Goal: Task Accomplishment & Management: Manage account settings

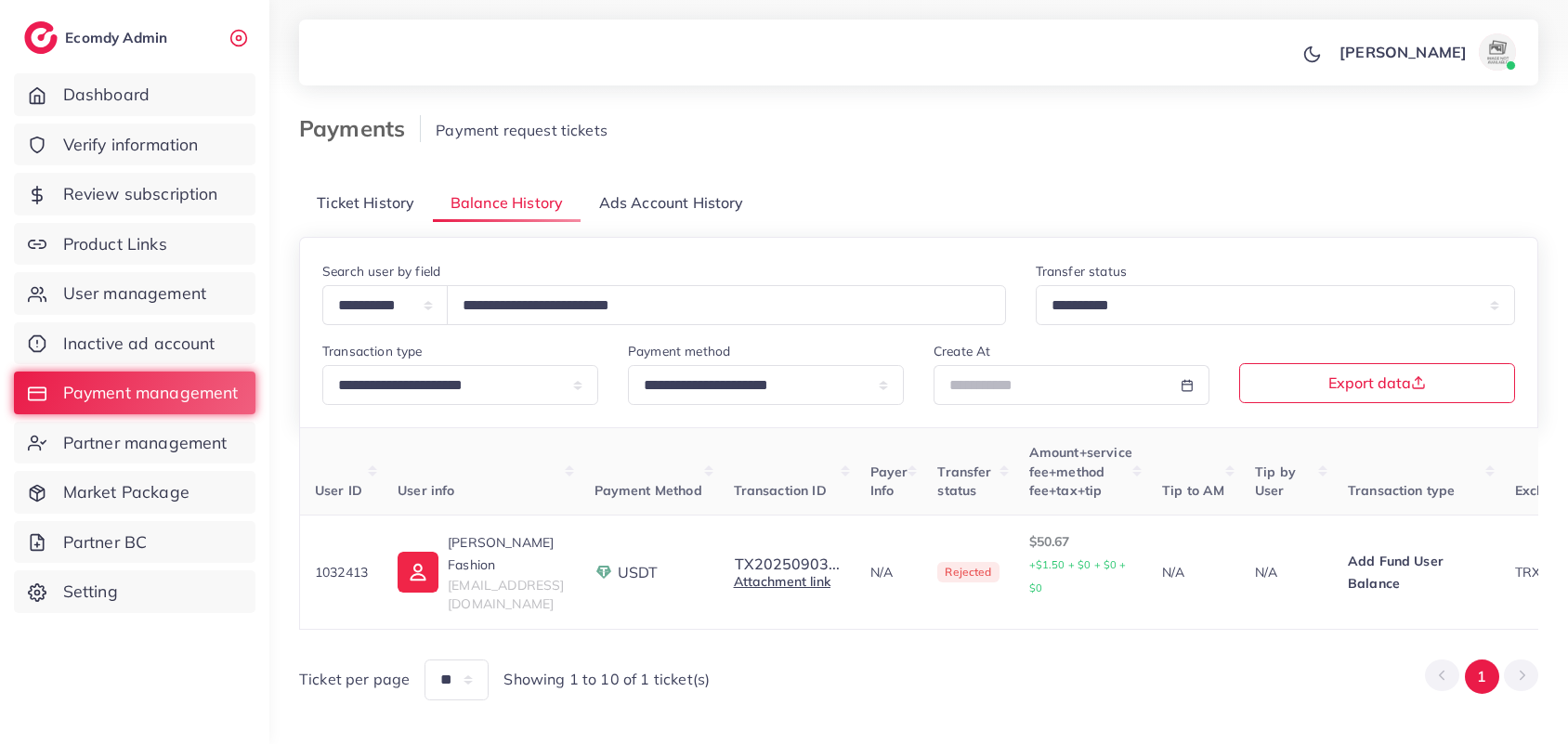
select select "*****"
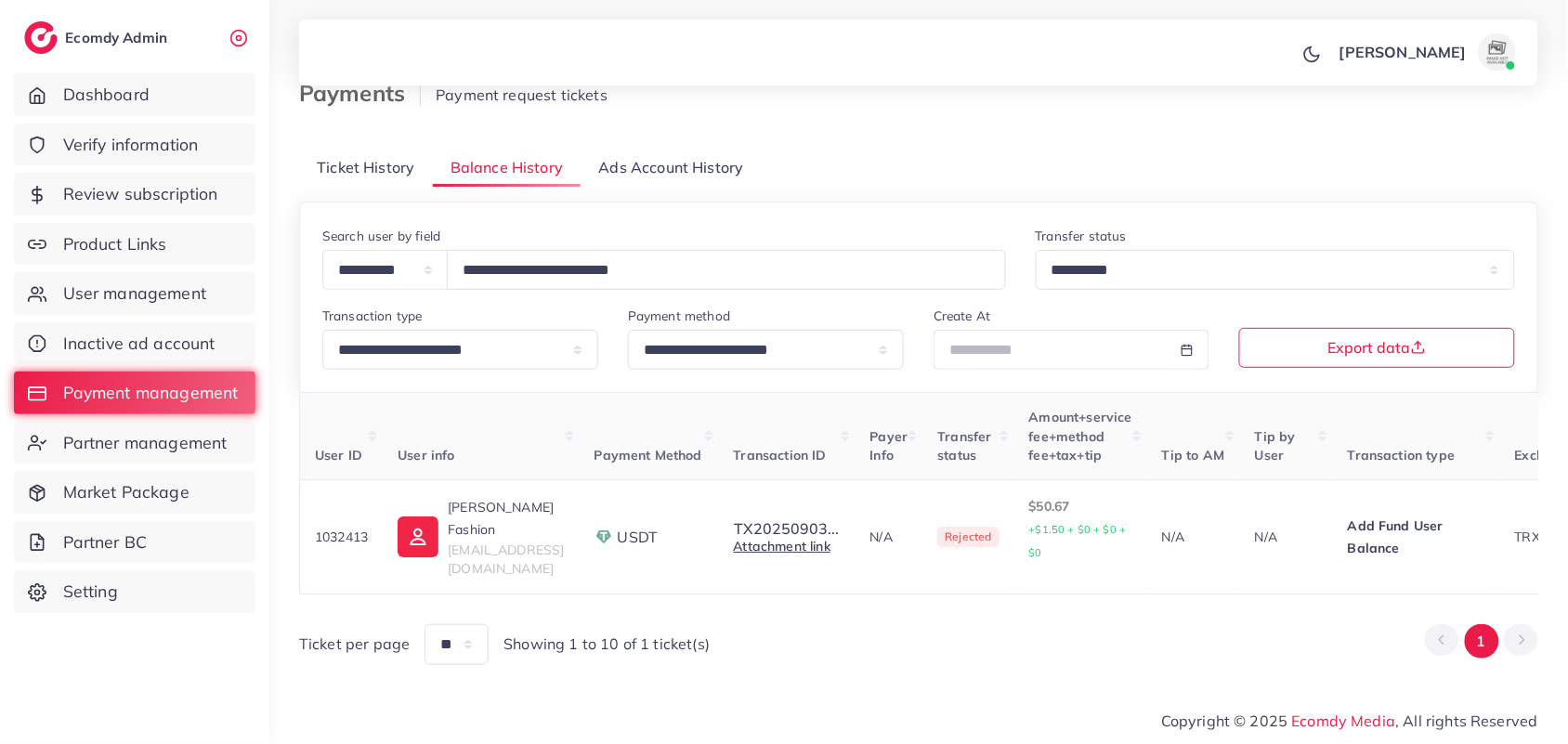
click at [172, 150] on span "Verify information" at bounding box center [131, 145] width 136 height 24
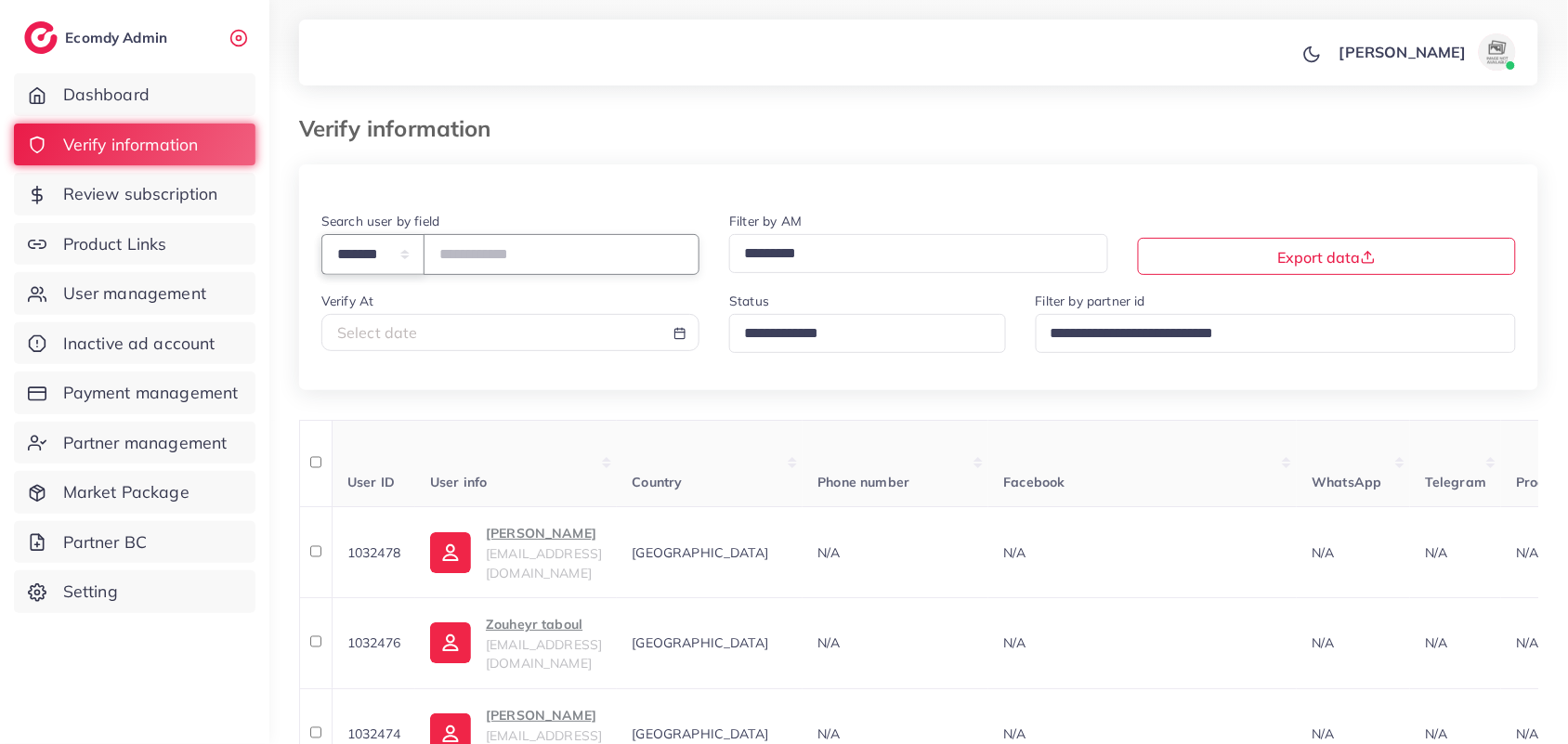
click at [414, 257] on select "**********" at bounding box center [373, 254] width 103 height 40
select select "*****"
click at [322, 236] on select "**********" at bounding box center [373, 254] width 103 height 40
click at [490, 249] on input "text" at bounding box center [561, 254] width 276 height 40
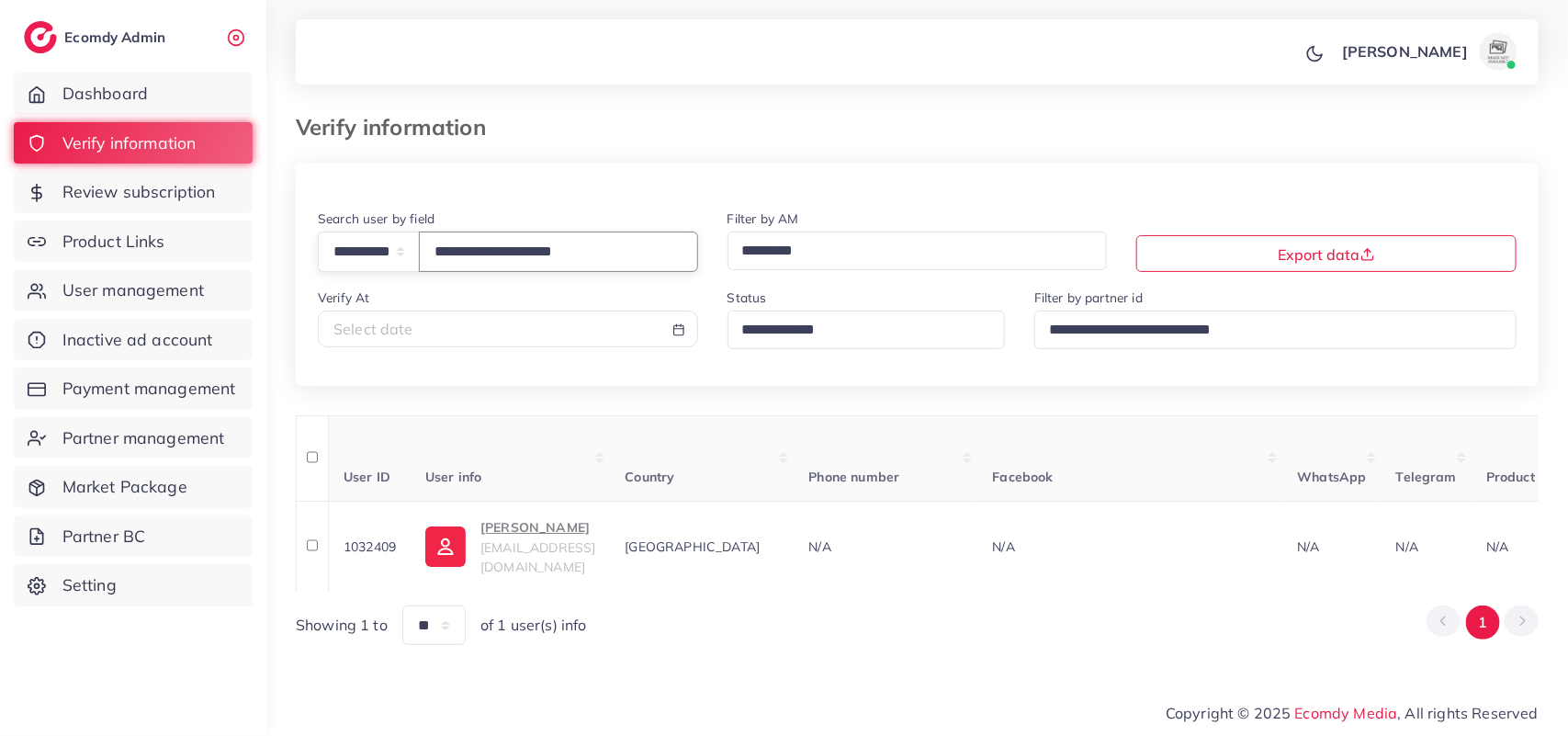
drag, startPoint x: 634, startPoint y: 255, endPoint x: 943, endPoint y: -87, distance: 460.9
click at [943, 0] on html "**********" at bounding box center [784, 368] width 1568 height 736
type input "**********"
click at [175, 437] on span "Partner management" at bounding box center [148, 438] width 163 height 24
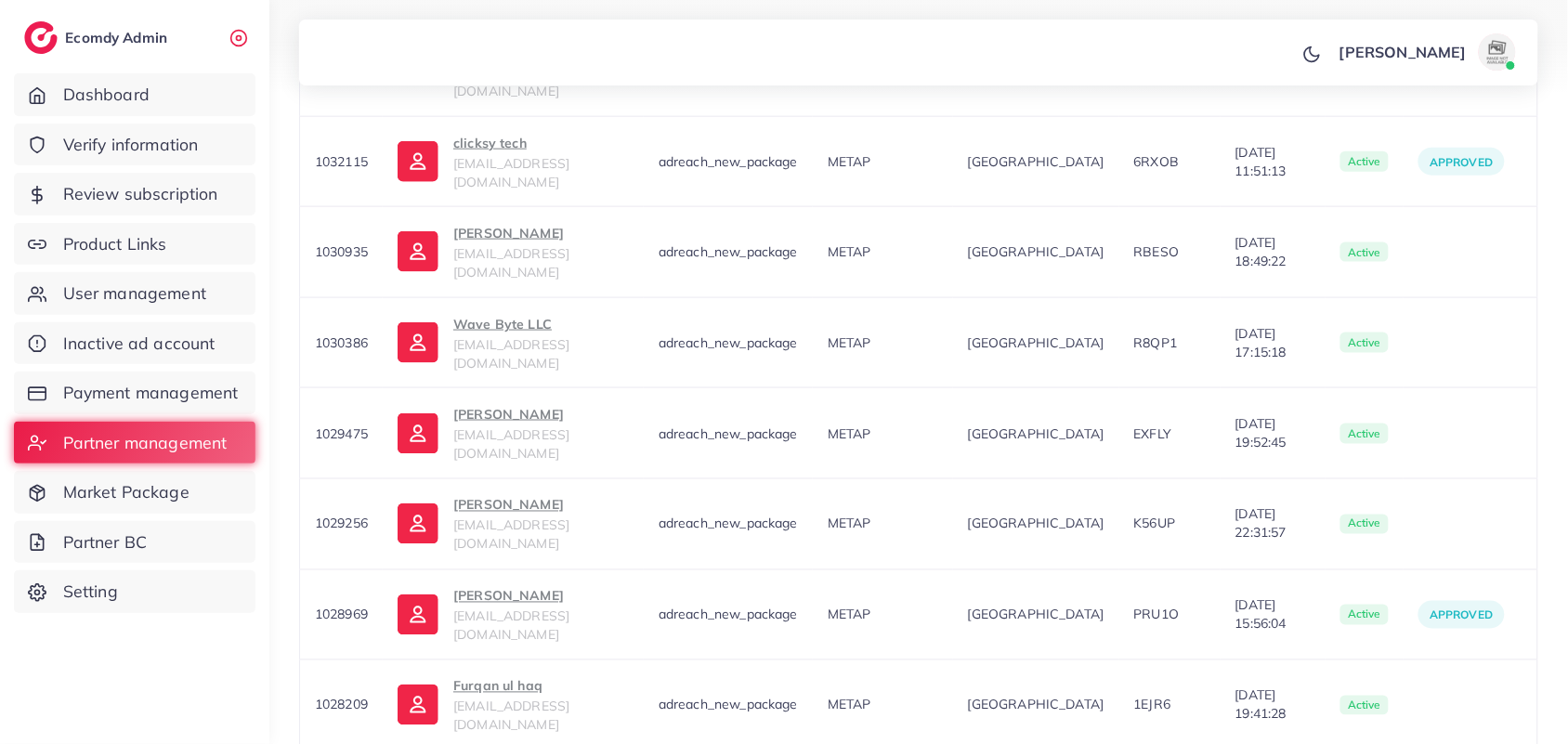
scroll to position [625, 0]
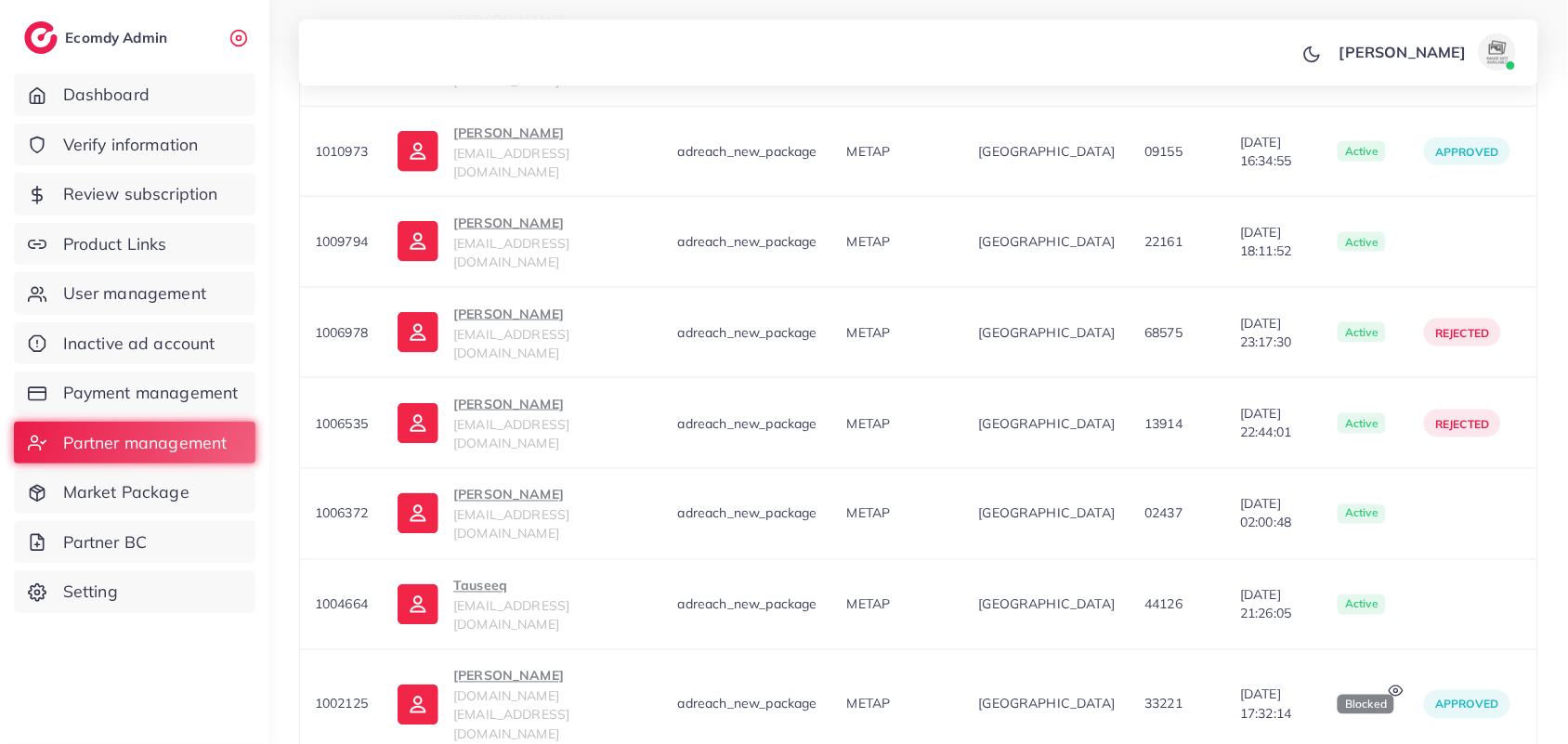
scroll to position [611, 0]
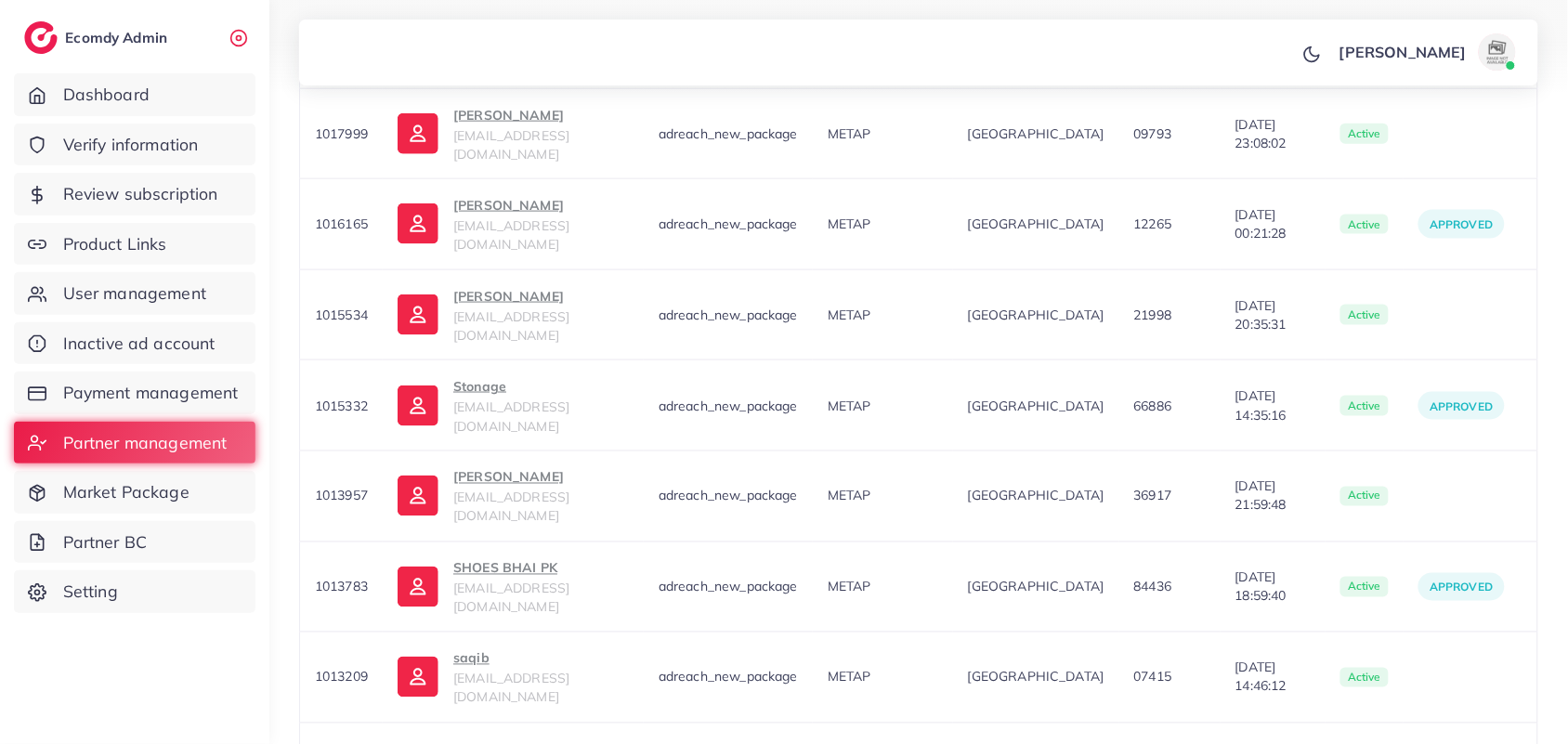
scroll to position [620, 0]
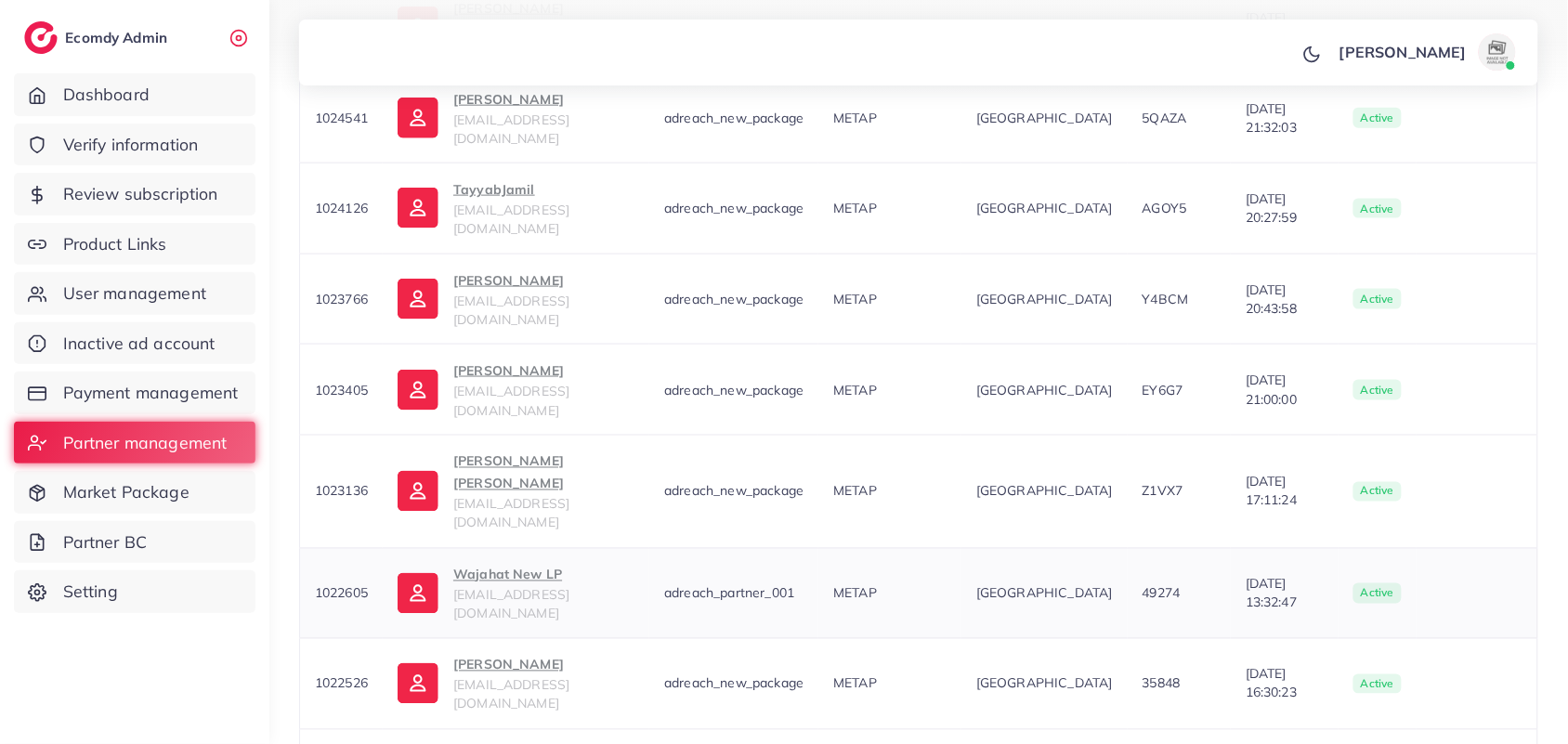
click at [531, 564] on p "Wajahat New LP" at bounding box center [544, 575] width 181 height 22
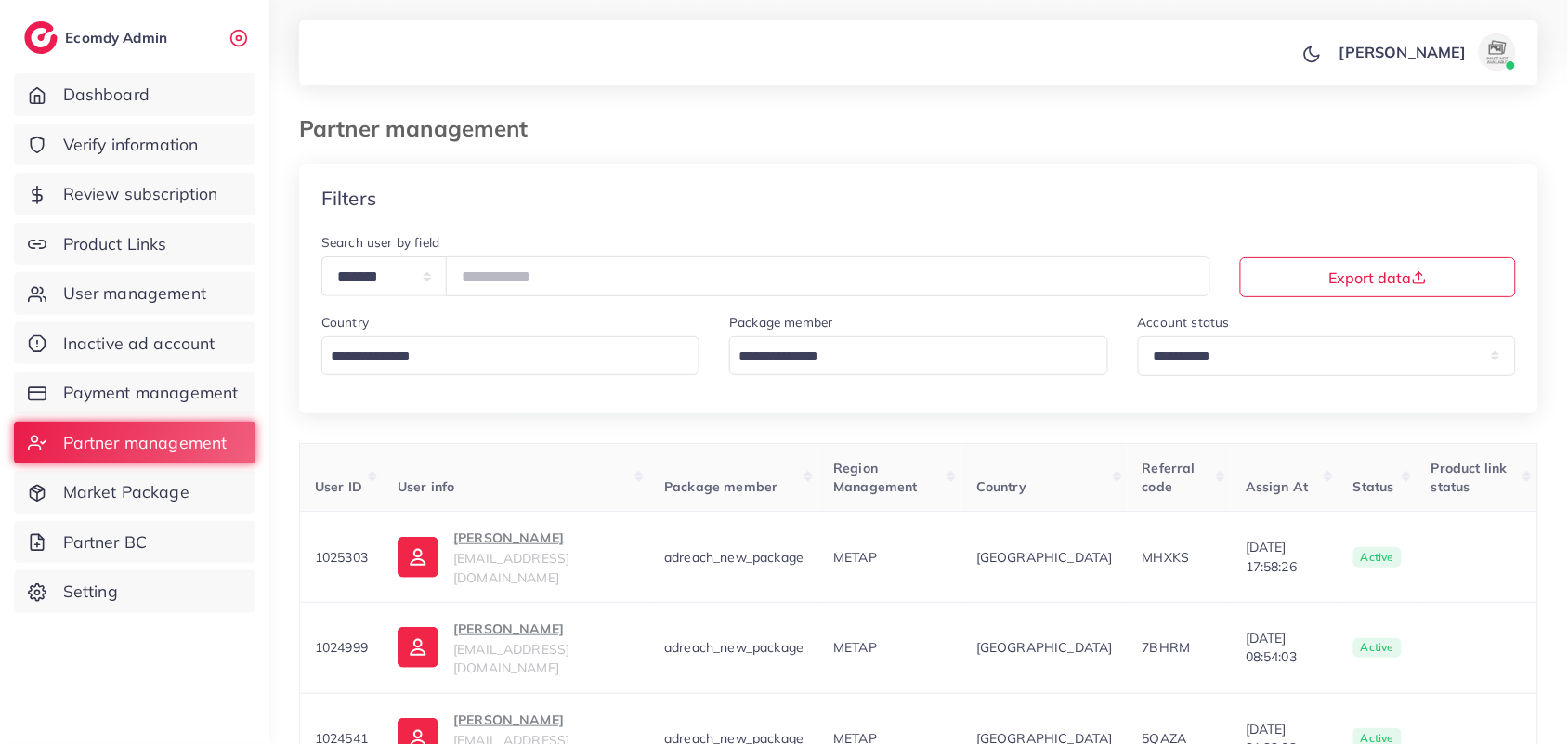
scroll to position [625, 0]
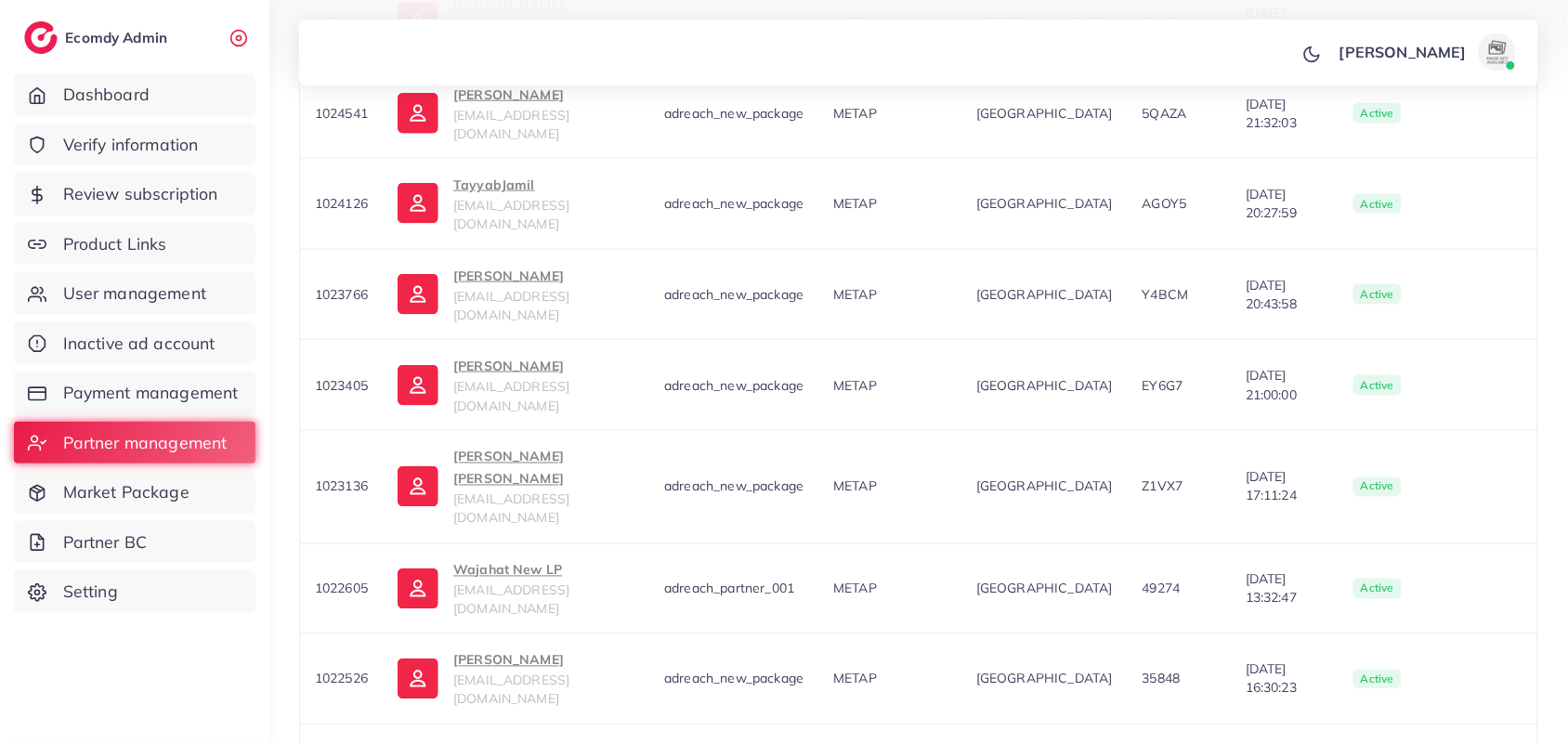
click at [508, 610] on div "User ID User info Package member Region Management Country Referral code Assign…" at bounding box center [918, 344] width 1239 height 1052
click at [527, 559] on p "Wajahat New LP" at bounding box center [544, 570] width 181 height 22
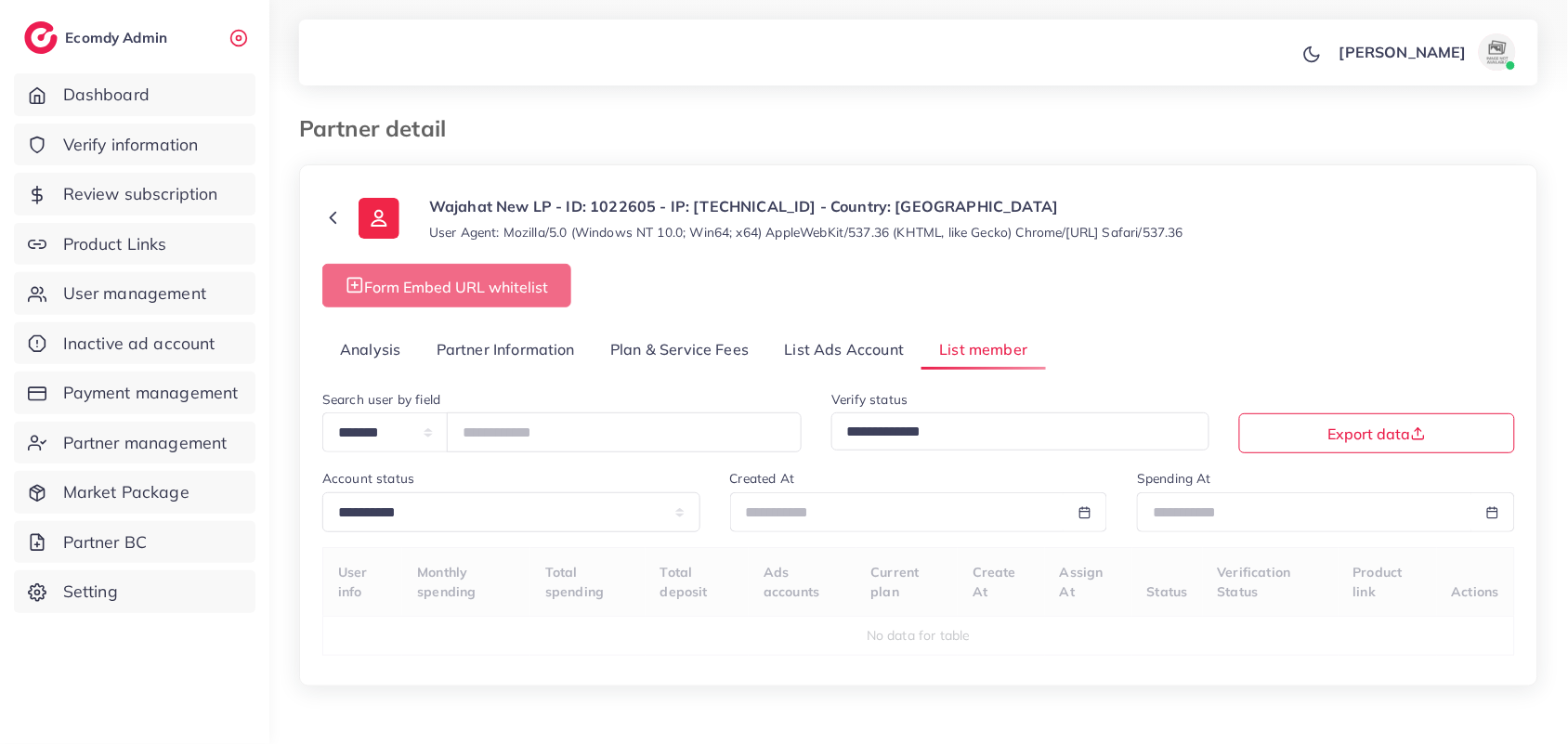
select select "**"
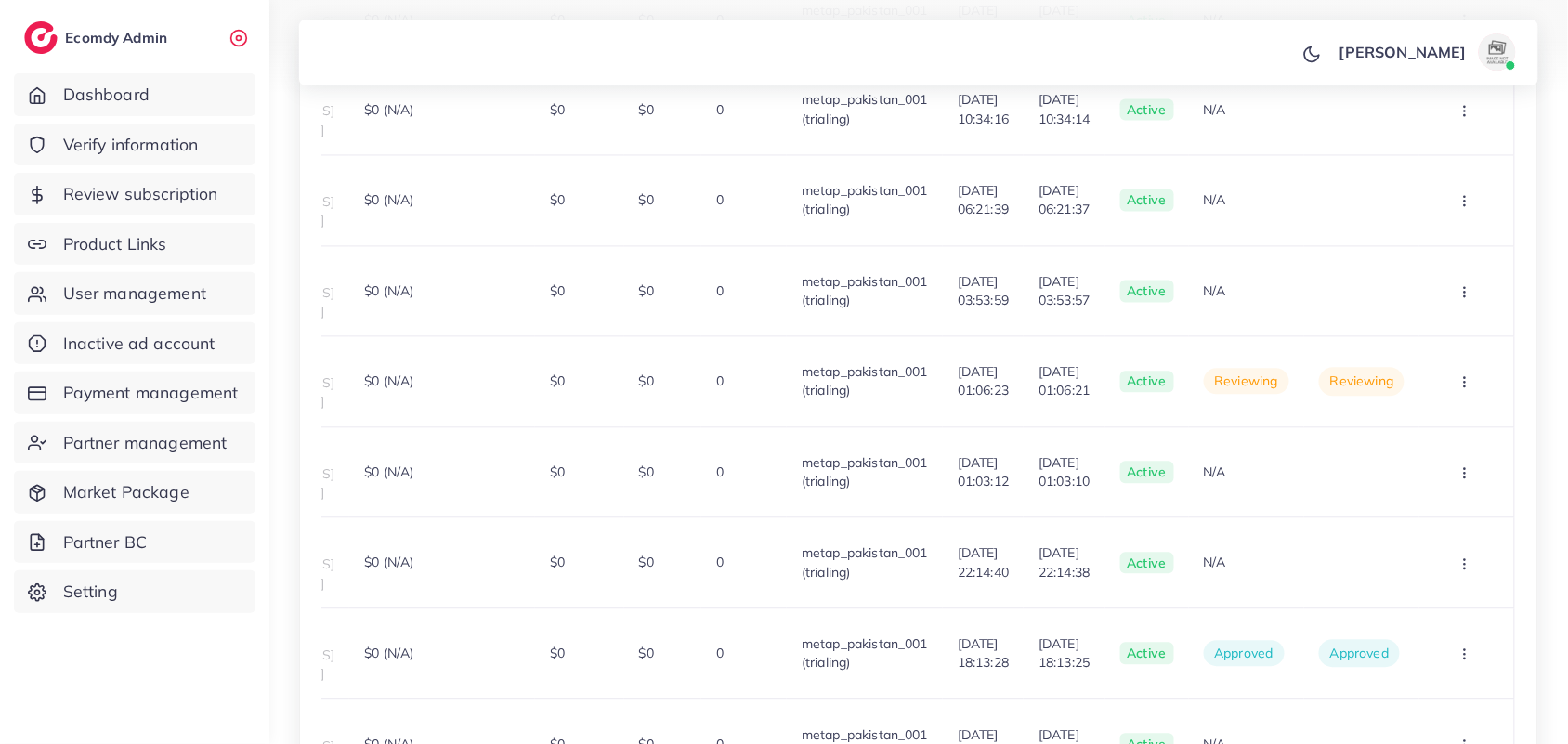
scroll to position [0, 327]
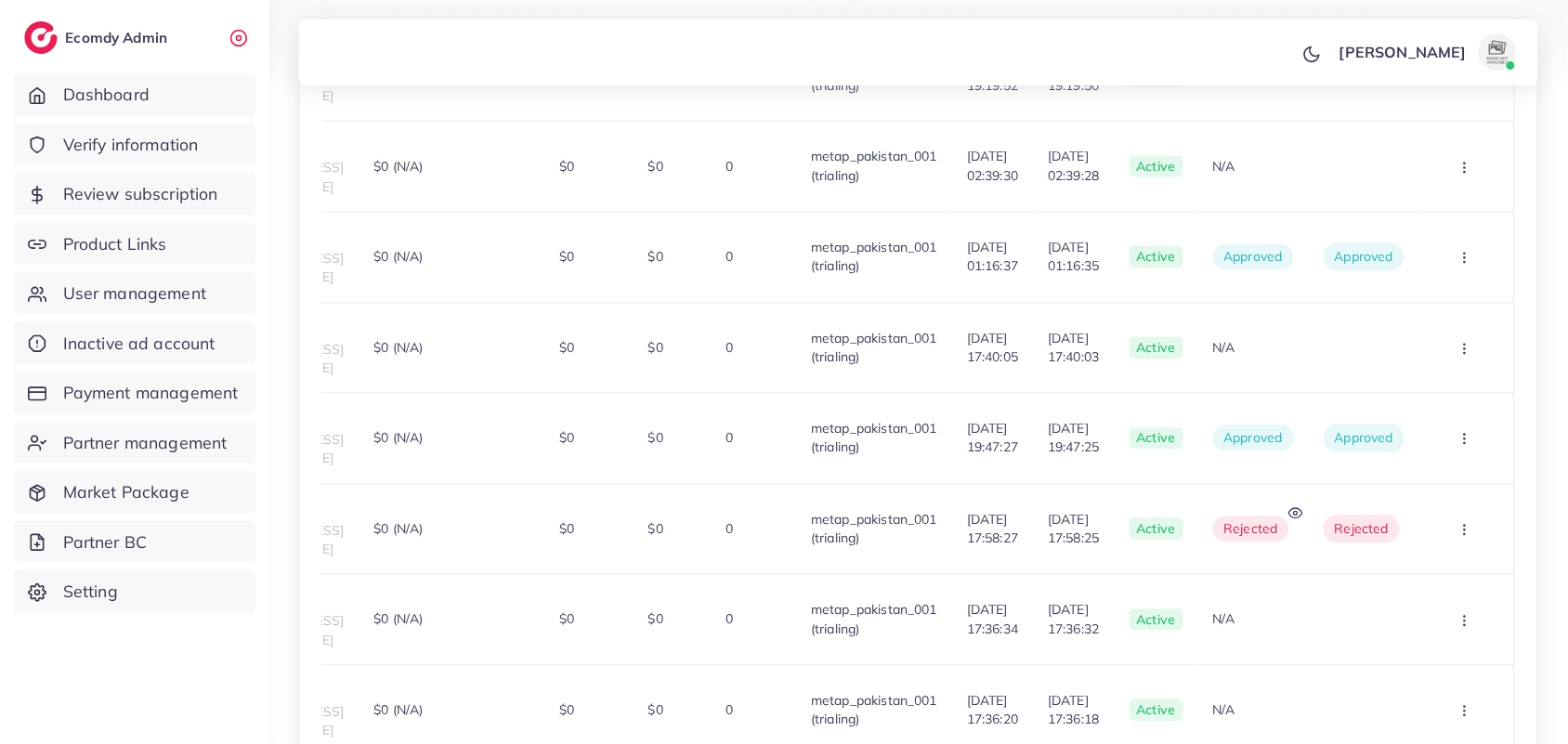
scroll to position [1548, 0]
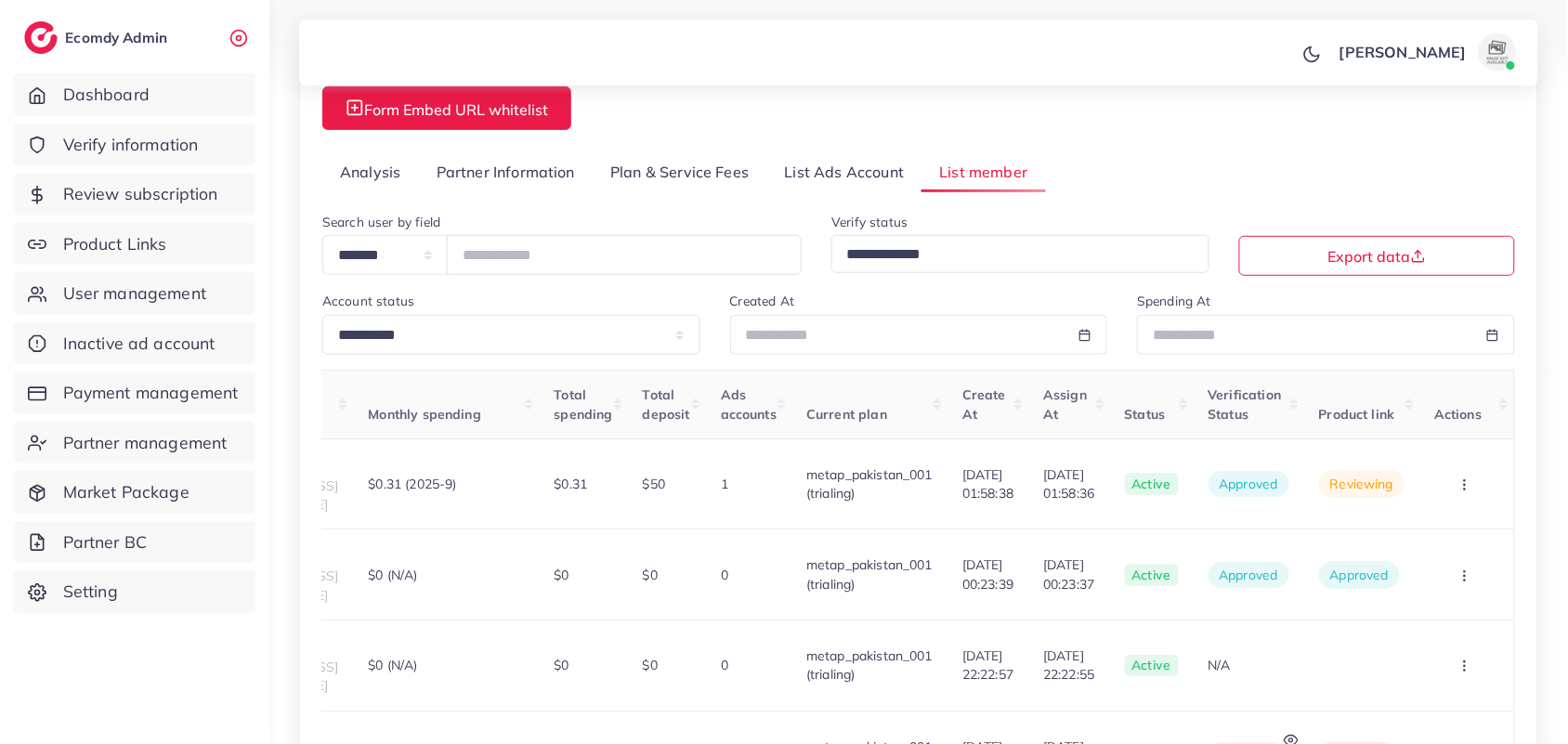
scroll to position [0, 0]
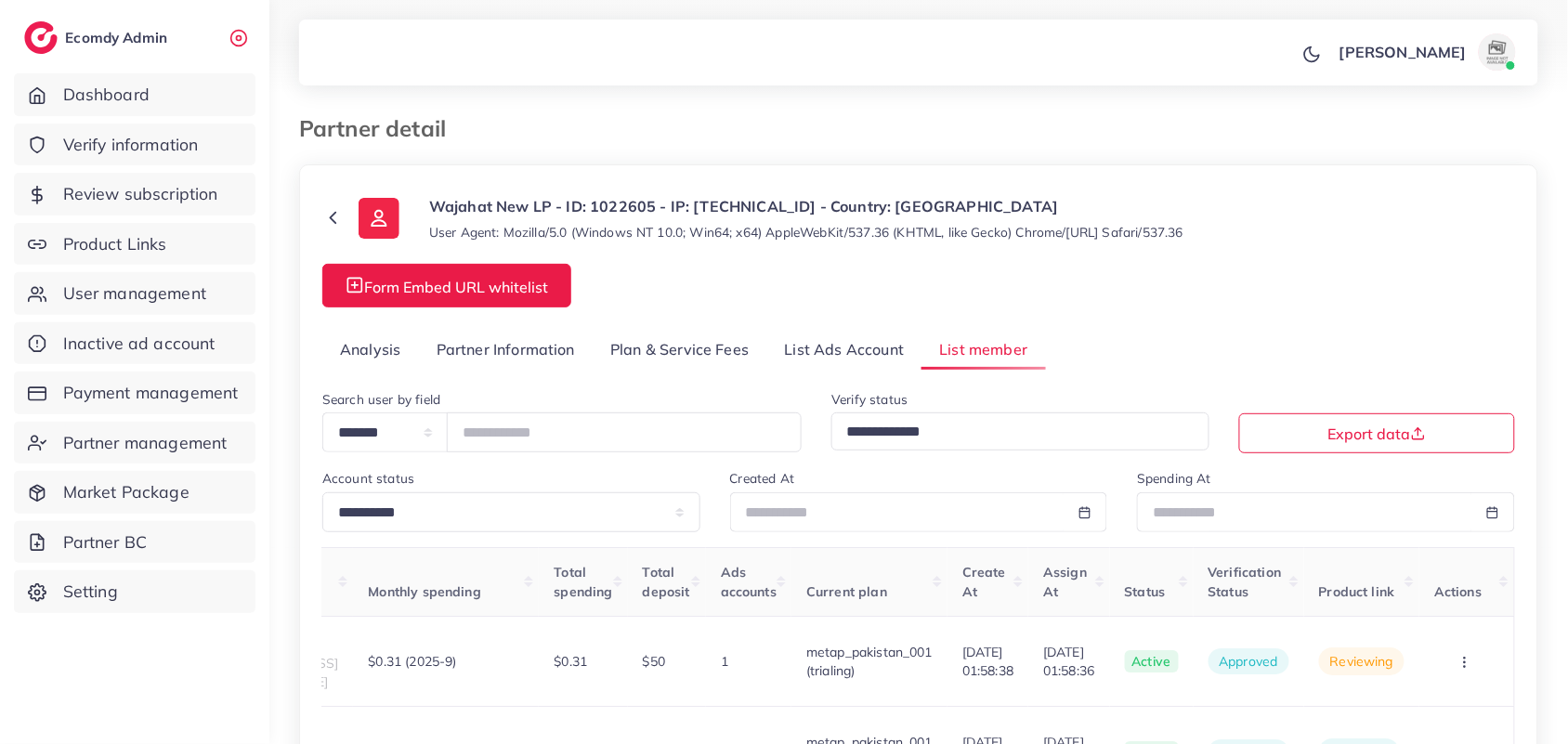
click at [368, 356] on link "Analysis" at bounding box center [371, 349] width 97 height 40
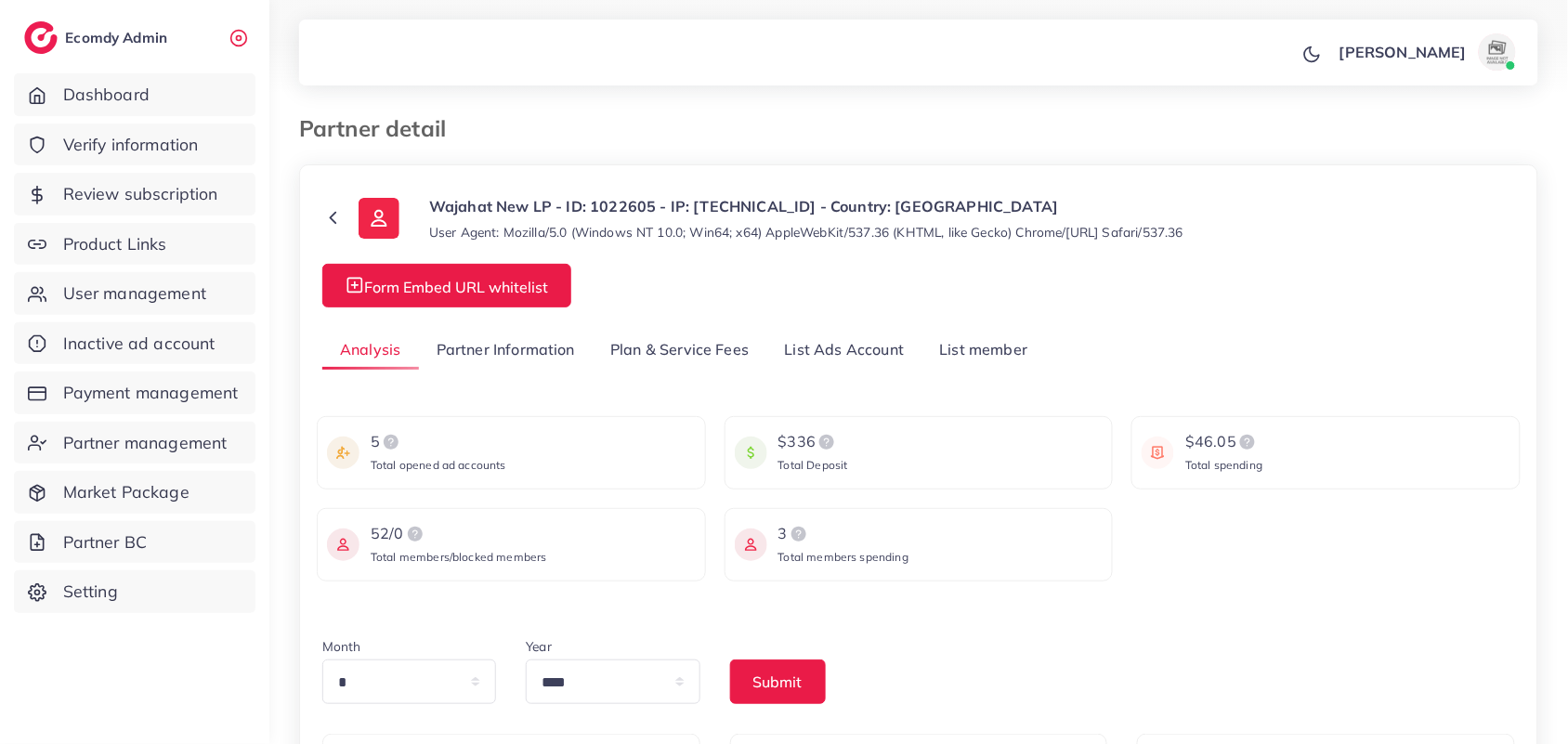
click at [956, 340] on link "List member" at bounding box center [982, 349] width 124 height 40
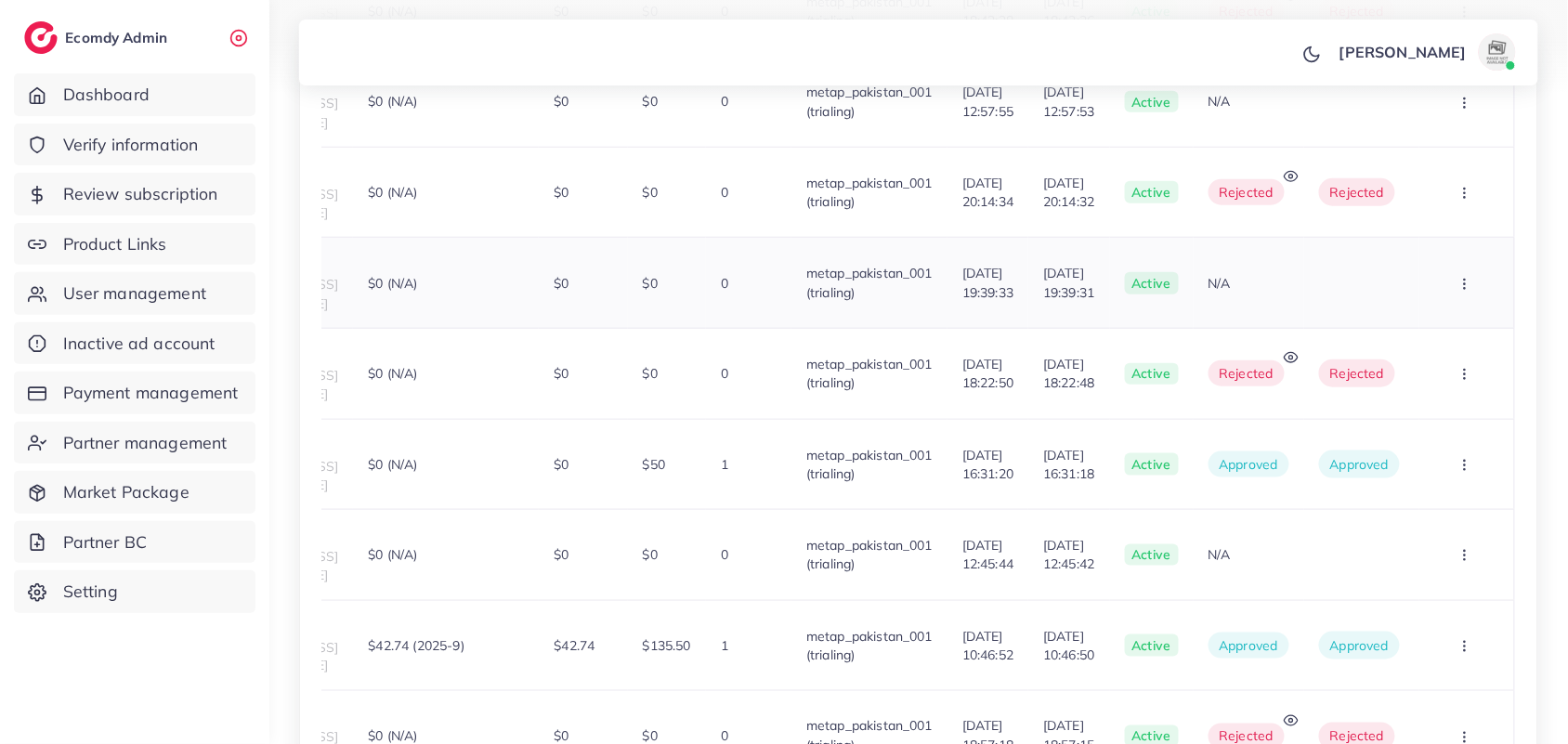
scroll to position [965, 0]
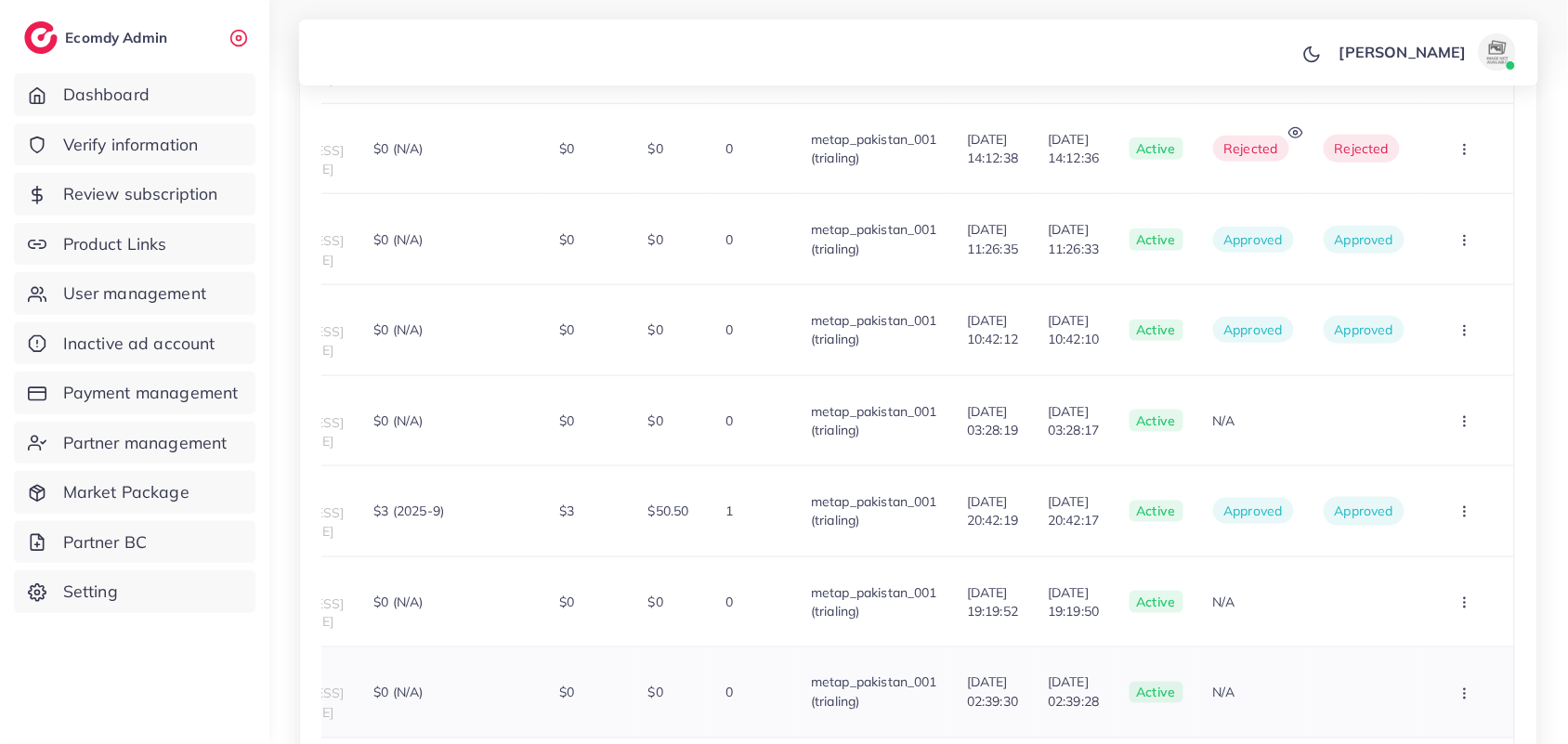
scroll to position [1548, 0]
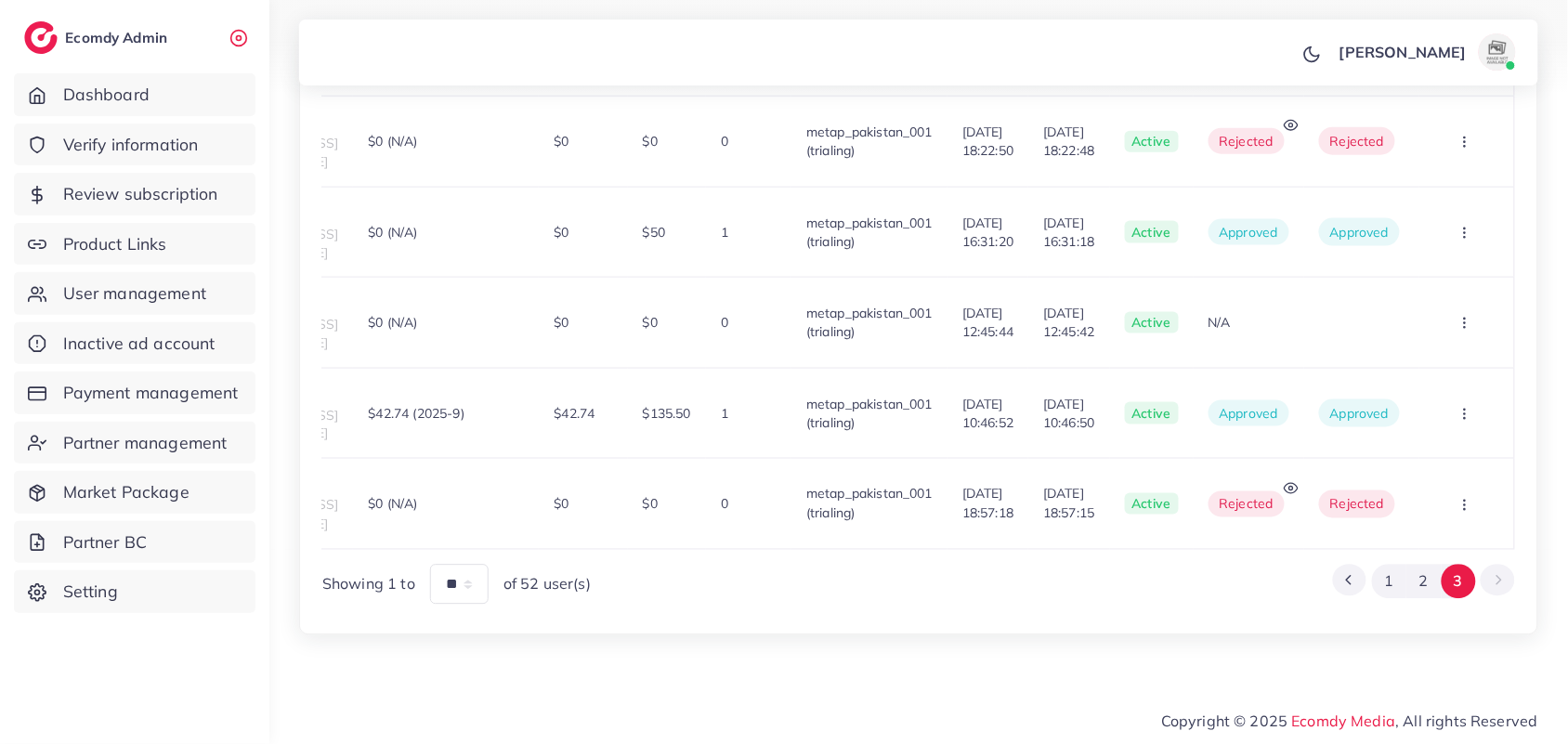
scroll to position [965, 0]
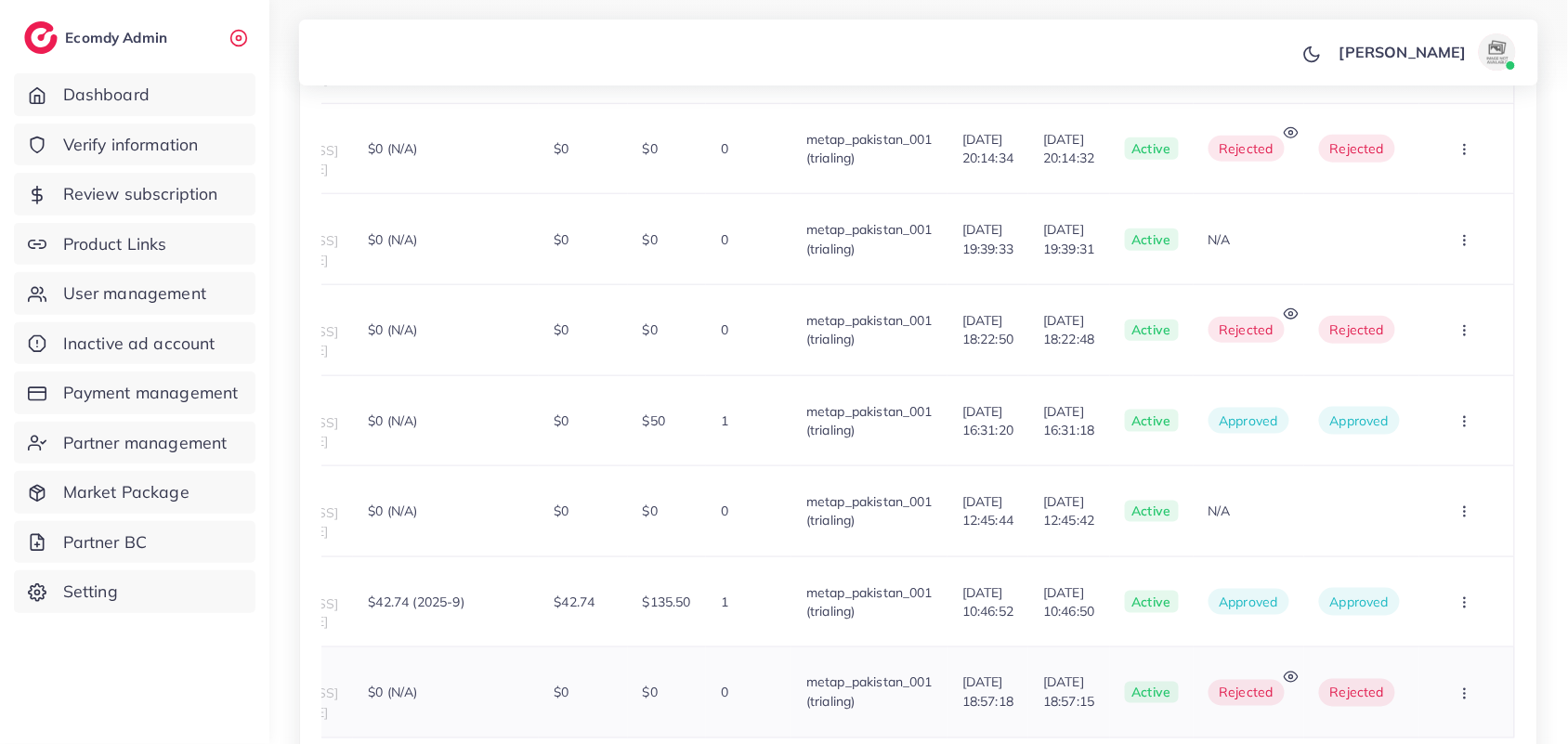
click at [1289, 670] on icon at bounding box center [1291, 677] width 15 height 15
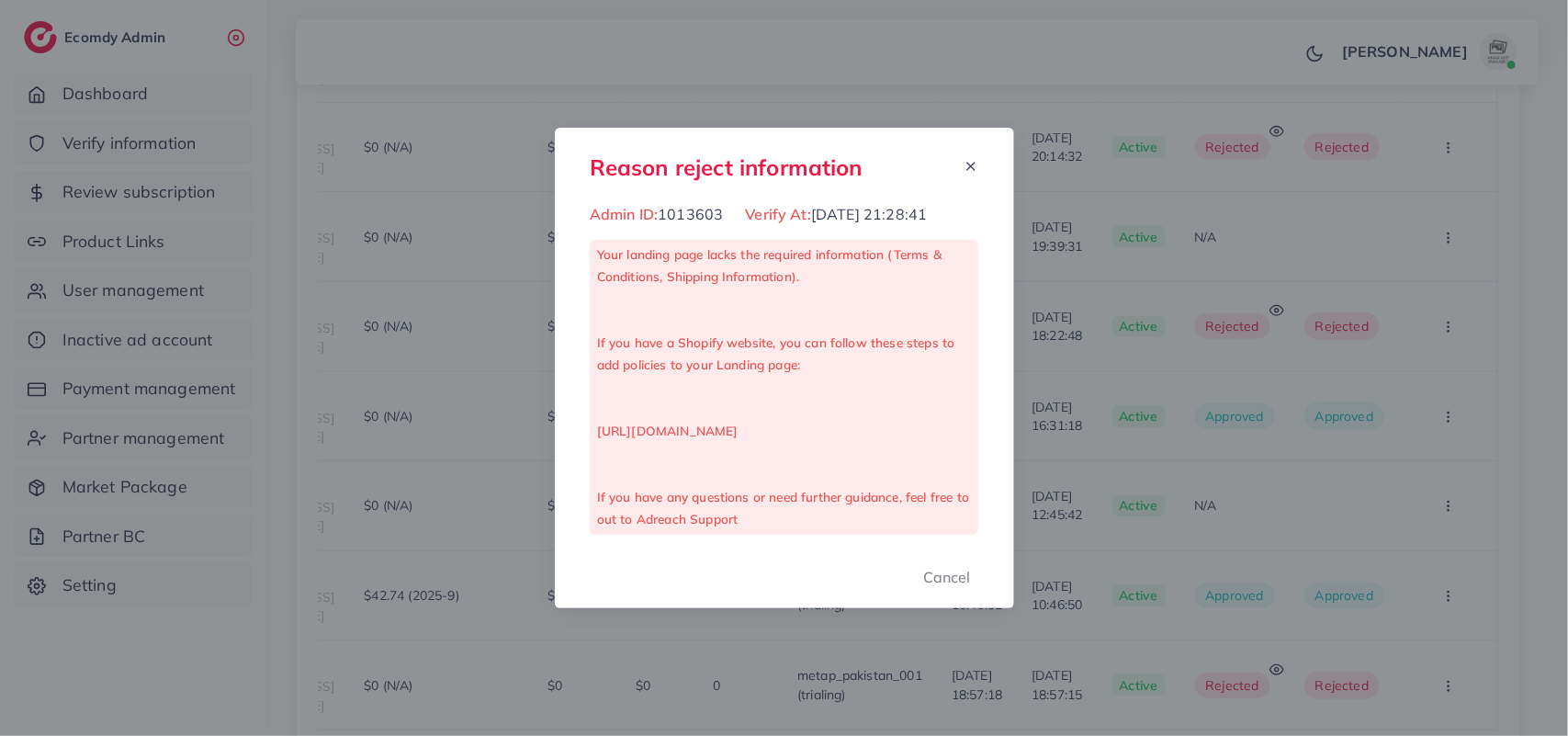
click at [1238, 358] on div "Reason reject information Admin ID: 1013603 Verify At: 26/08/2025, 21:28:41 You…" at bounding box center [784, 368] width 1568 height 736
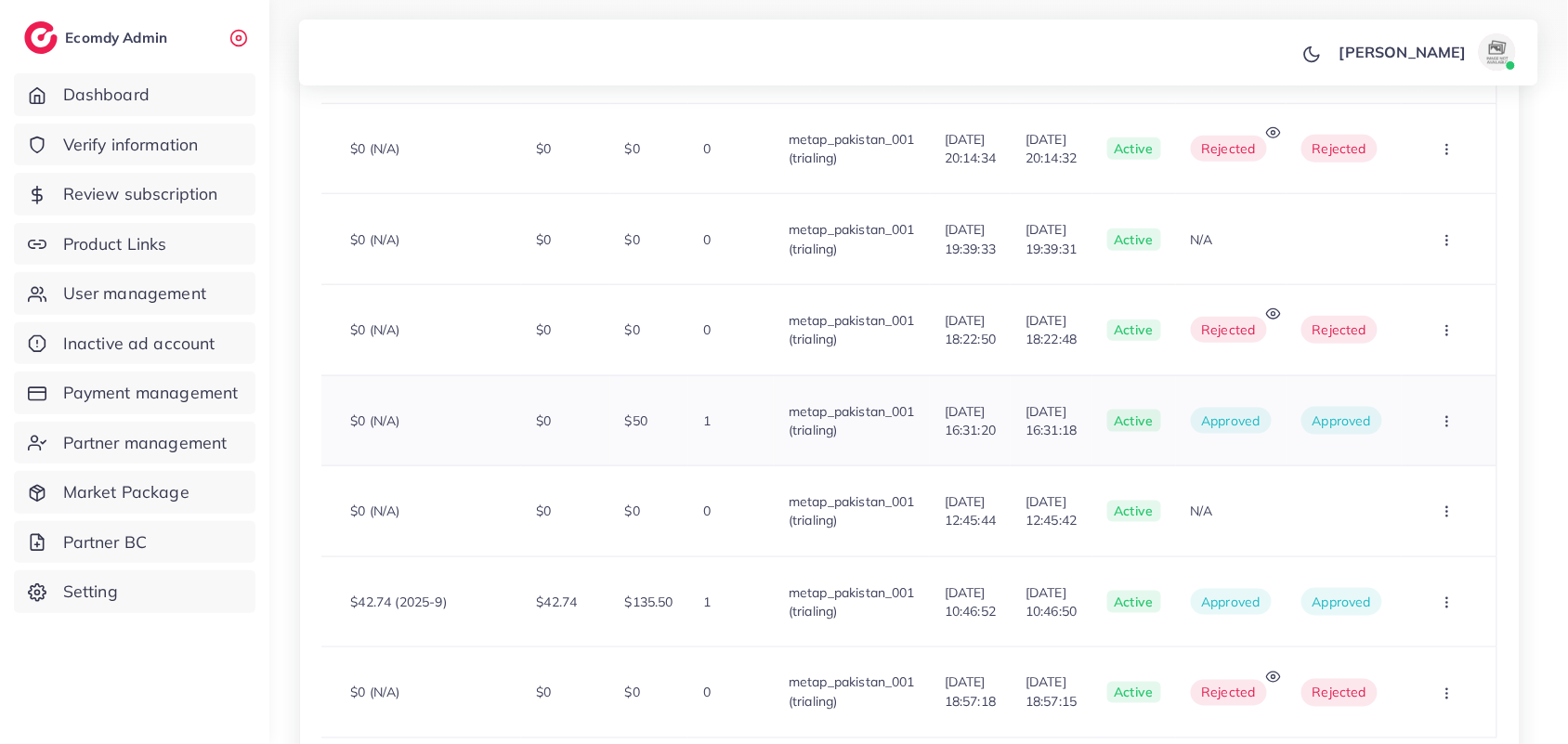
scroll to position [0, 298]
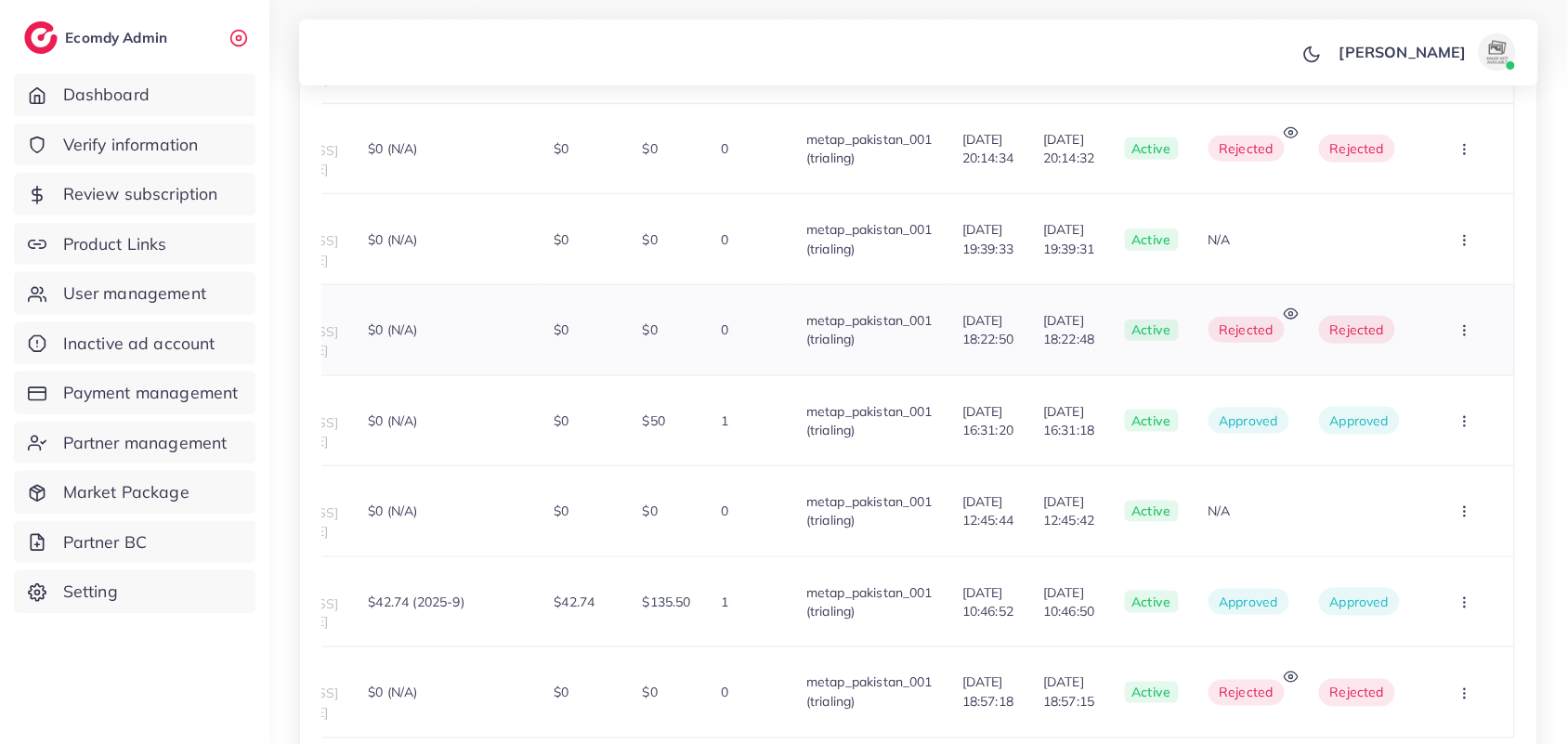
click at [1298, 307] on icon at bounding box center [1291, 314] width 15 height 15
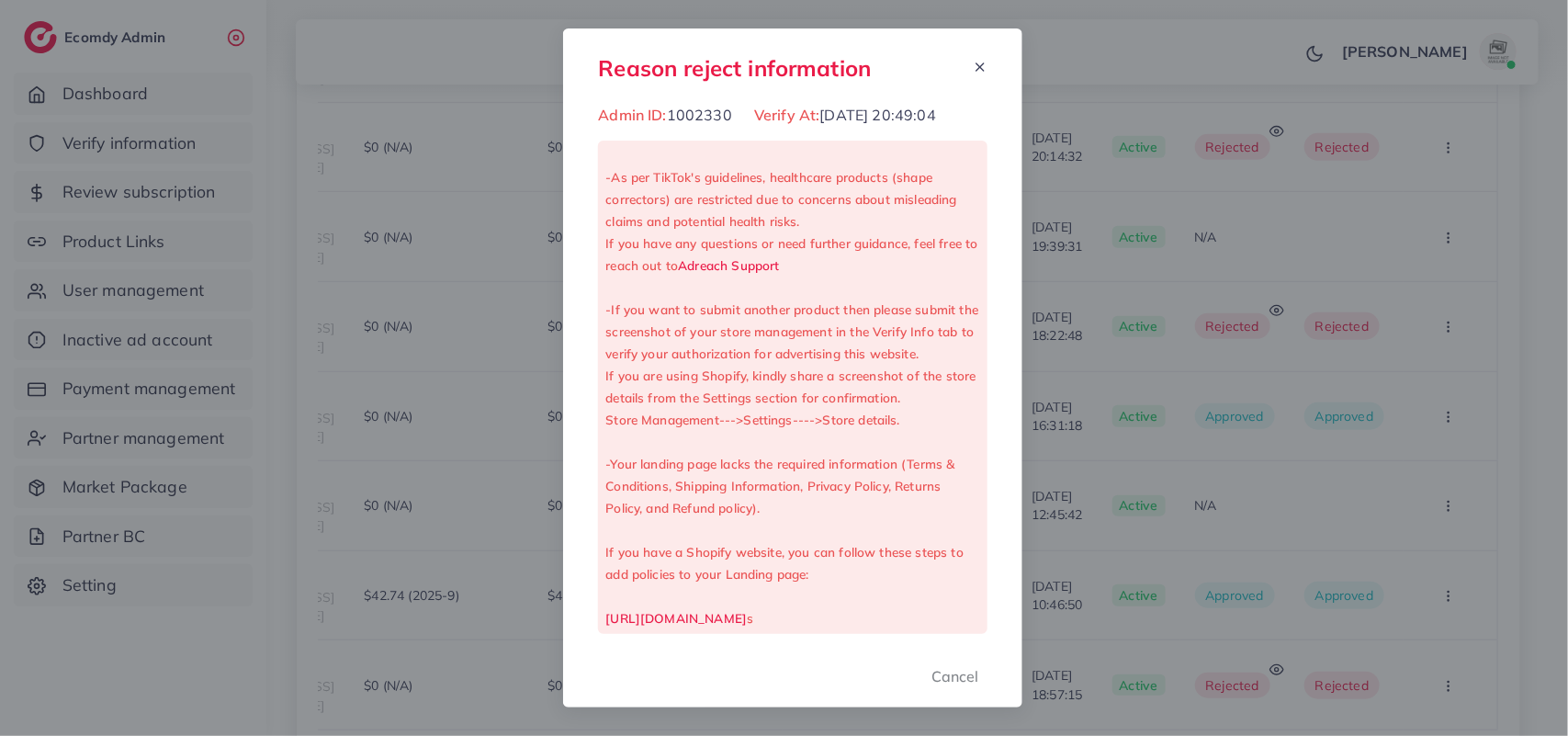
click at [1215, 327] on div "Reason reject information Admin ID: 1002330 Verify At: 27/08/2025, 20:49:04 -As…" at bounding box center [784, 368] width 1568 height 736
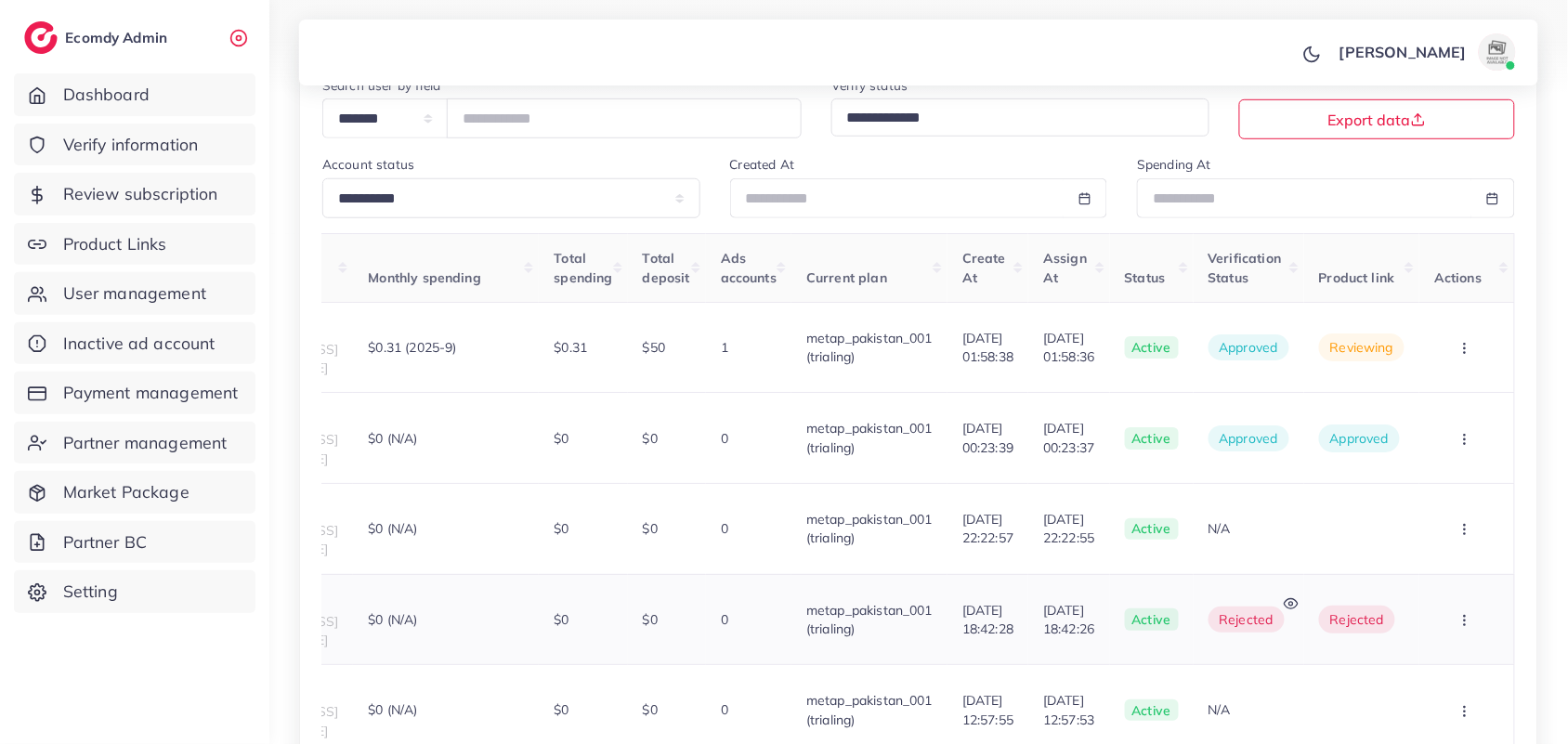
scroll to position [965, 0]
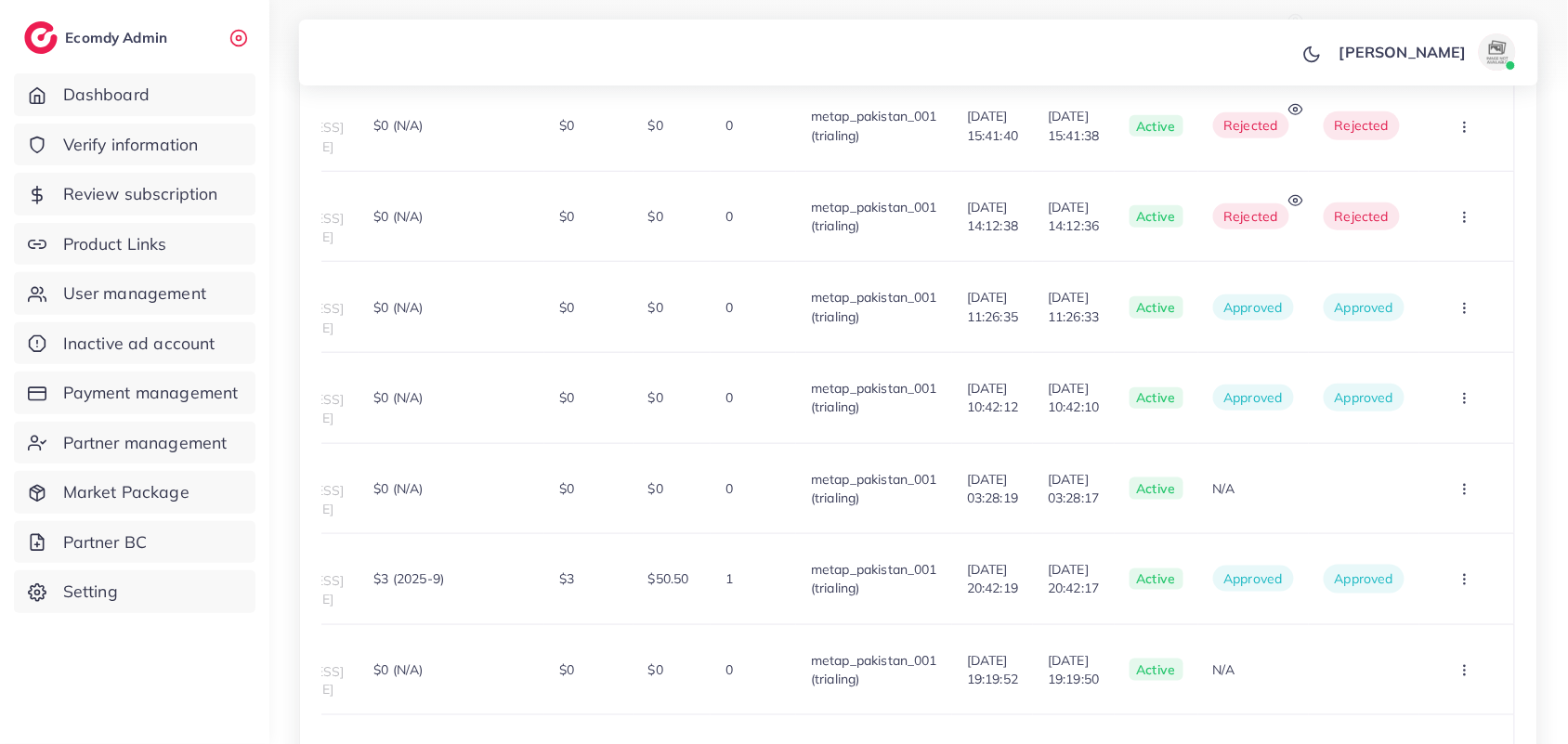
scroll to position [1548, 0]
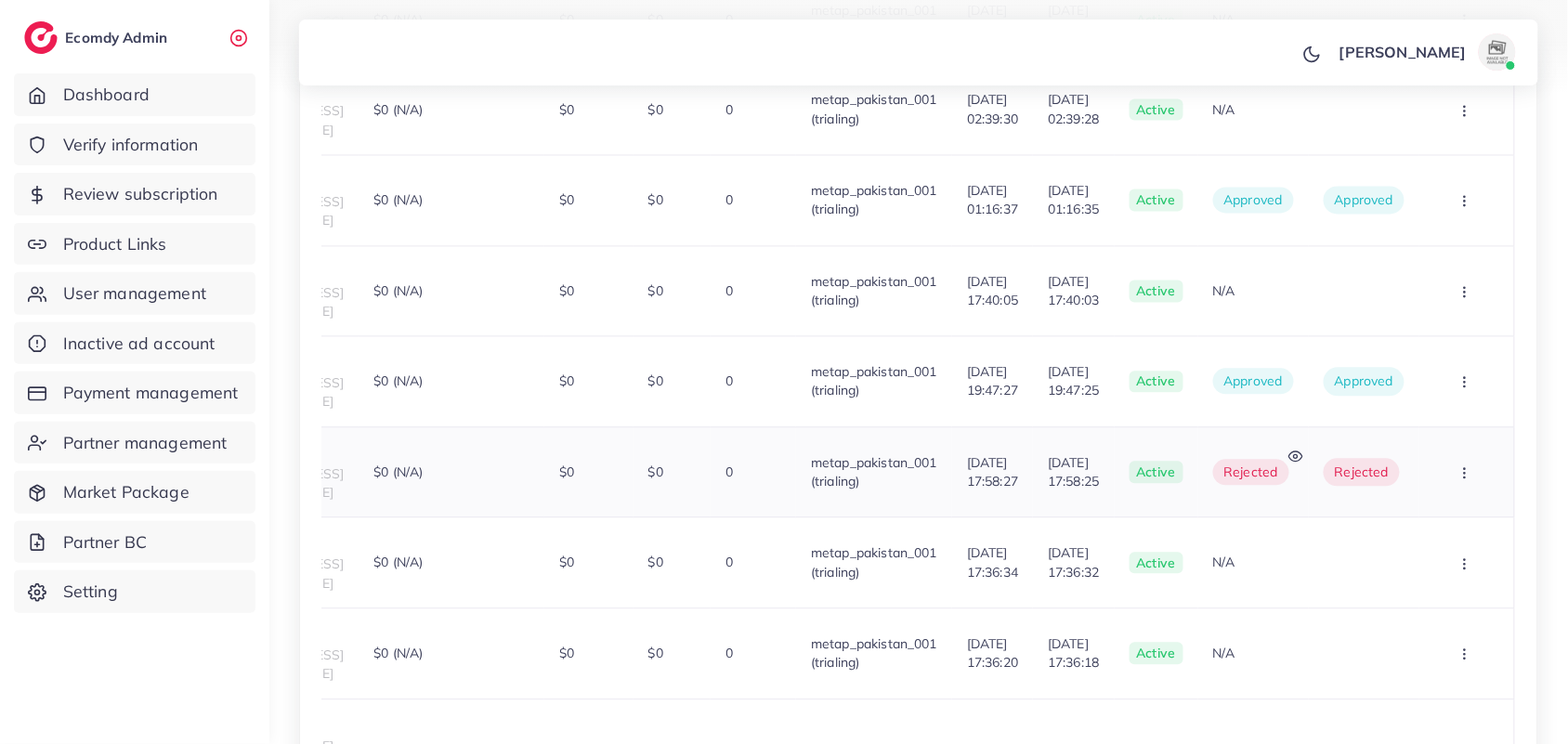
click at [1309, 426] on td "rejected" at bounding box center [1253, 472] width 111 height 91
click at [1303, 449] on icon at bounding box center [1296, 456] width 15 height 15
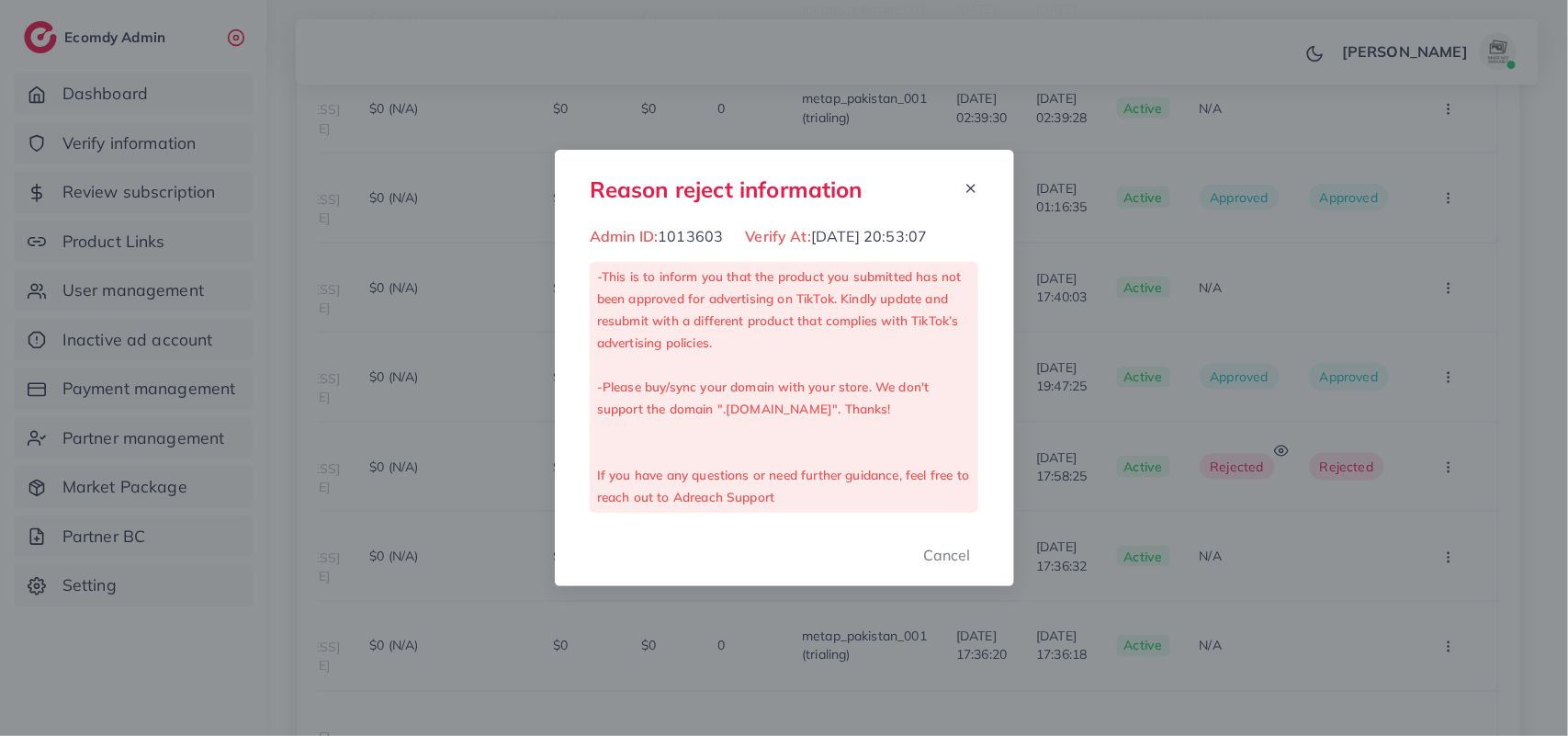
click at [1297, 373] on div "Reason reject information Admin ID: 1013603 Verify At: 29/08/2025, 20:53:07 -Th…" at bounding box center [784, 368] width 1568 height 736
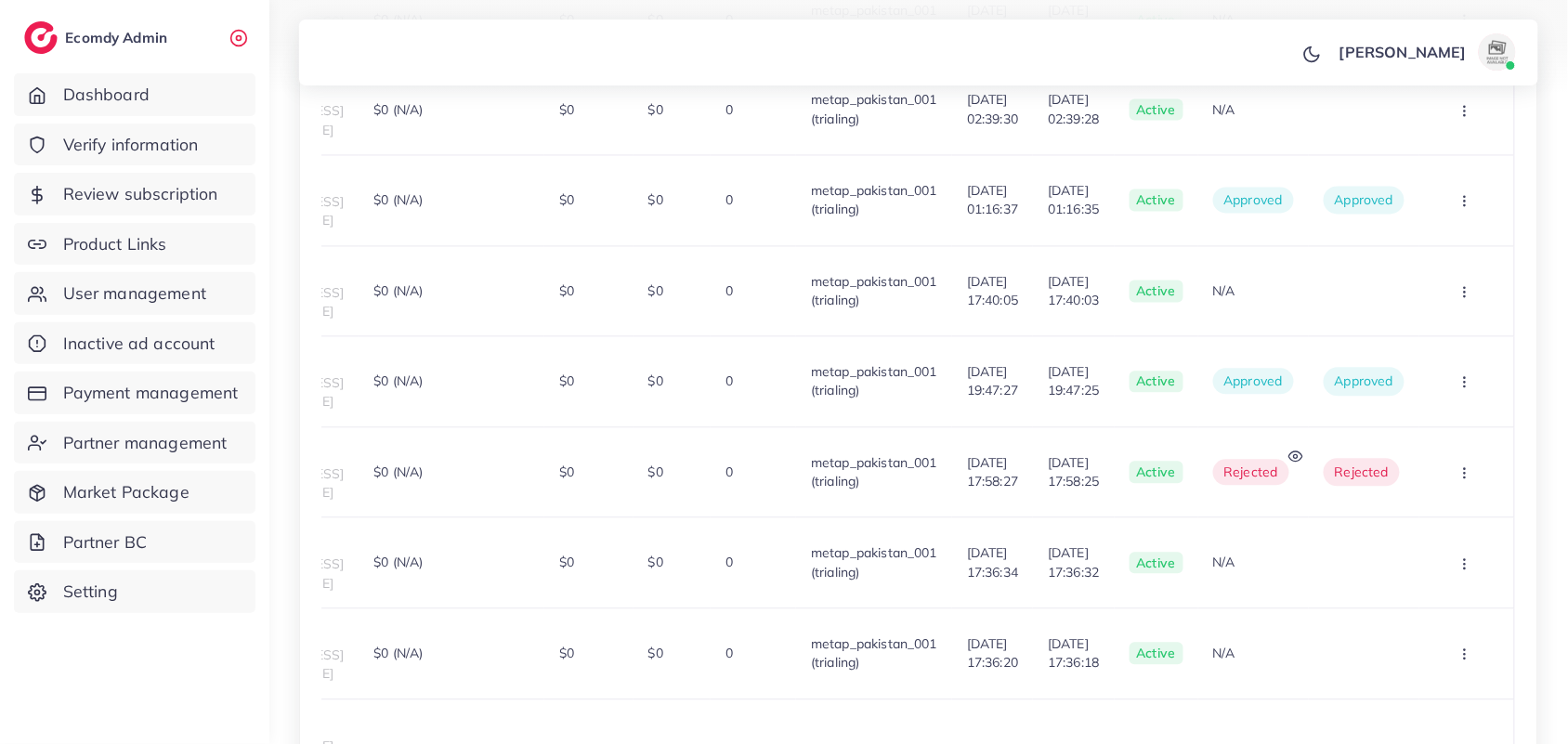
scroll to position [897, 0]
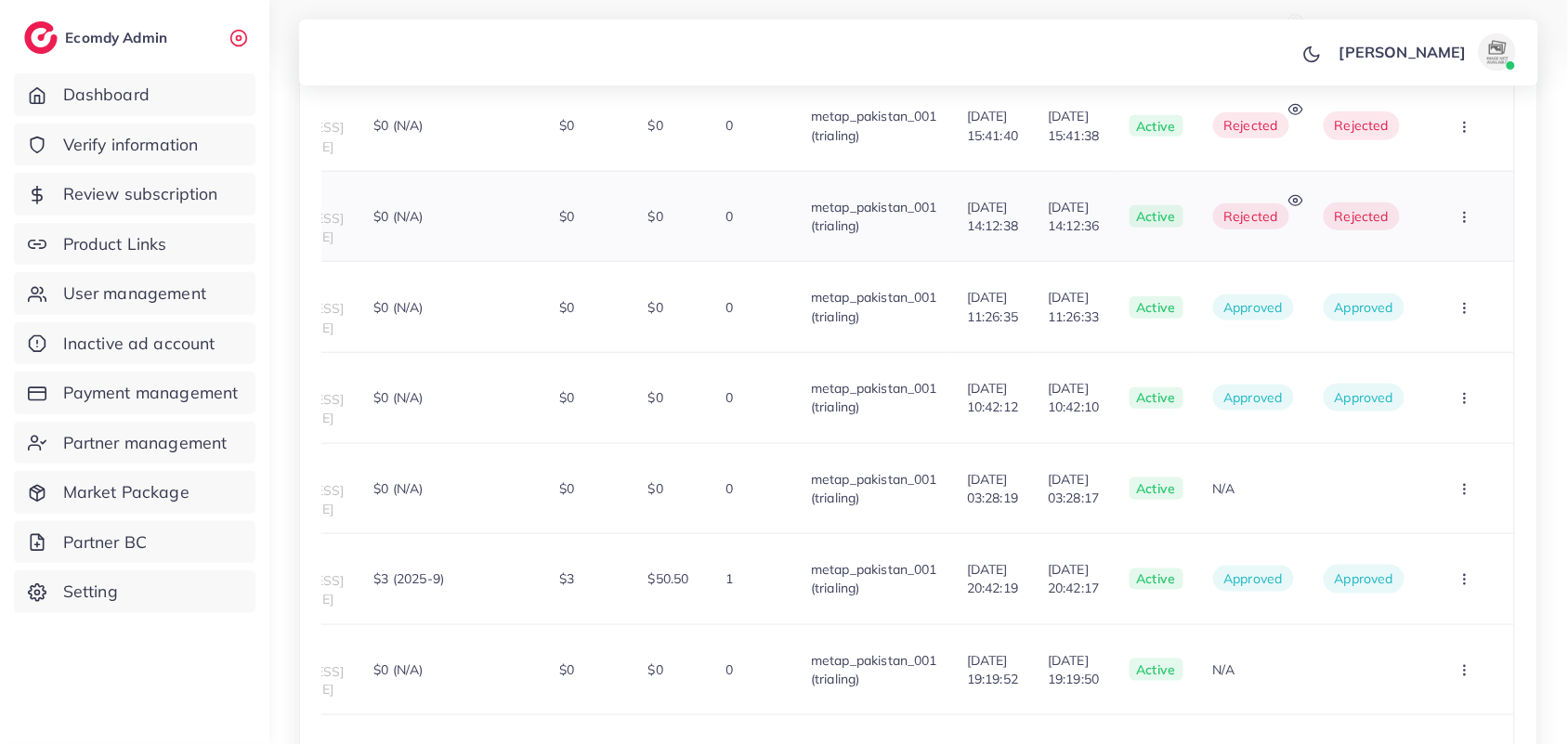
click at [1303, 193] on icon at bounding box center [1296, 201] width 15 height 15
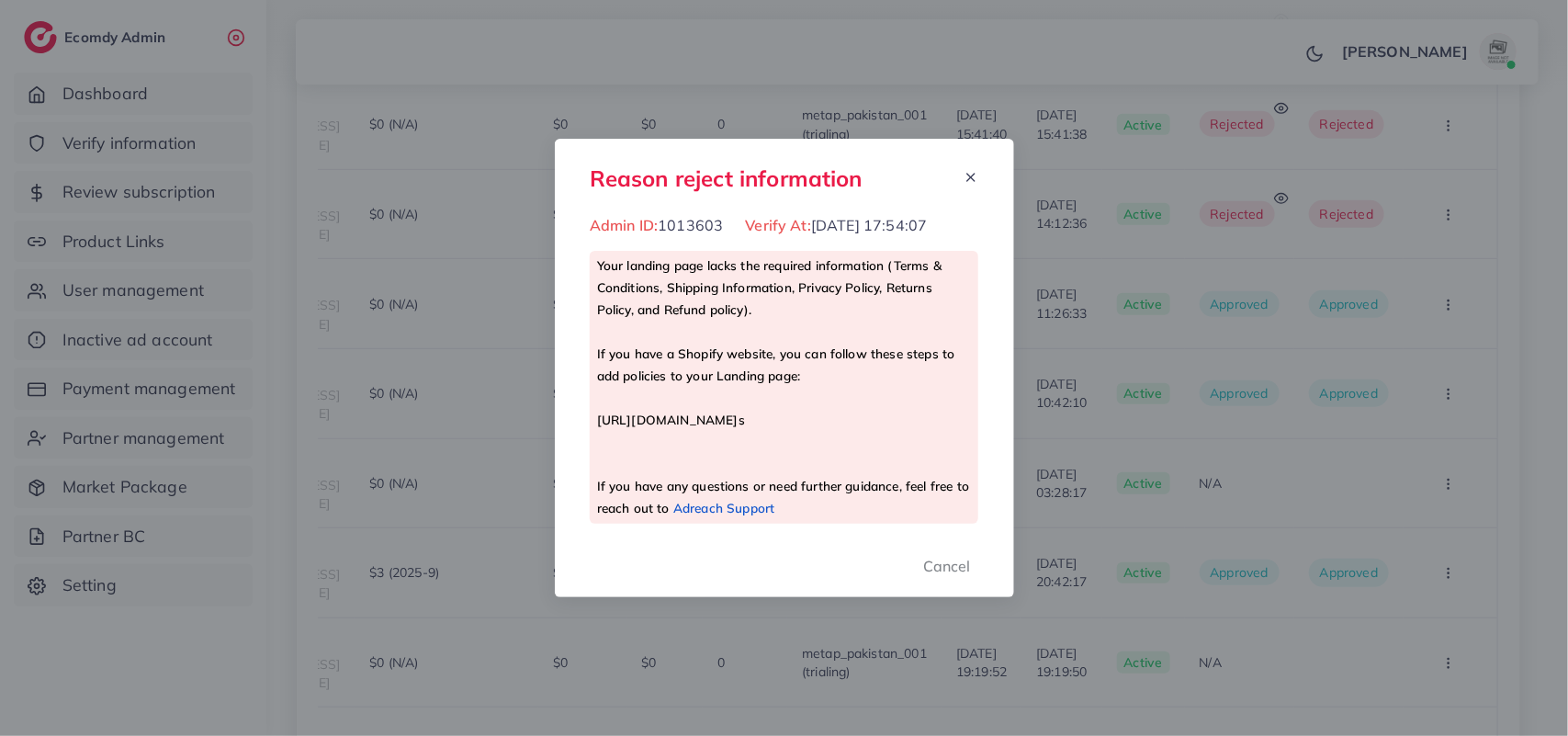
click at [1206, 374] on div "Reason reject information Admin ID: 1013603 Verify At: 01/09/2025, 17:54:07 You…" at bounding box center [784, 368] width 1568 height 736
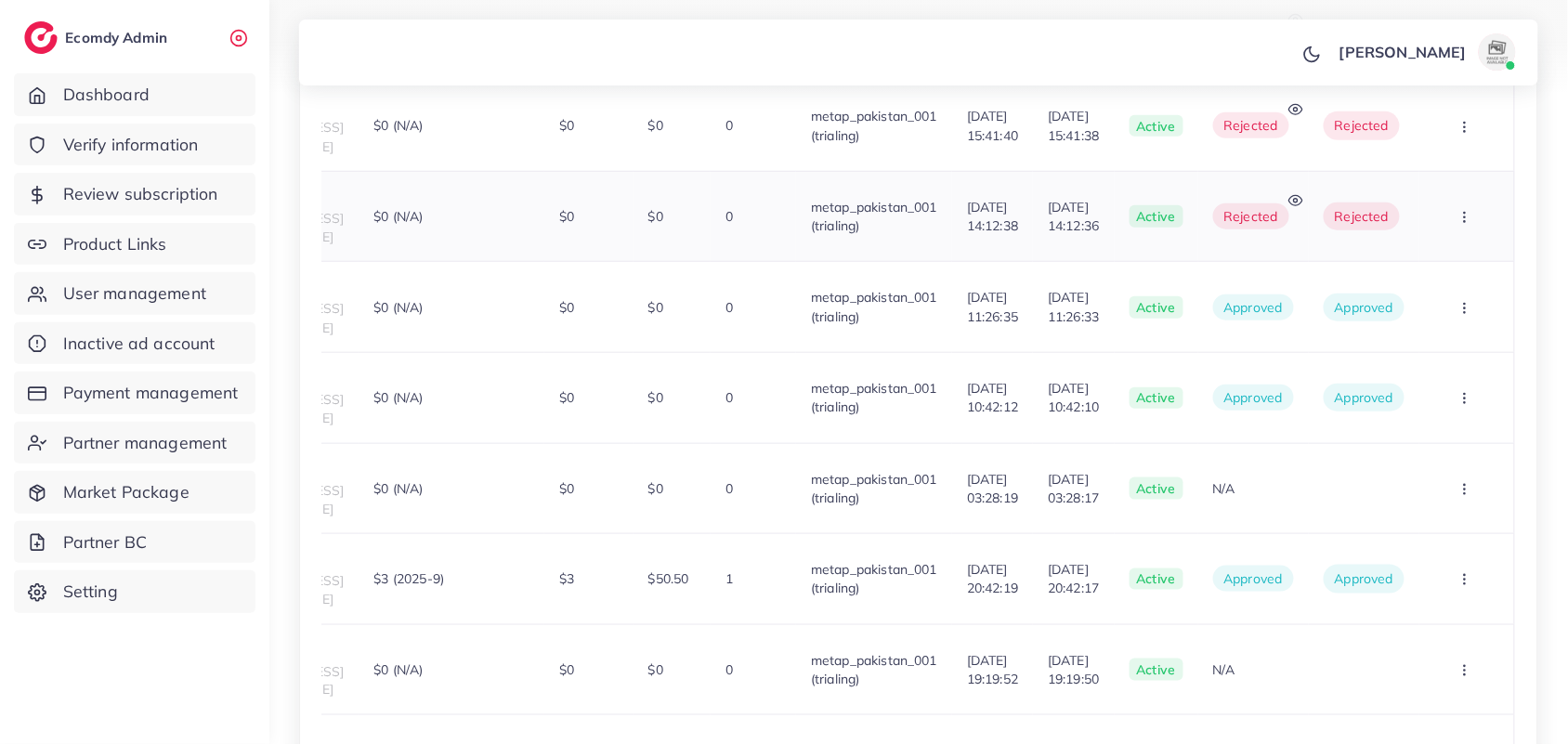
scroll to position [247, 0]
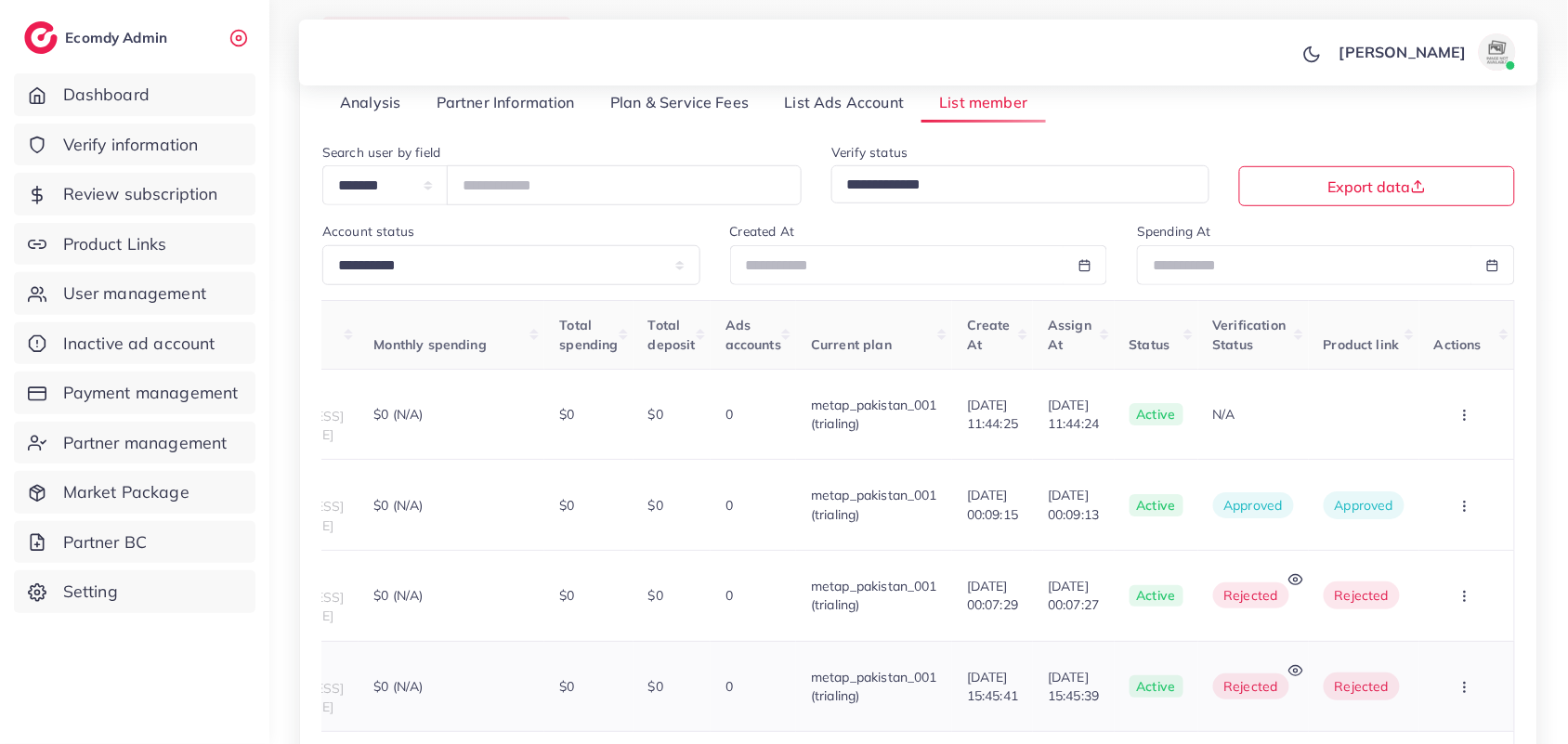
click at [1294, 677] on div "rejected" at bounding box center [1253, 686] width 81 height 19
click at [1303, 663] on icon at bounding box center [1296, 671] width 15 height 15
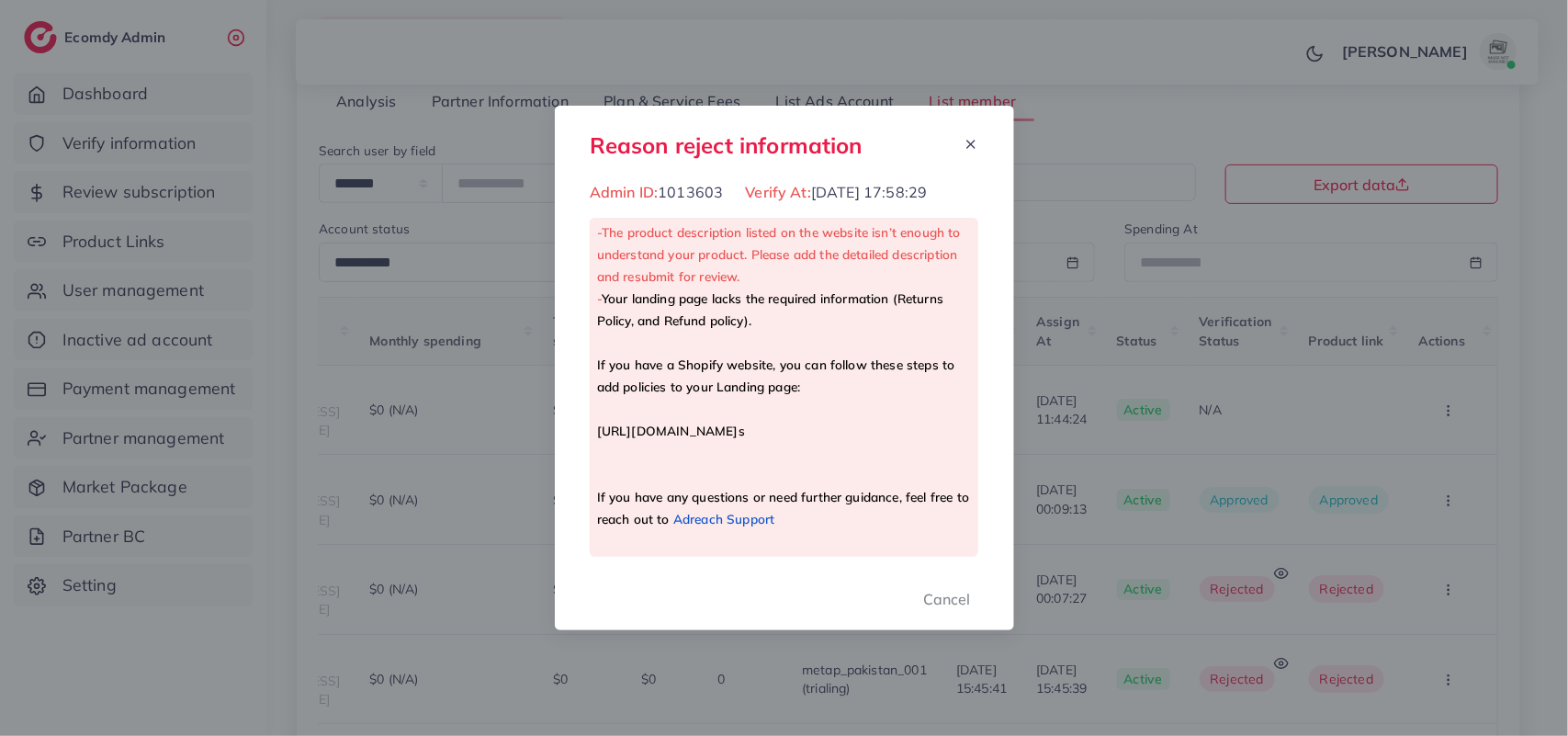
click at [1293, 533] on div "Reason reject information Admin ID: 1013603 Verify At: 01/09/2025, 17:58:29 - T…" at bounding box center [784, 368] width 1568 height 736
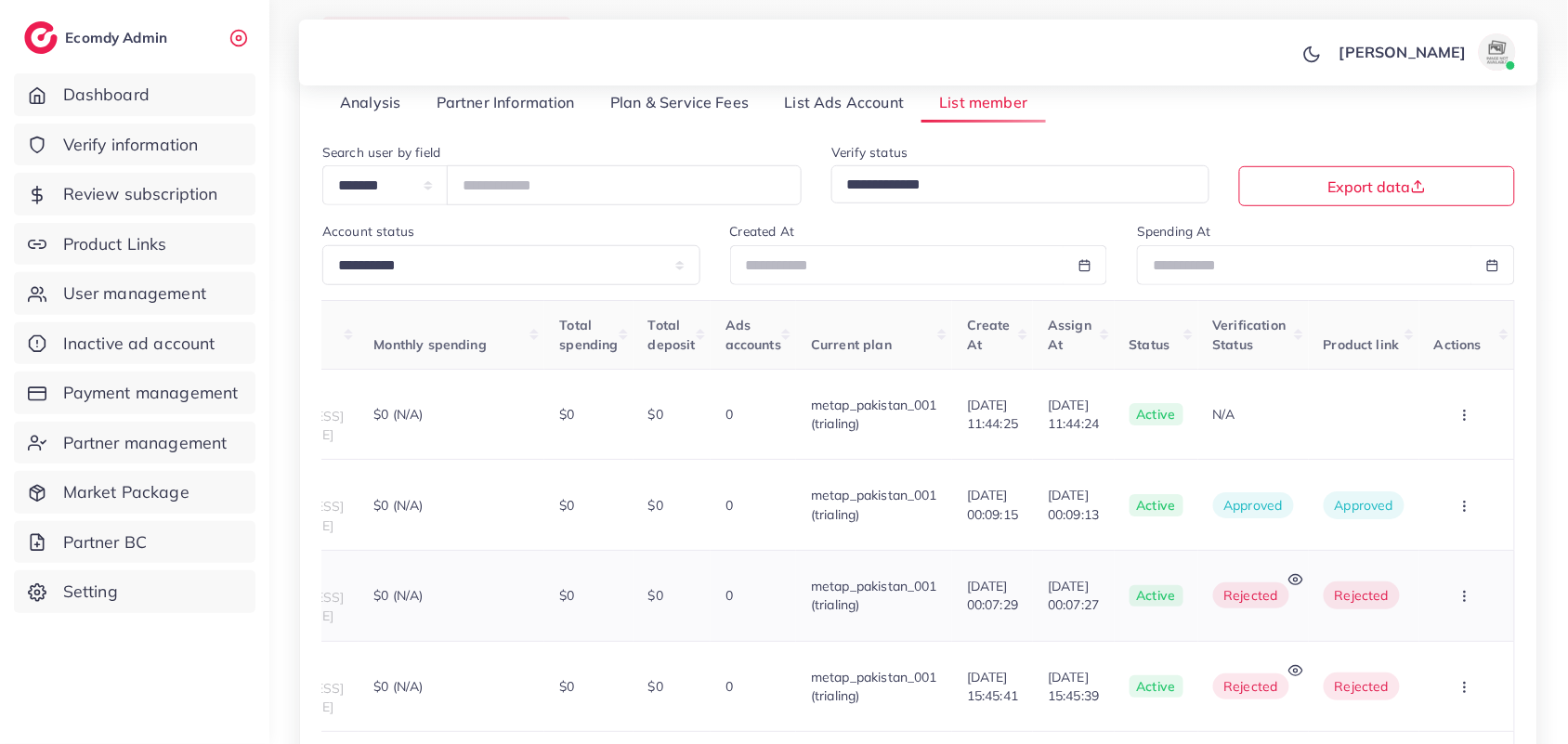
click at [1303, 572] on icon at bounding box center [1296, 580] width 15 height 15
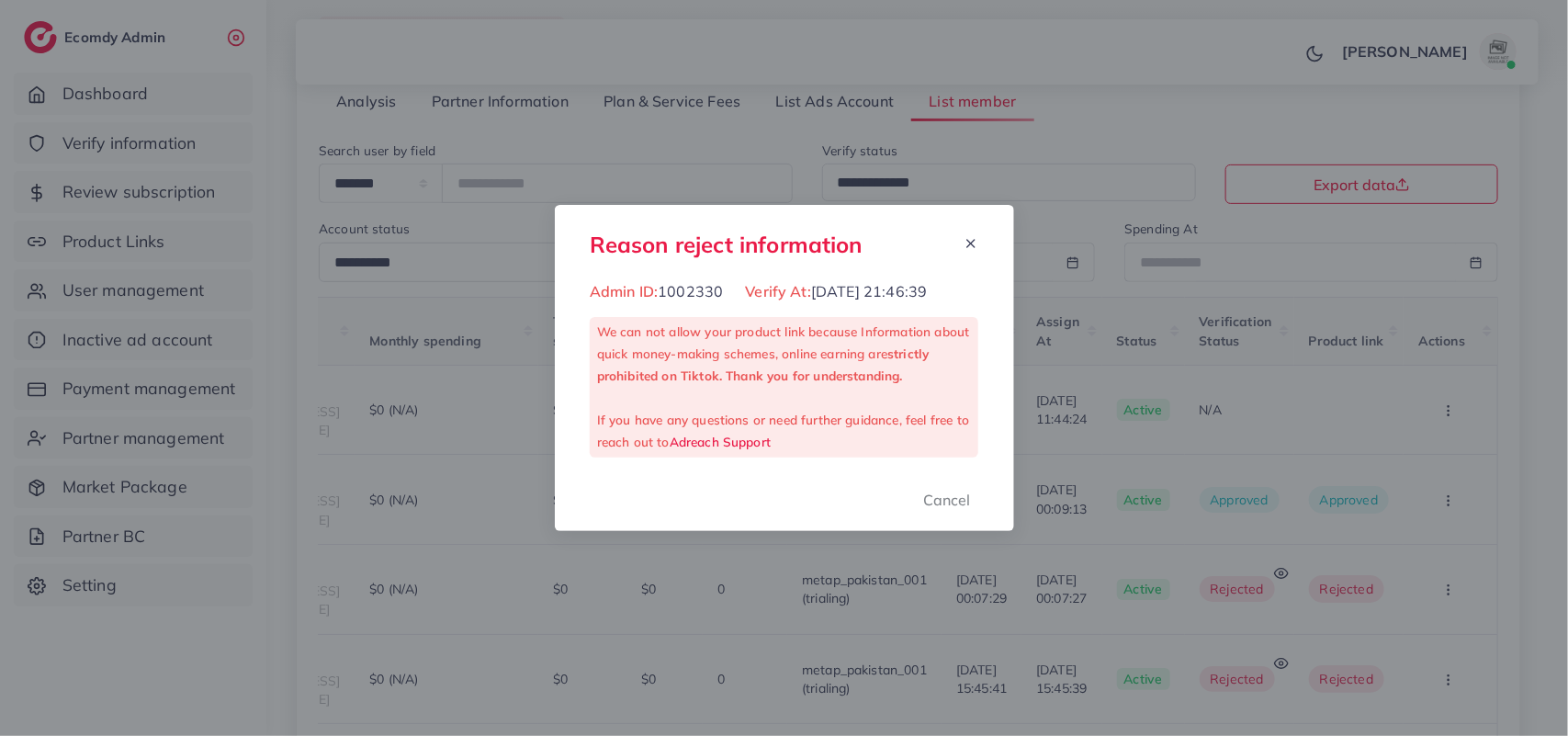
click at [775, 538] on div "Reason reject information Admin ID: 1002330 Verify At: 03/09/2025, 21:46:39 We …" at bounding box center [784, 368] width 1568 height 736
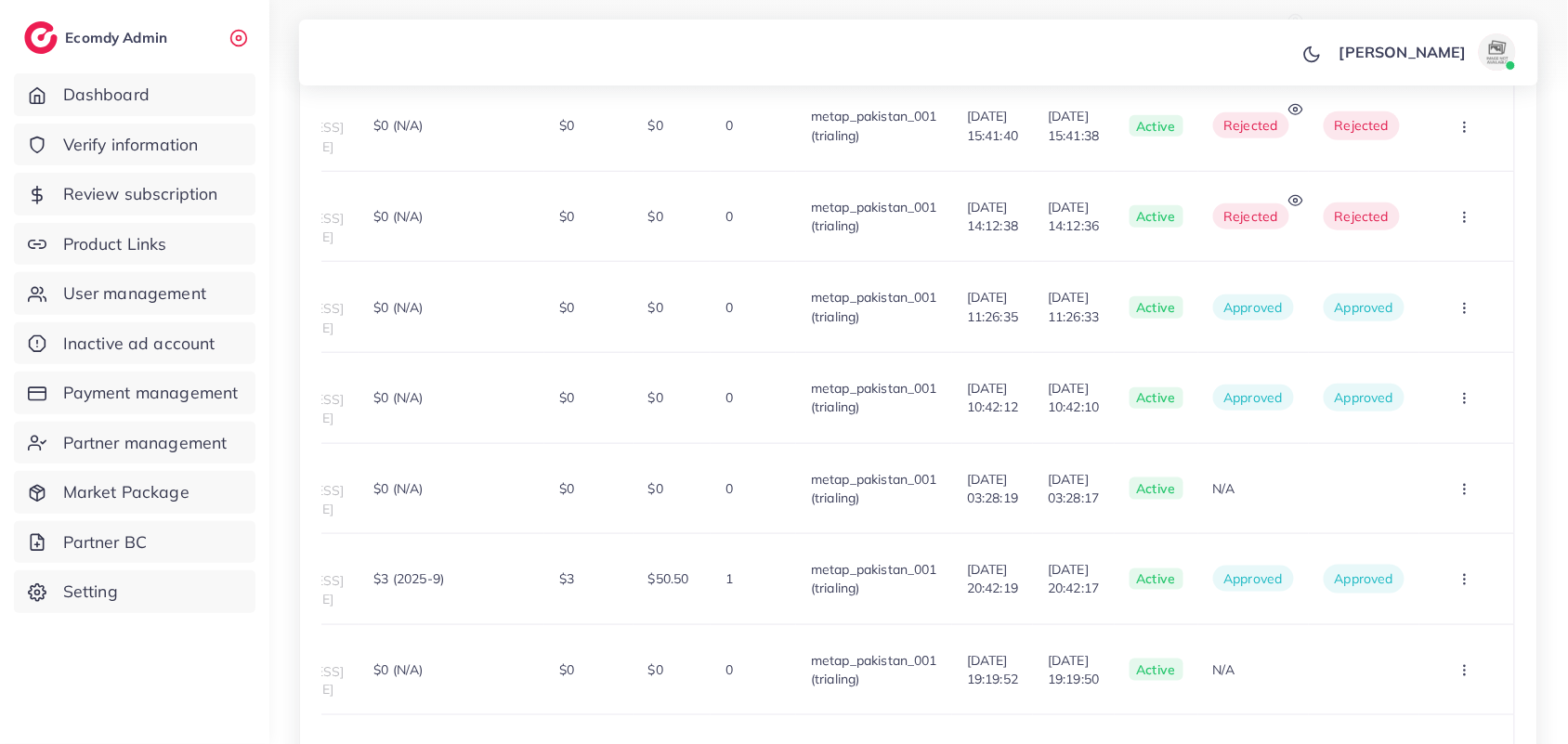
scroll to position [1548, 0]
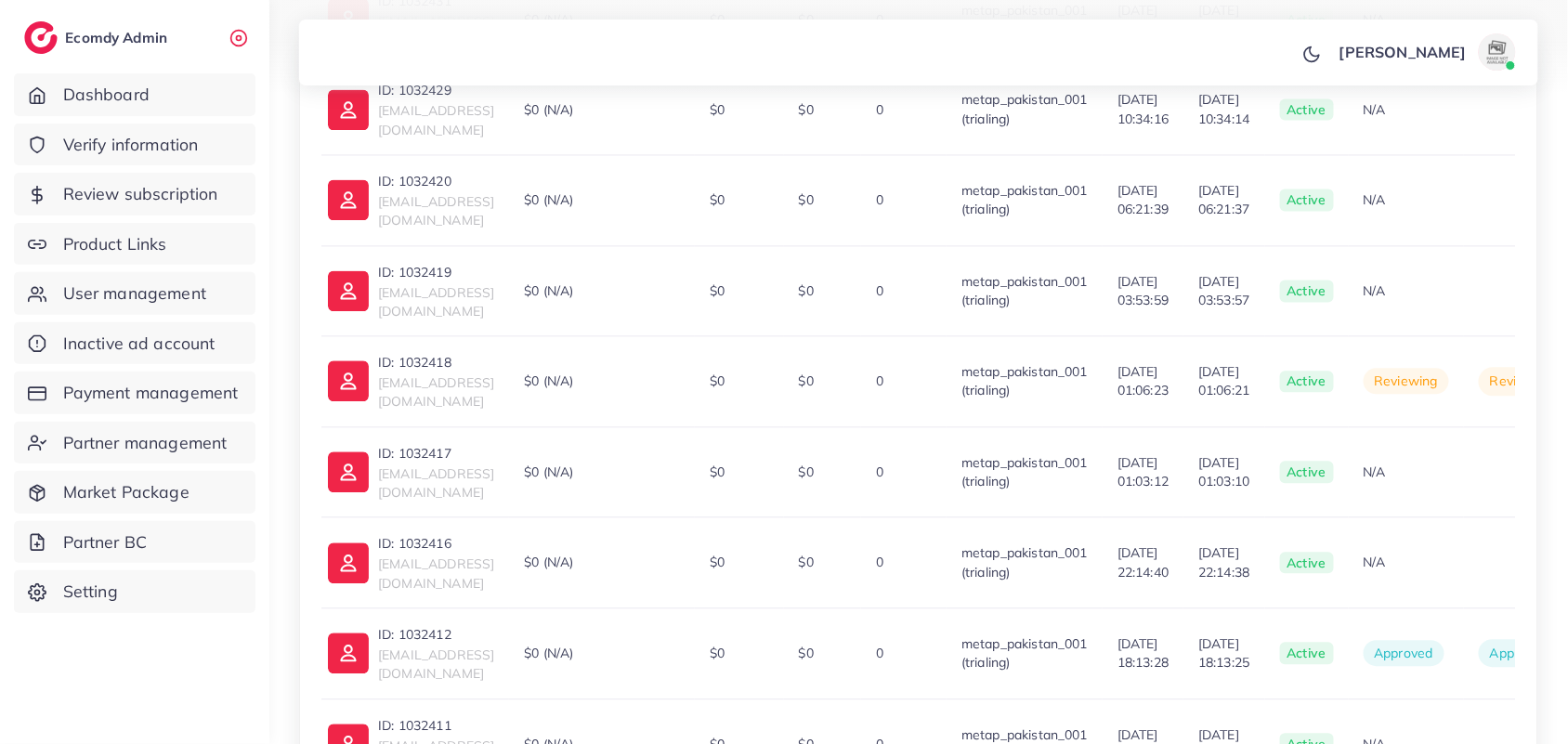
scroll to position [0, 0]
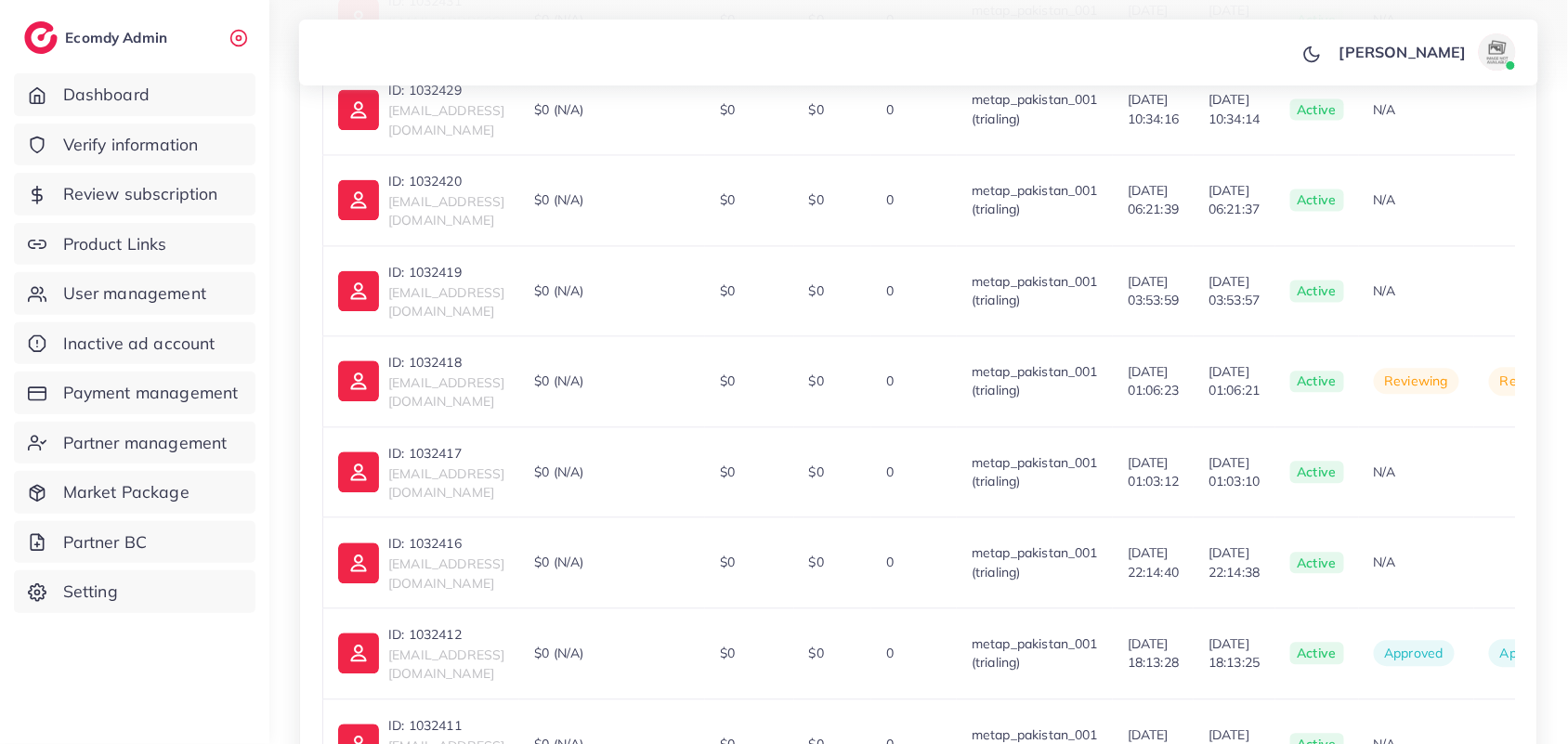
drag, startPoint x: 592, startPoint y: 537, endPoint x: 434, endPoint y: 481, distance: 167.6
click at [424, 623] on p "ID: 1032412" at bounding box center [446, 634] width 116 height 22
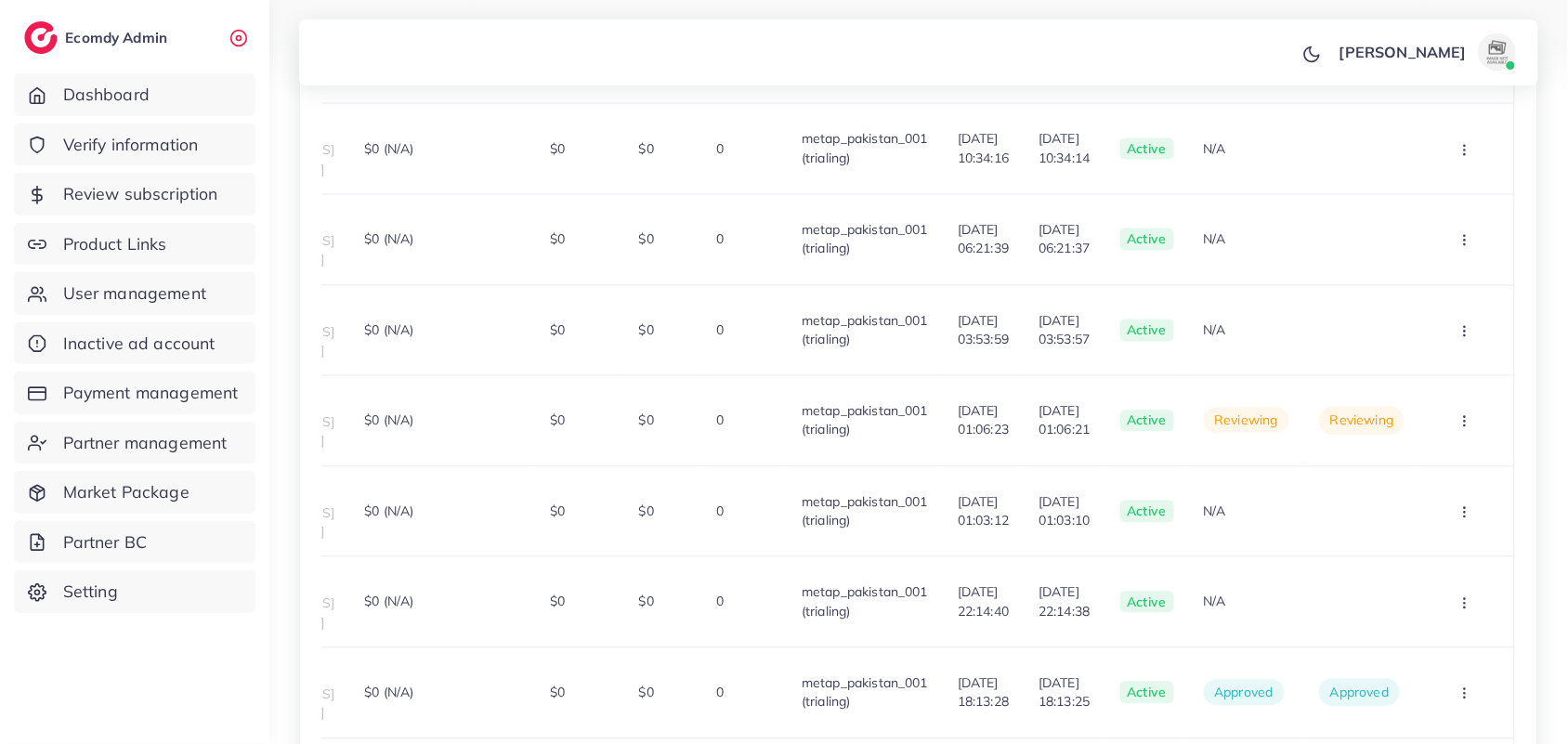
scroll to position [1548, 0]
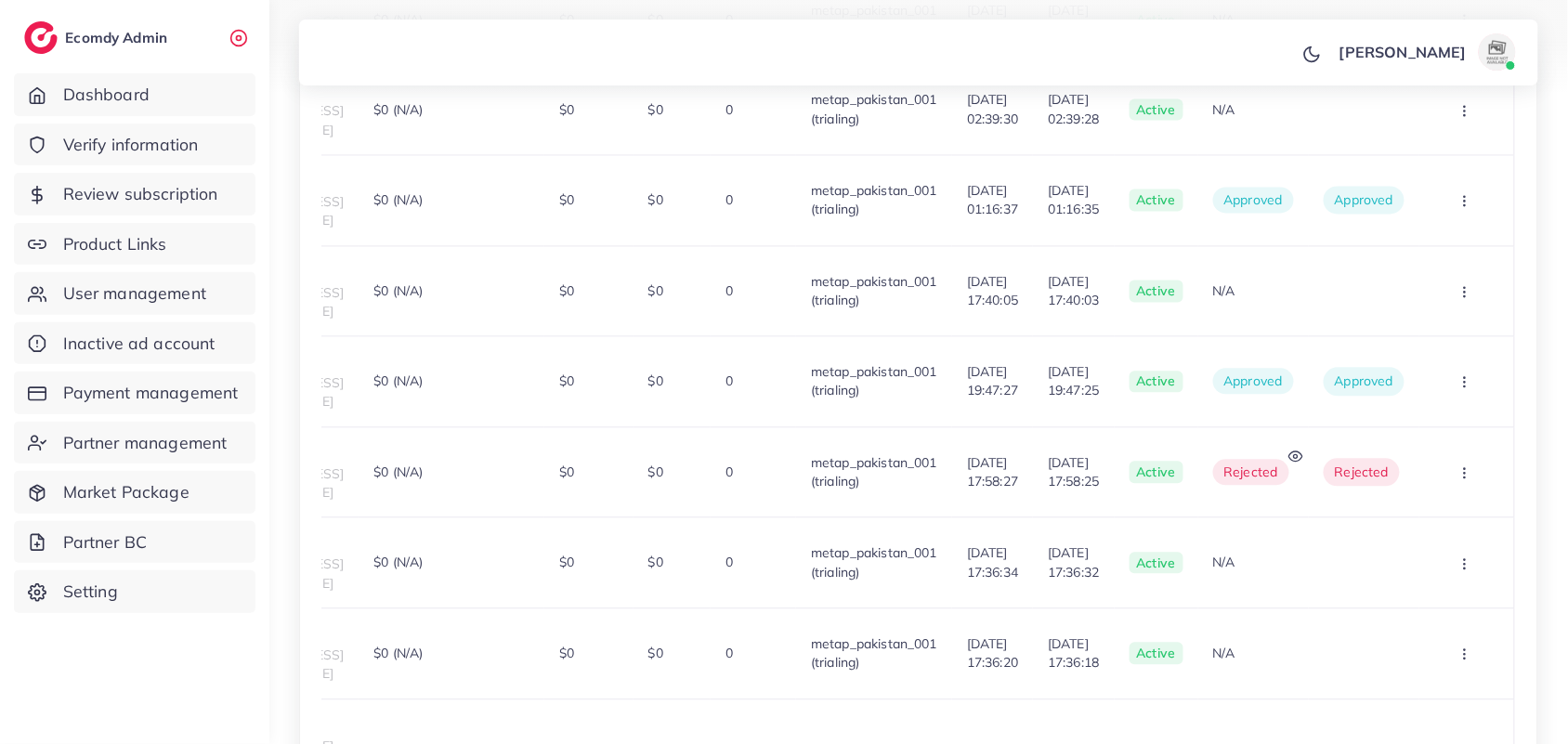
drag, startPoint x: 760, startPoint y: 529, endPoint x: 667, endPoint y: 529, distance: 93.0
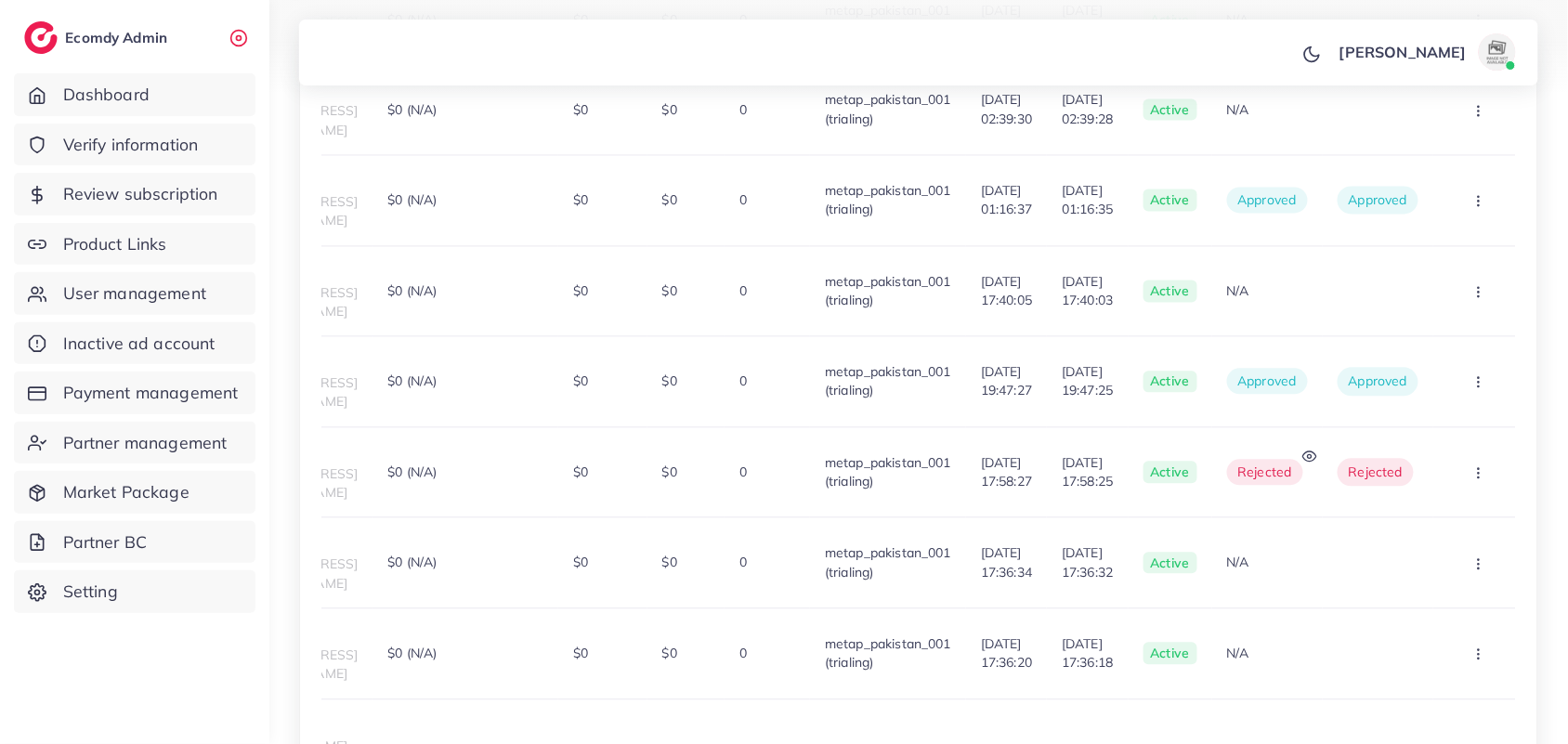
scroll to position [0, 0]
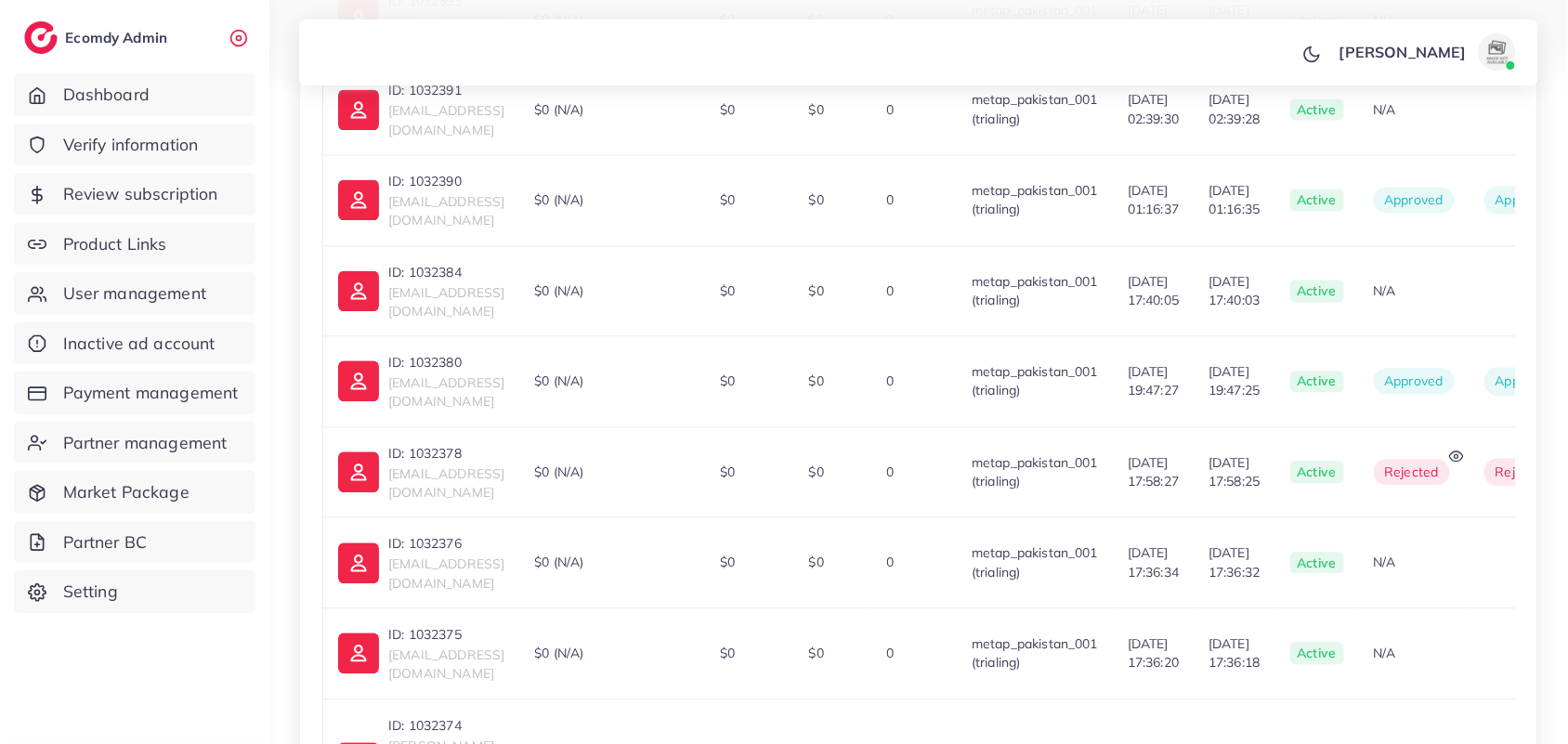
click at [441, 351] on p "ID: 1032380" at bounding box center [446, 362] width 116 height 22
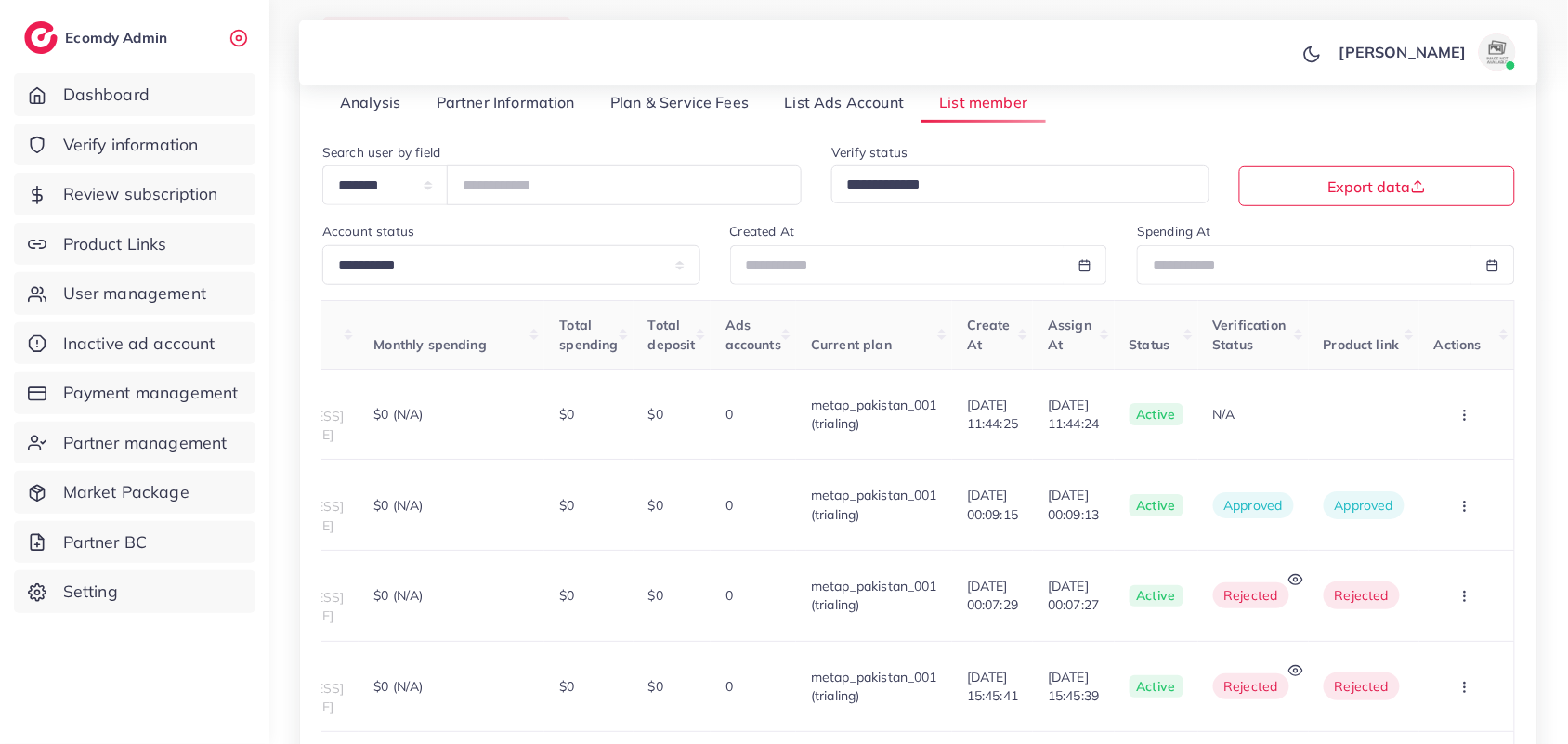
scroll to position [897, 0]
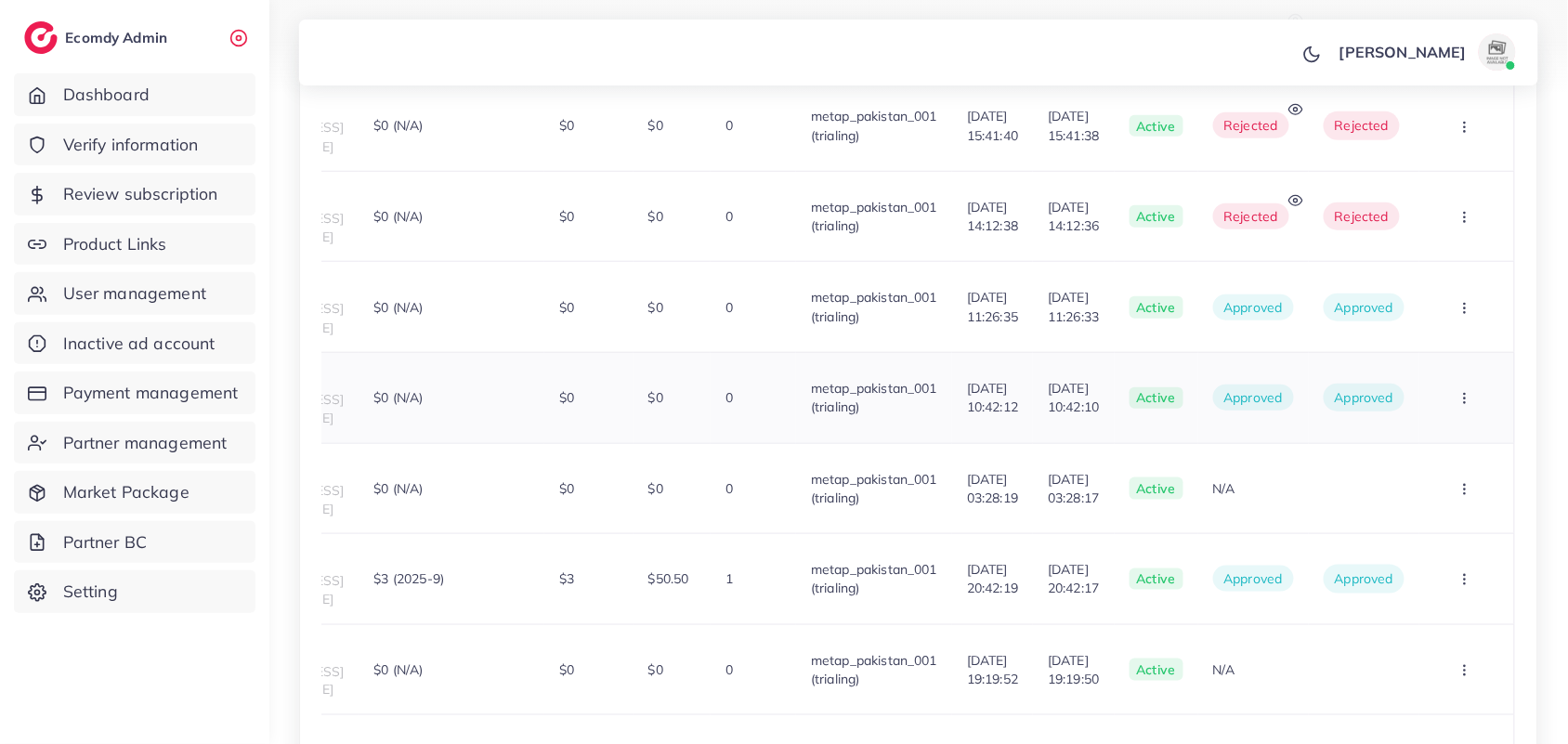
click at [1469, 377] on button "button" at bounding box center [1467, 398] width 65 height 42
click at [1452, 558] on button "button" at bounding box center [1467, 579] width 65 height 42
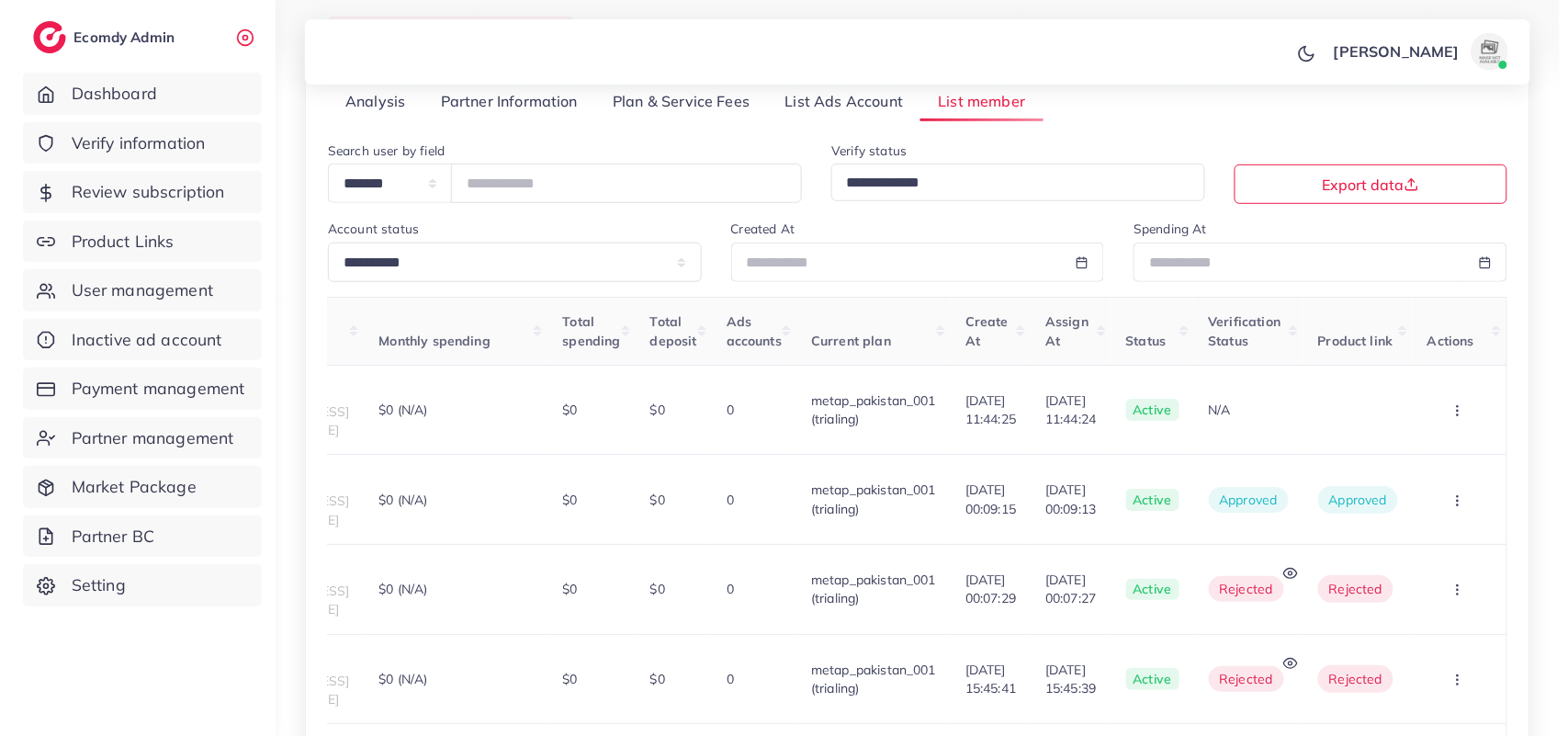
scroll to position [0, 0]
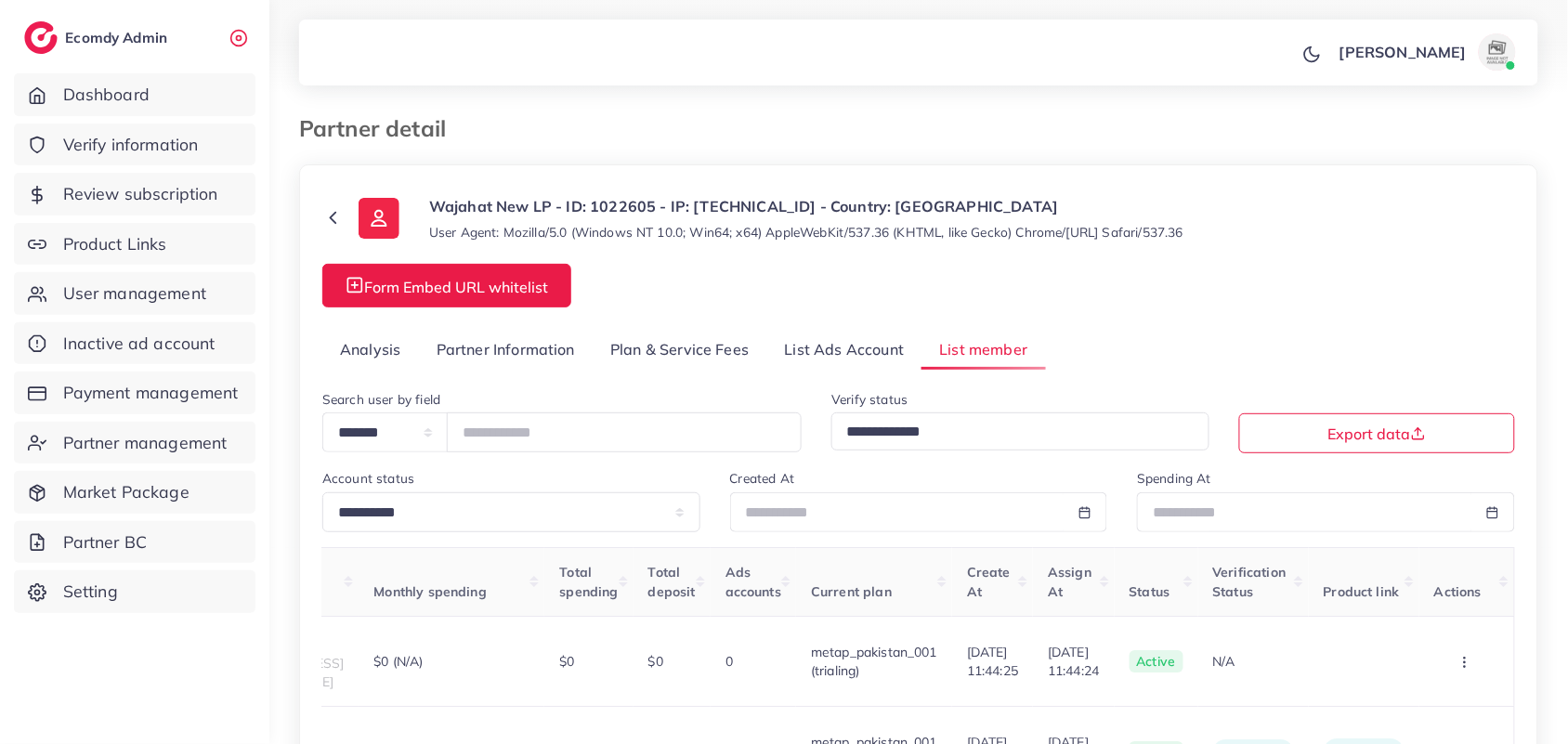
click at [854, 336] on link "List Ads Account" at bounding box center [845, 349] width 155 height 40
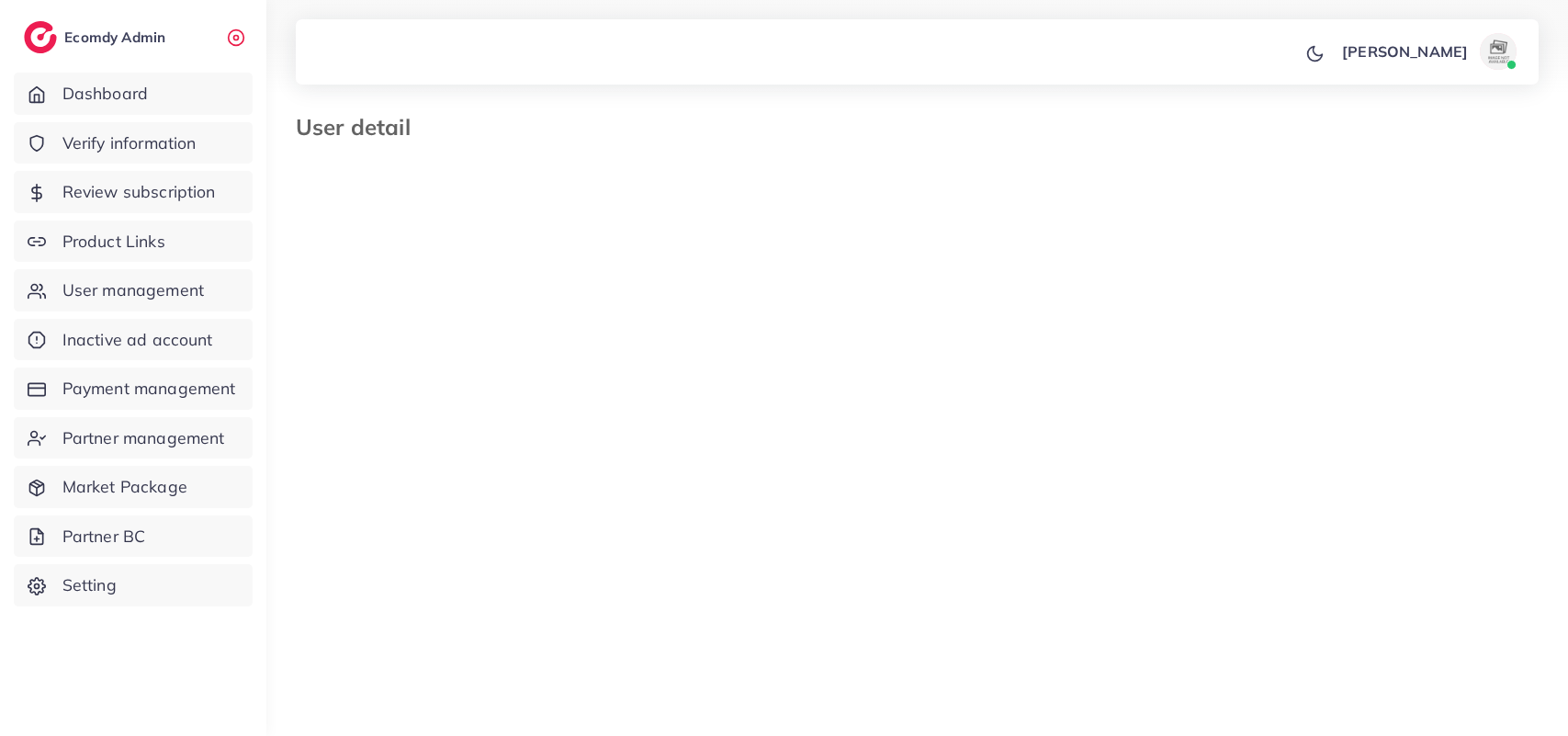
select select "********"
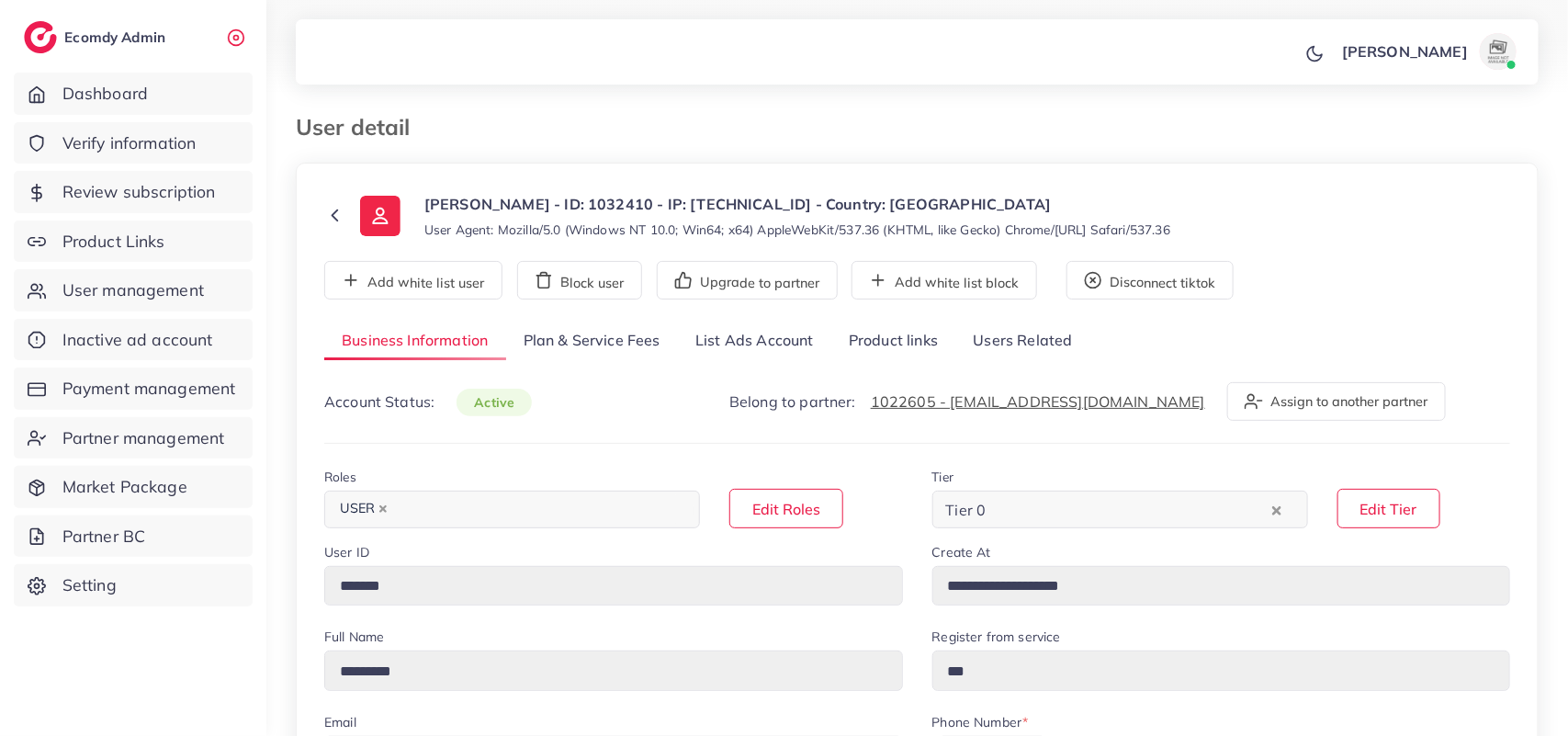
click at [767, 346] on link "List Ads Account" at bounding box center [755, 341] width 153 height 40
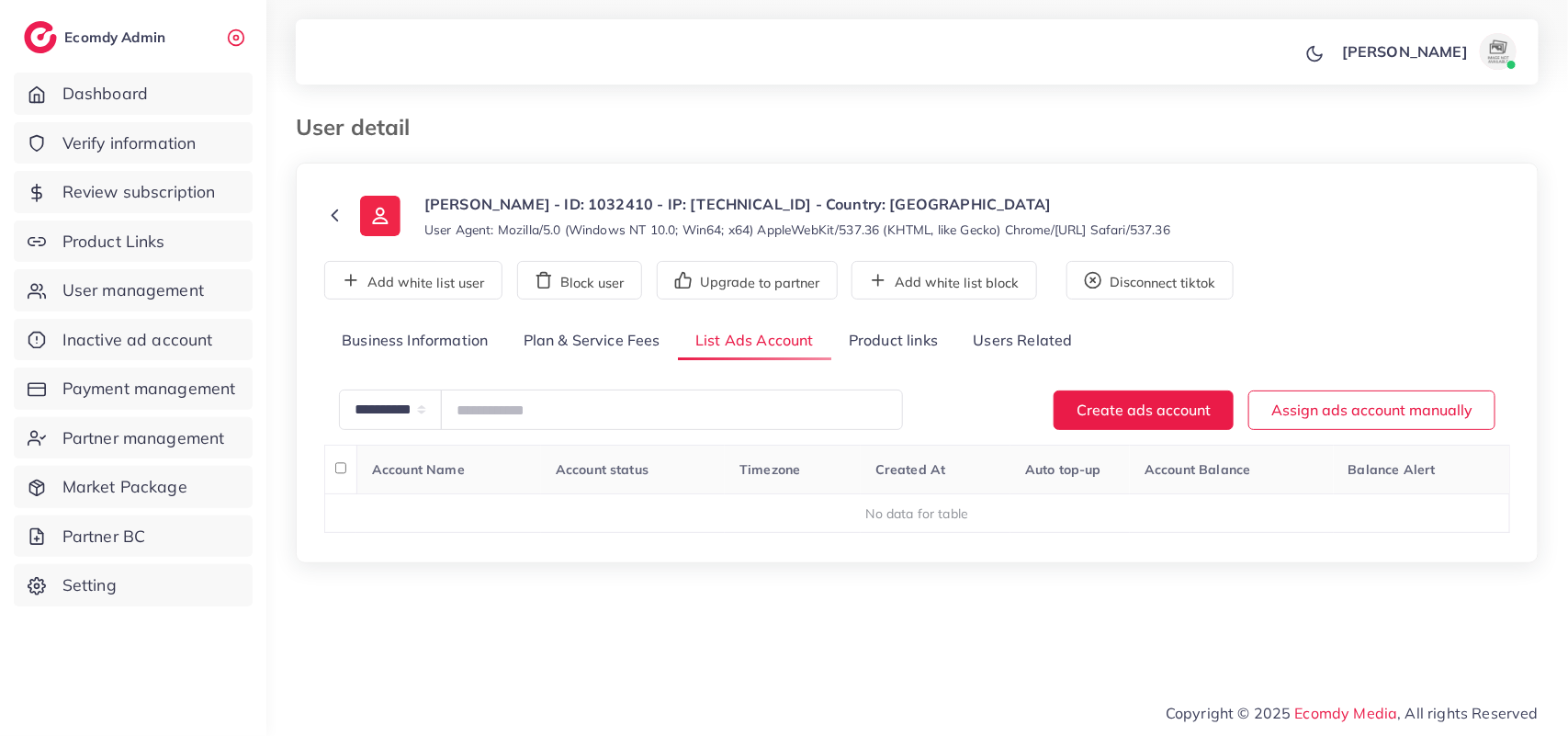
click at [433, 345] on link "Business Information" at bounding box center [415, 341] width 182 height 40
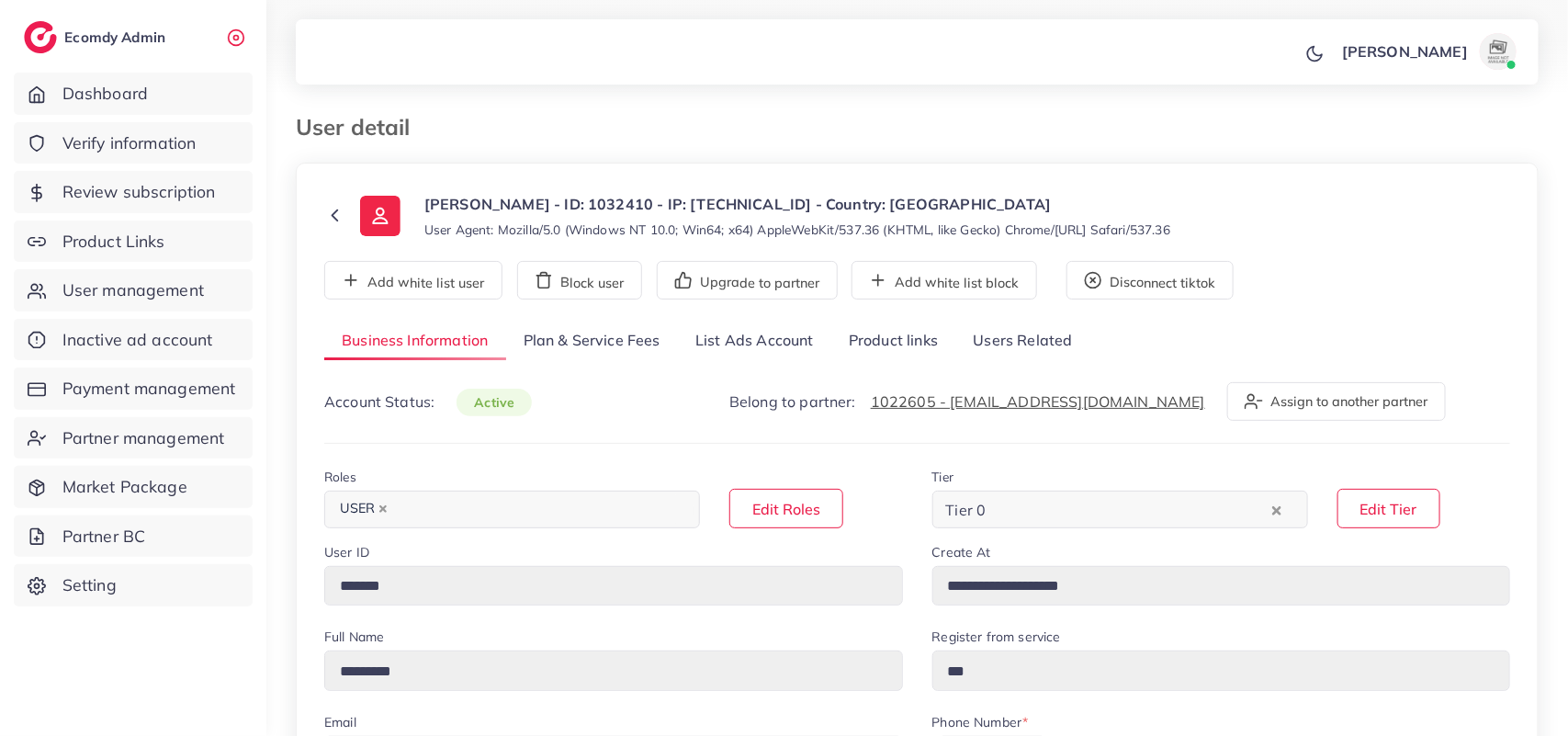
click at [617, 333] on link "Plan & Service Fees" at bounding box center [592, 341] width 172 height 40
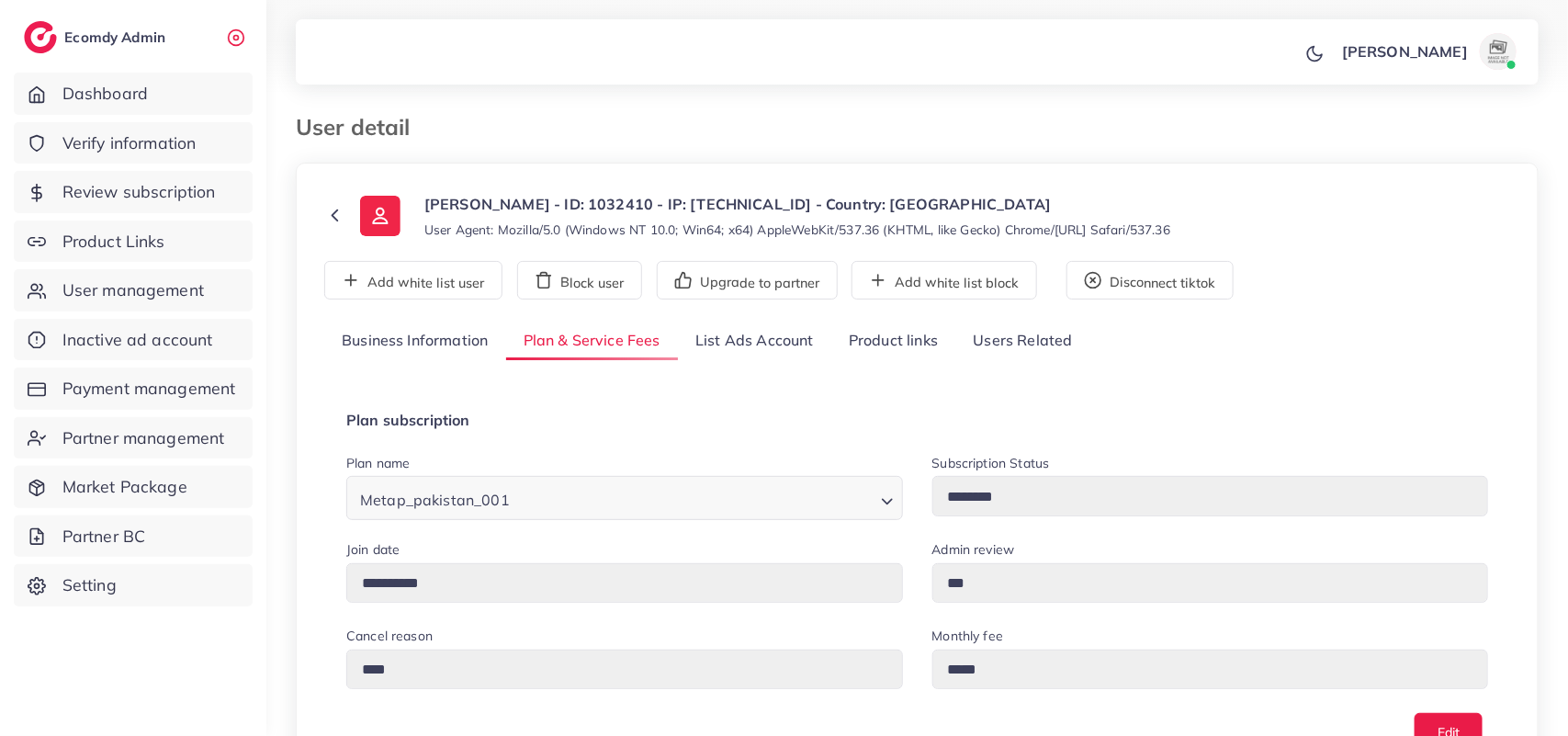
click at [868, 345] on link "Product links" at bounding box center [892, 341] width 124 height 40
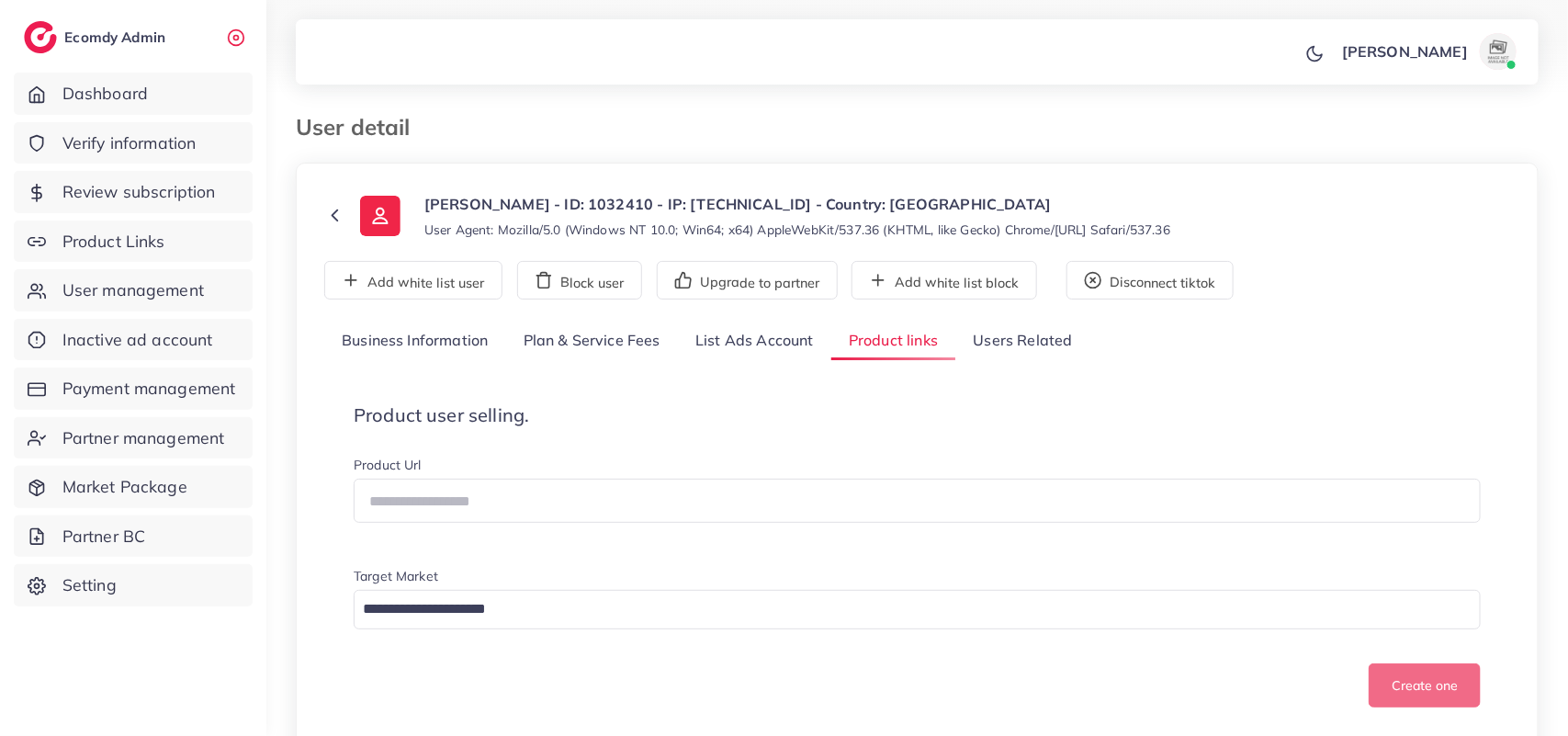
scroll to position [311, 0]
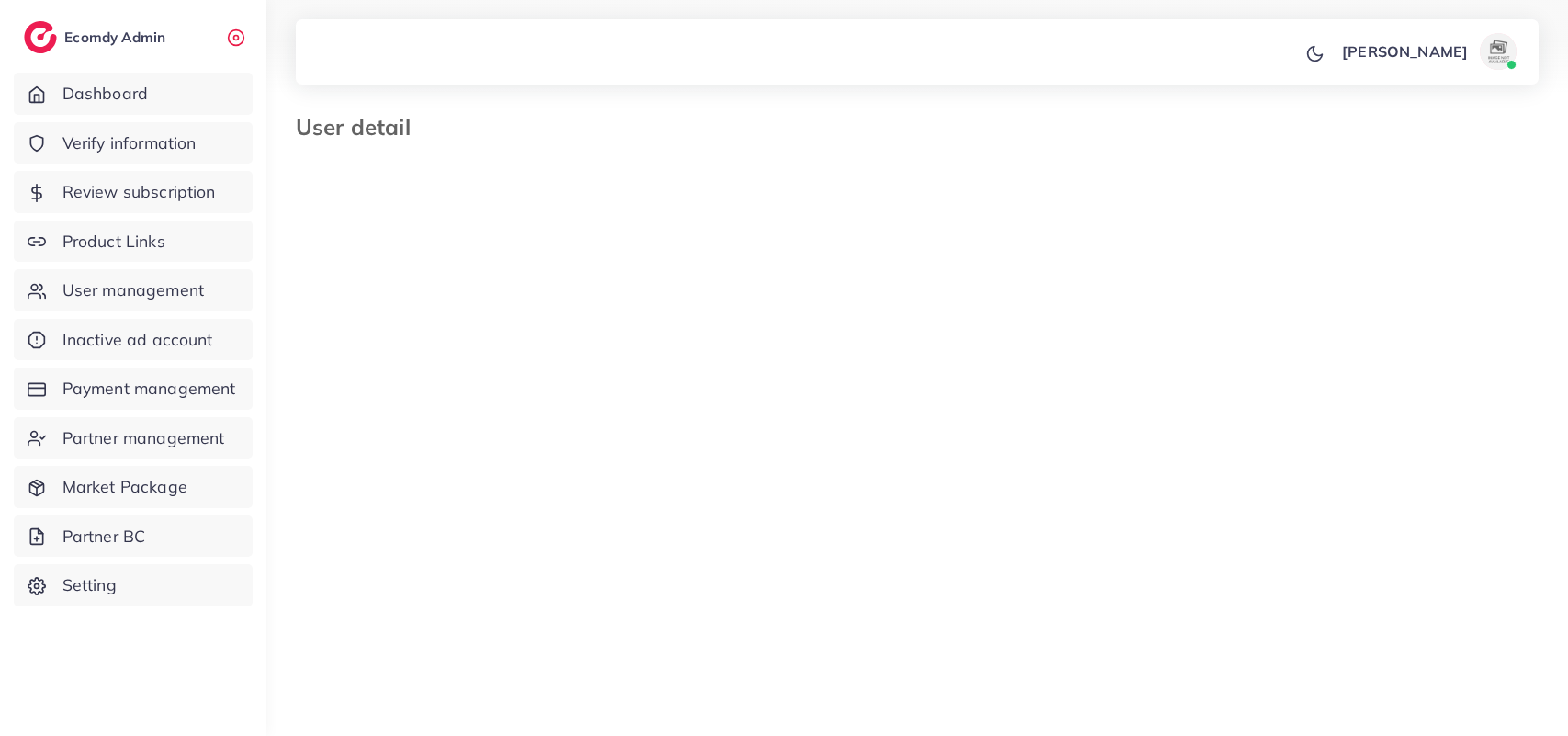
select select "********"
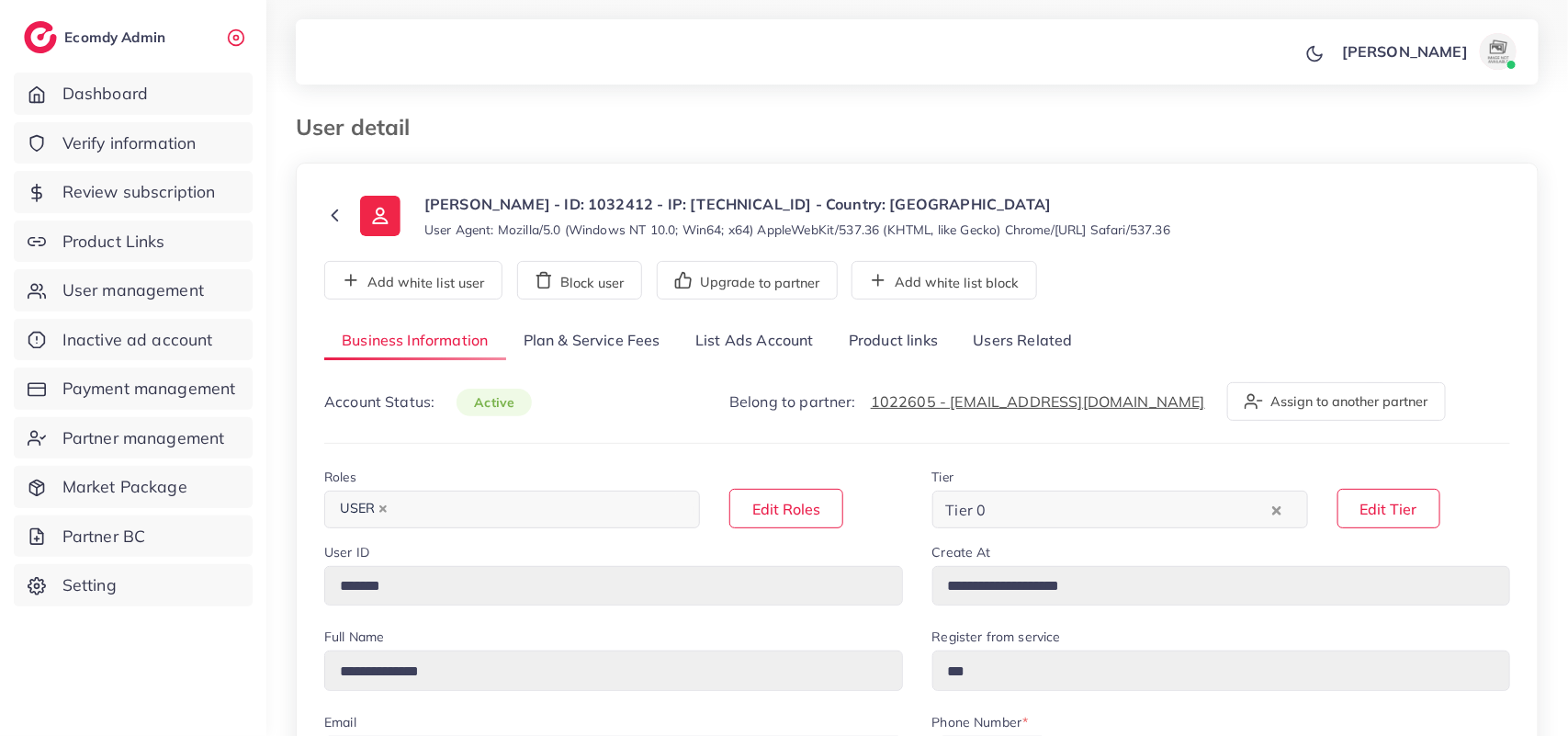
click at [905, 345] on link "Product links" at bounding box center [892, 341] width 124 height 40
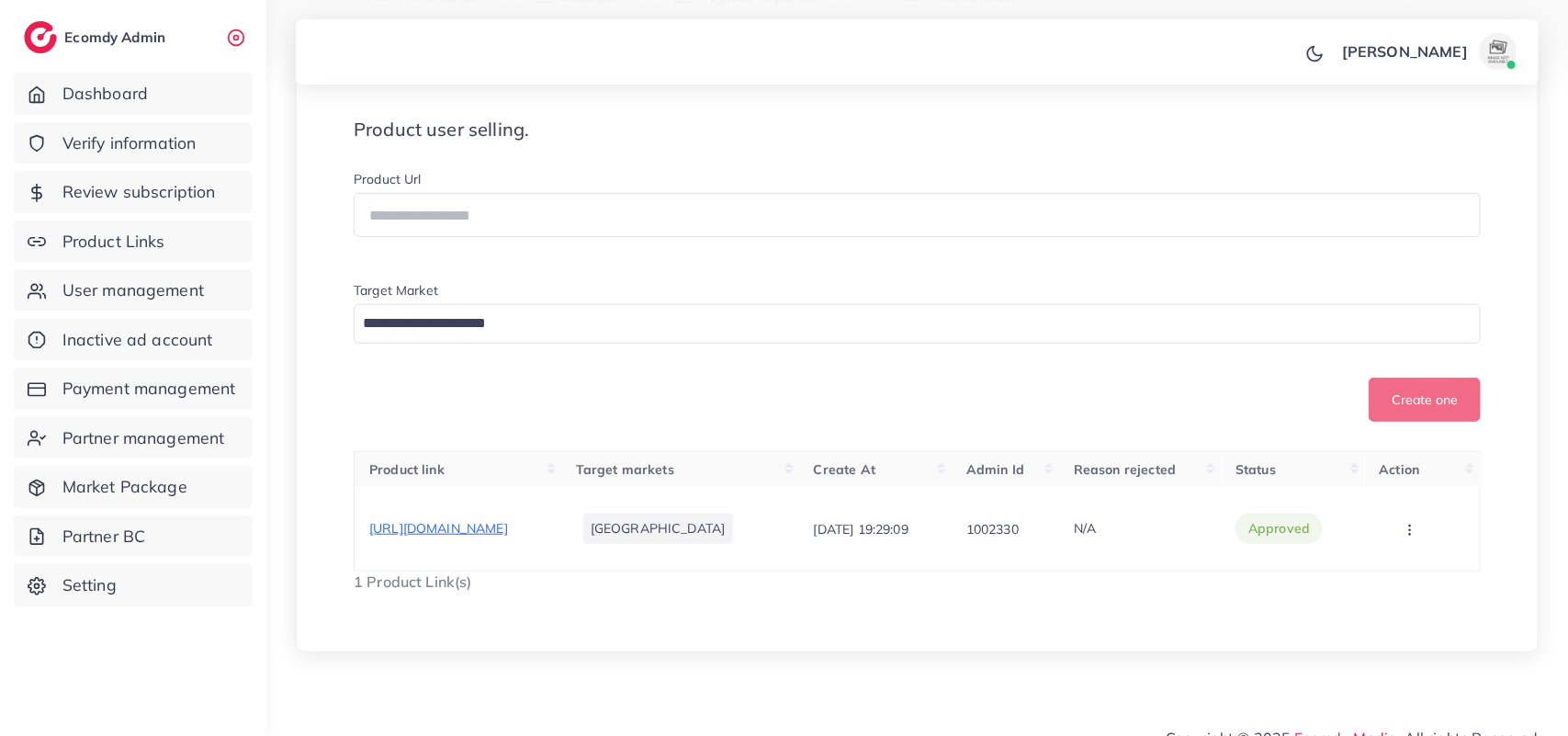
scroll to position [311, 0]
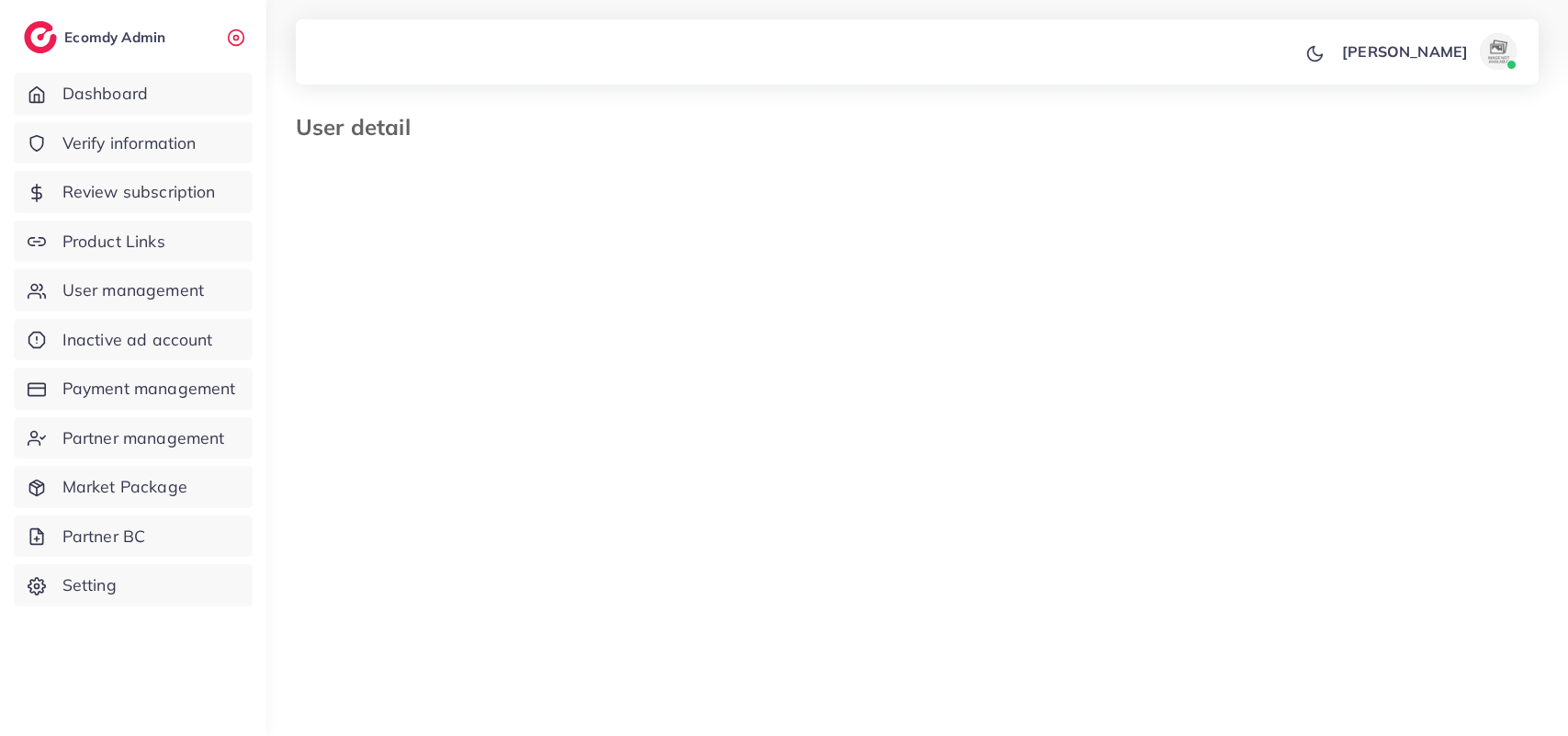
select select "********"
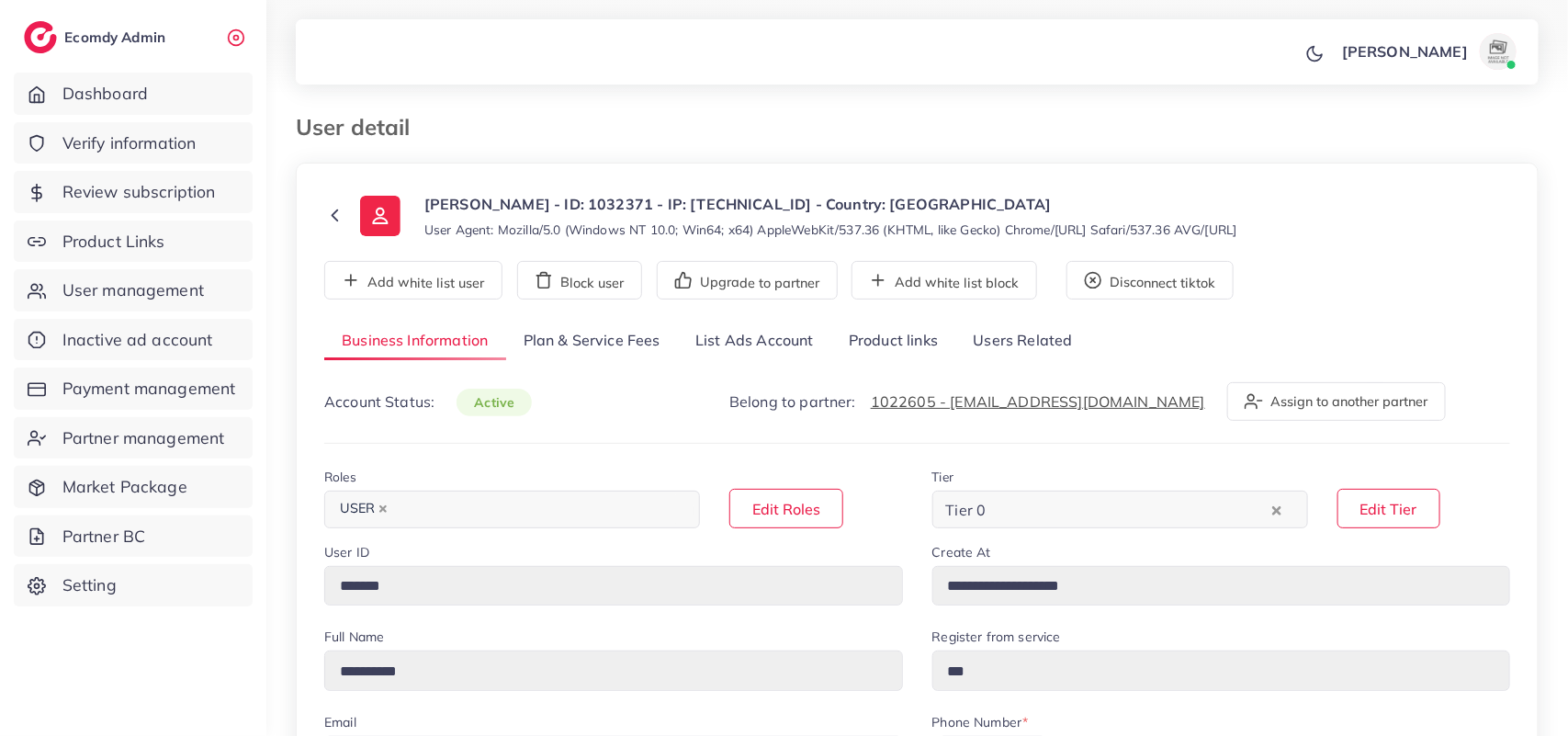
click at [877, 326] on link "Product links" at bounding box center [892, 341] width 124 height 40
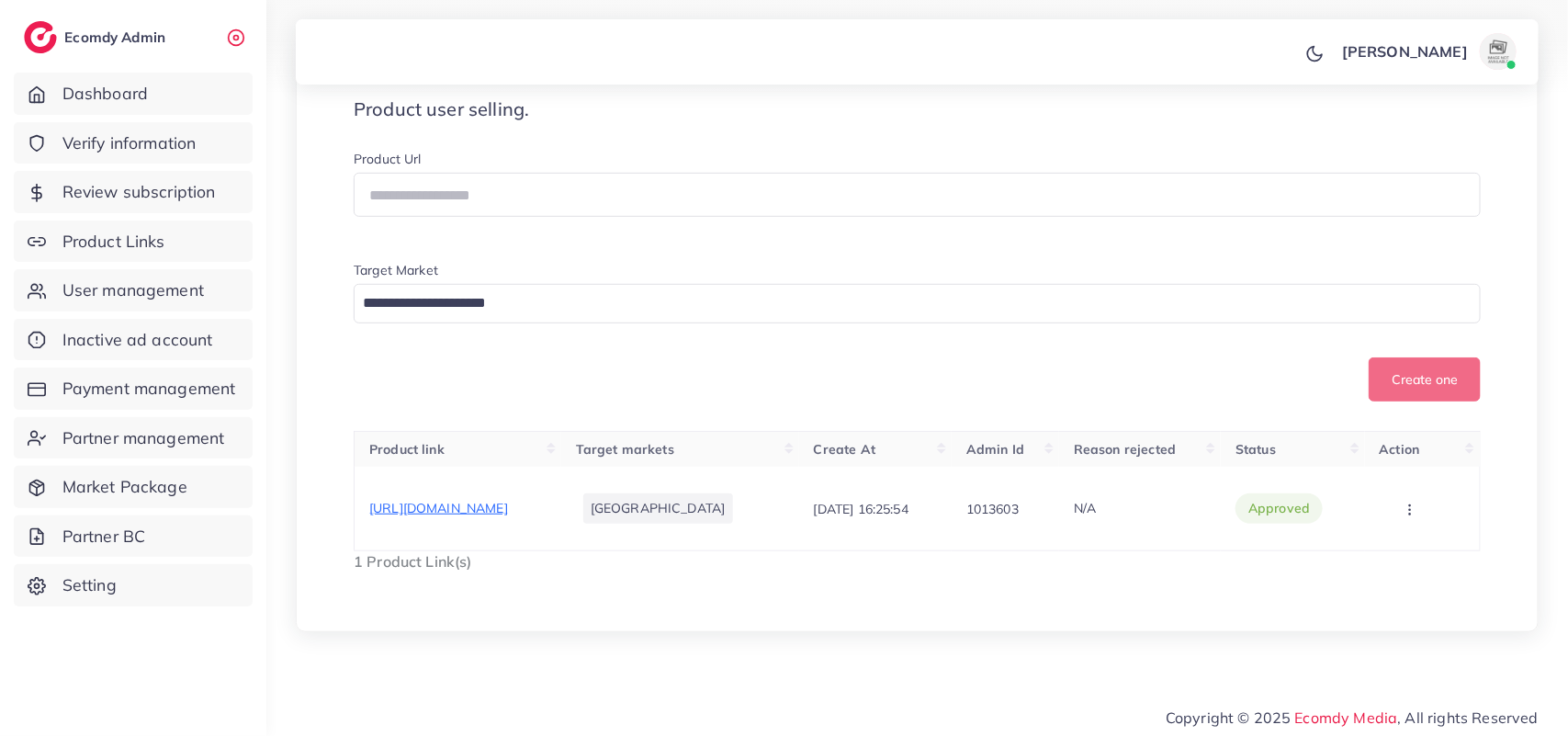
scroll to position [341, 0]
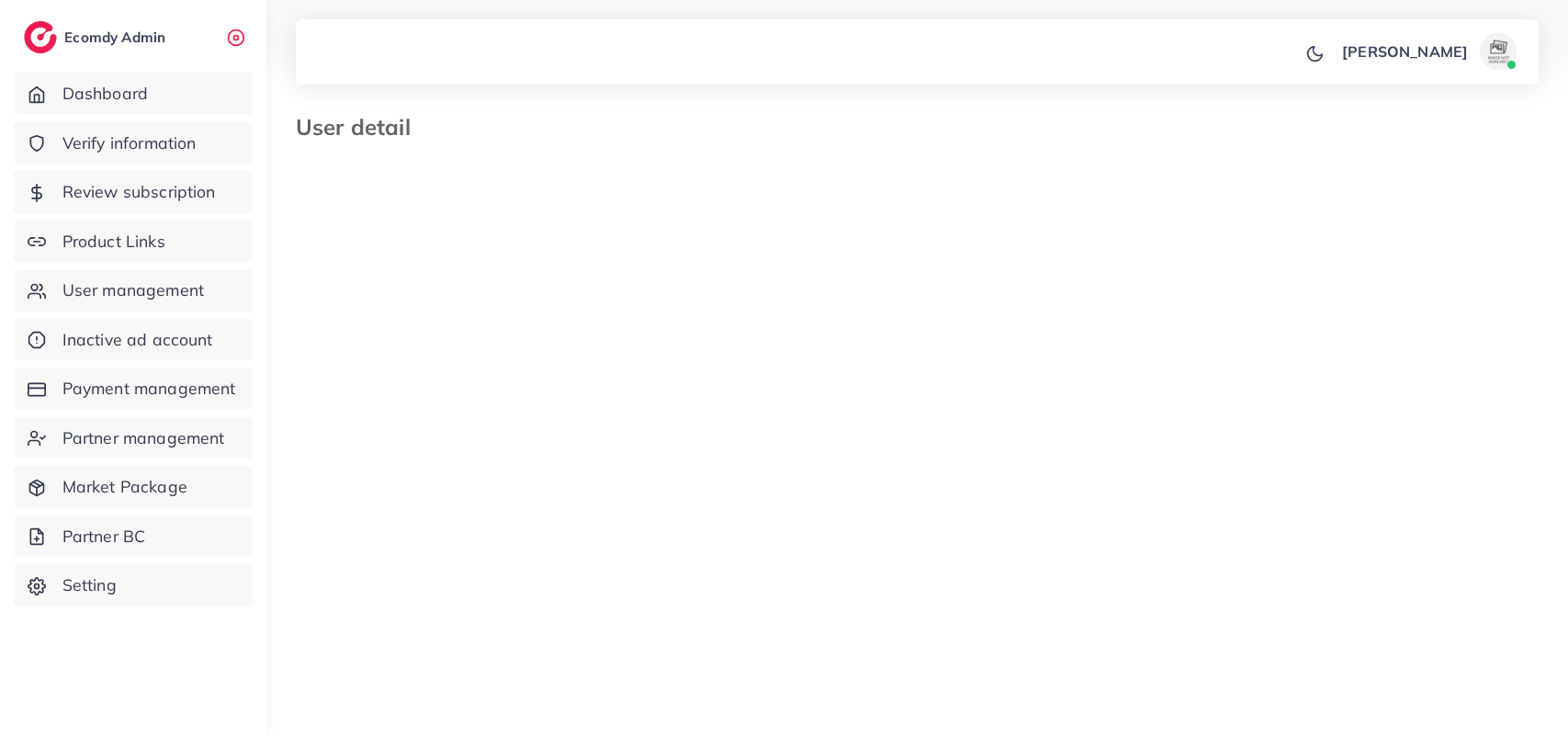
select select "********"
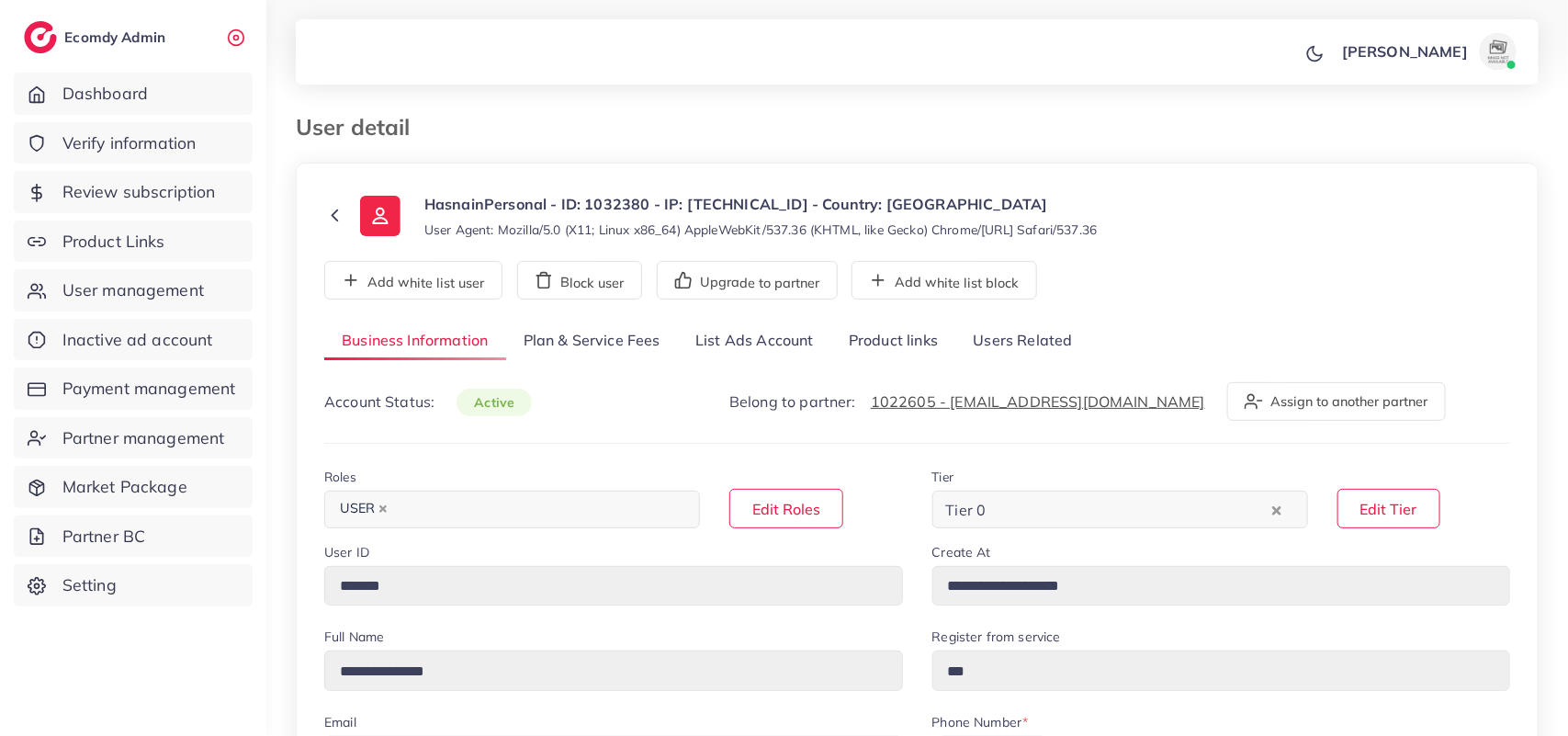
click at [889, 338] on link "Product links" at bounding box center [892, 341] width 124 height 40
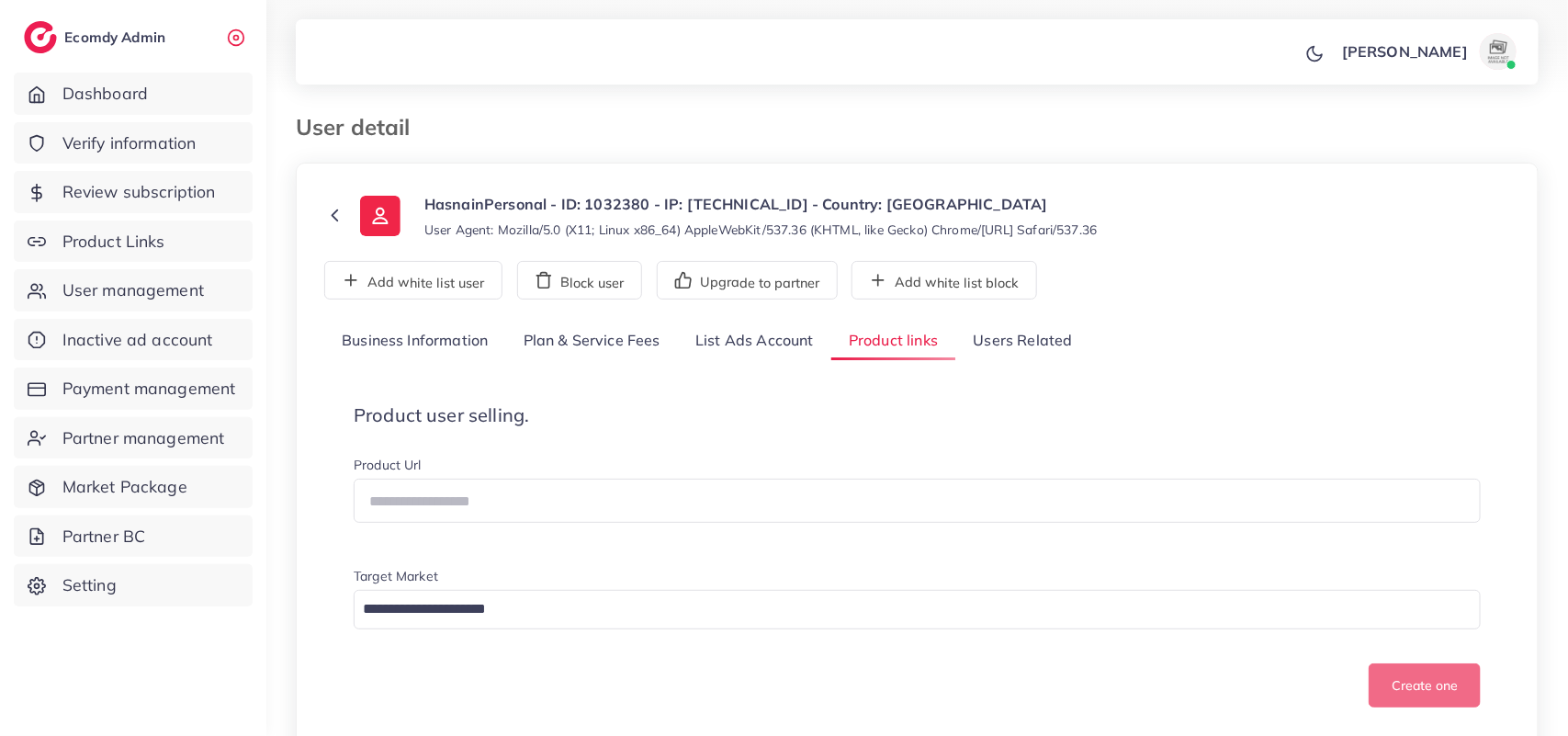
scroll to position [395, 0]
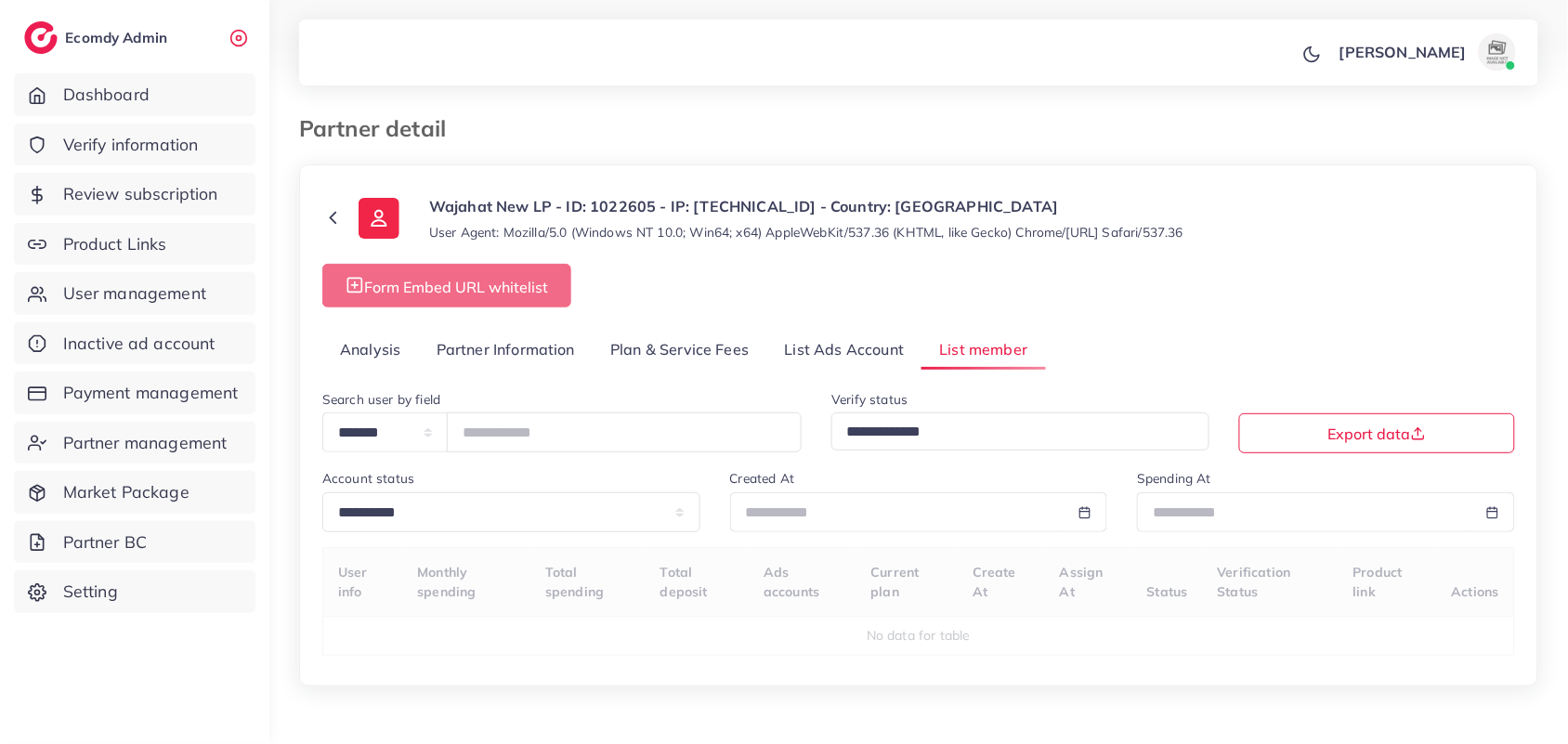
select select "**"
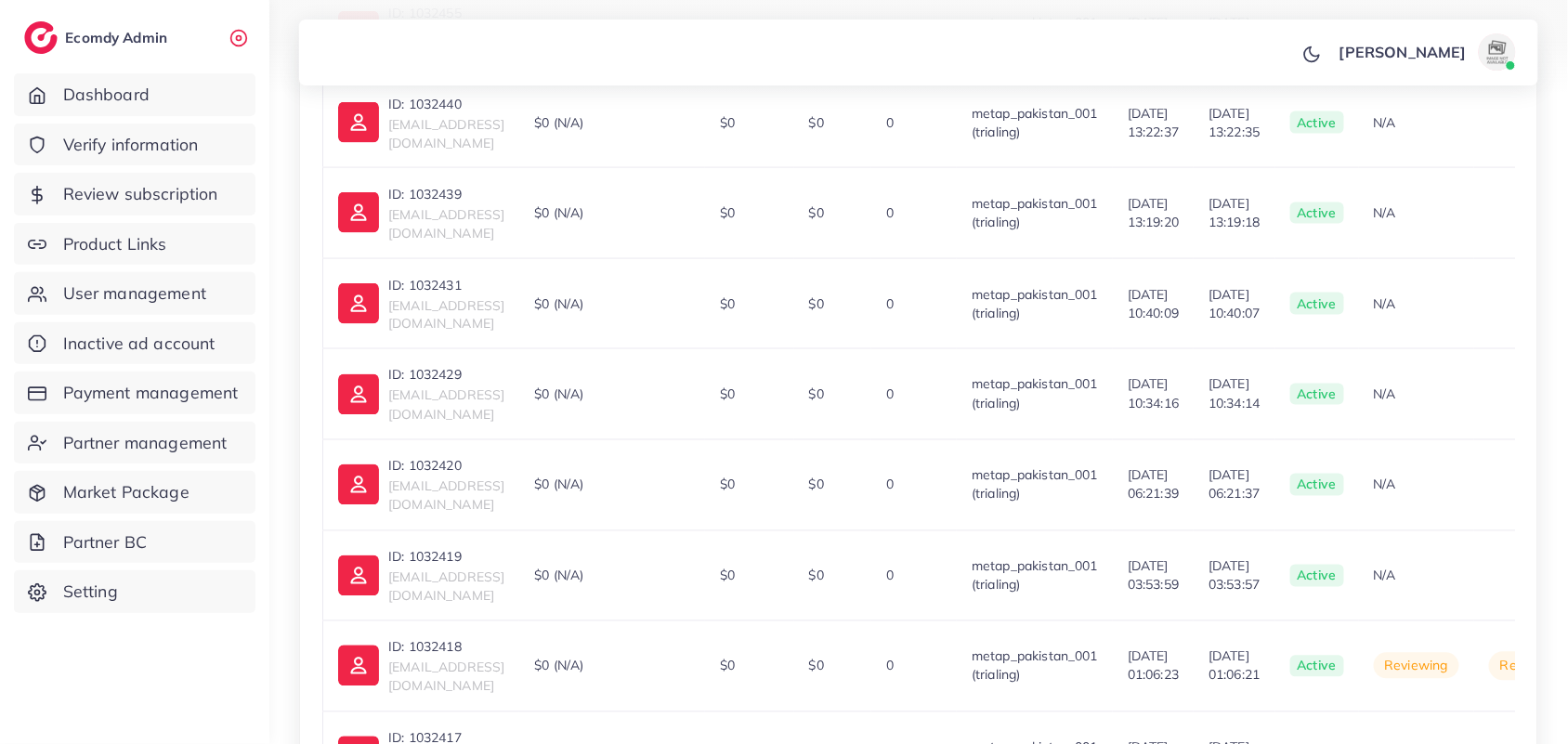
scroll to position [1301, 0]
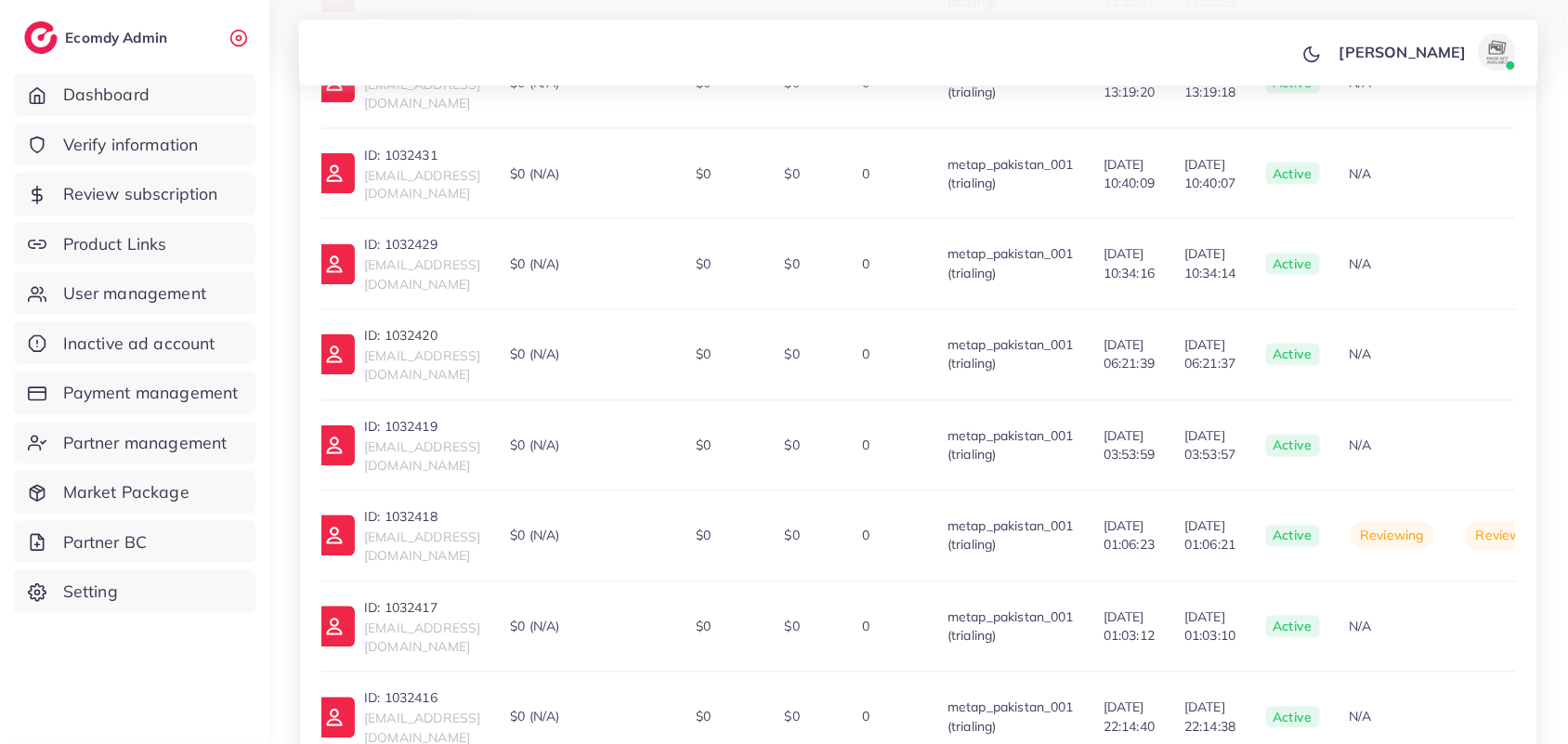
scroll to position [0, 0]
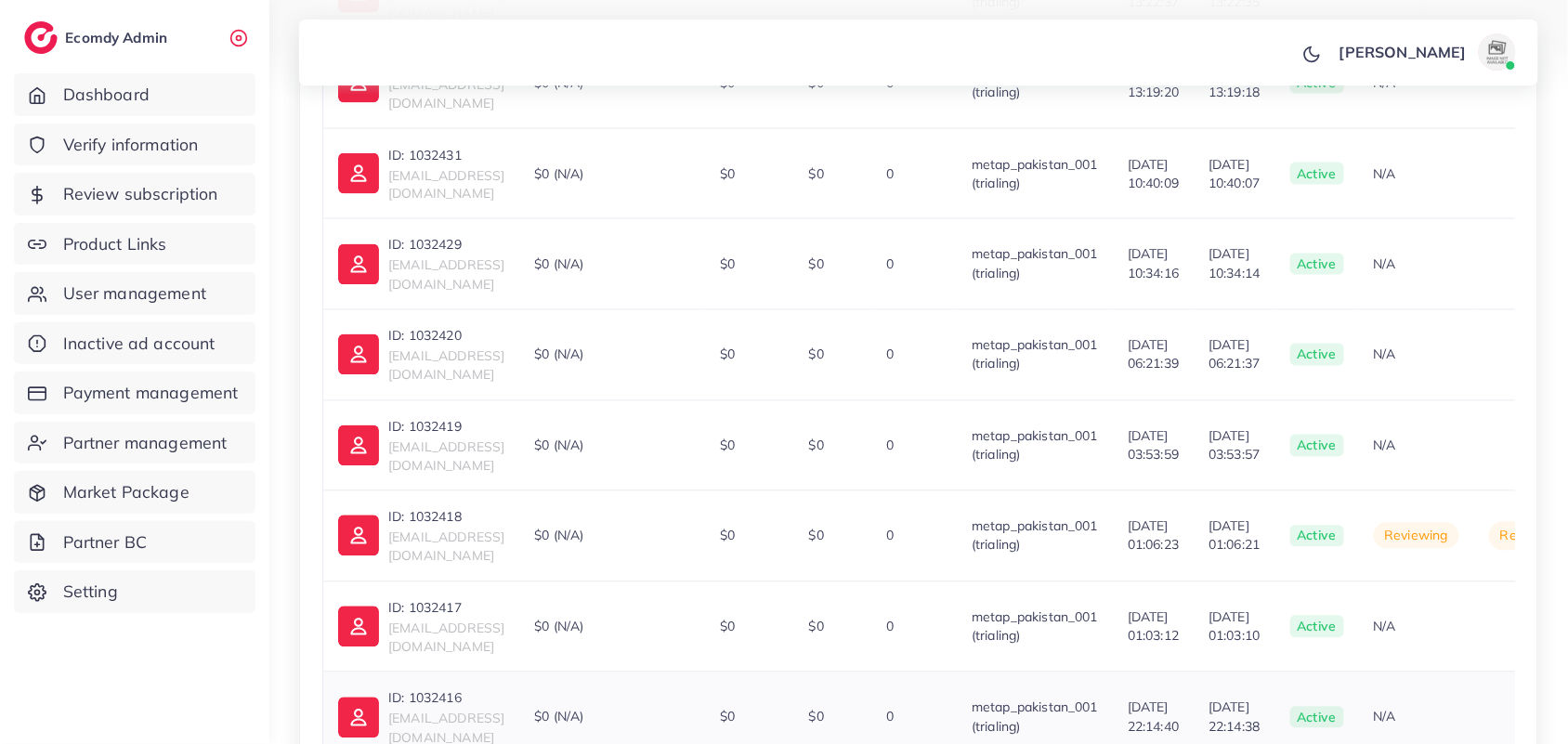
click at [441, 686] on p "ID: 1032416" at bounding box center [446, 698] width 116 height 22
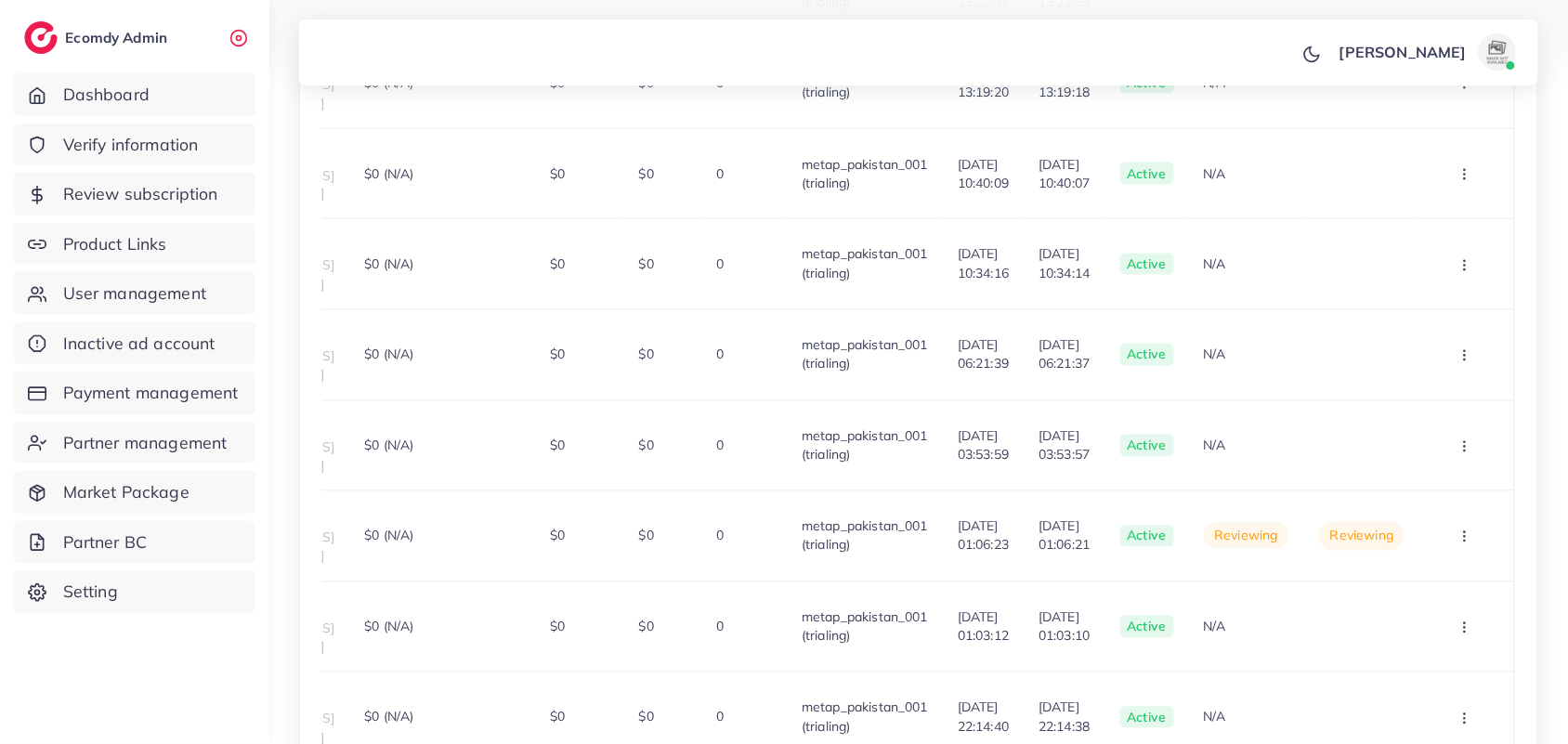
scroll to position [0, 327]
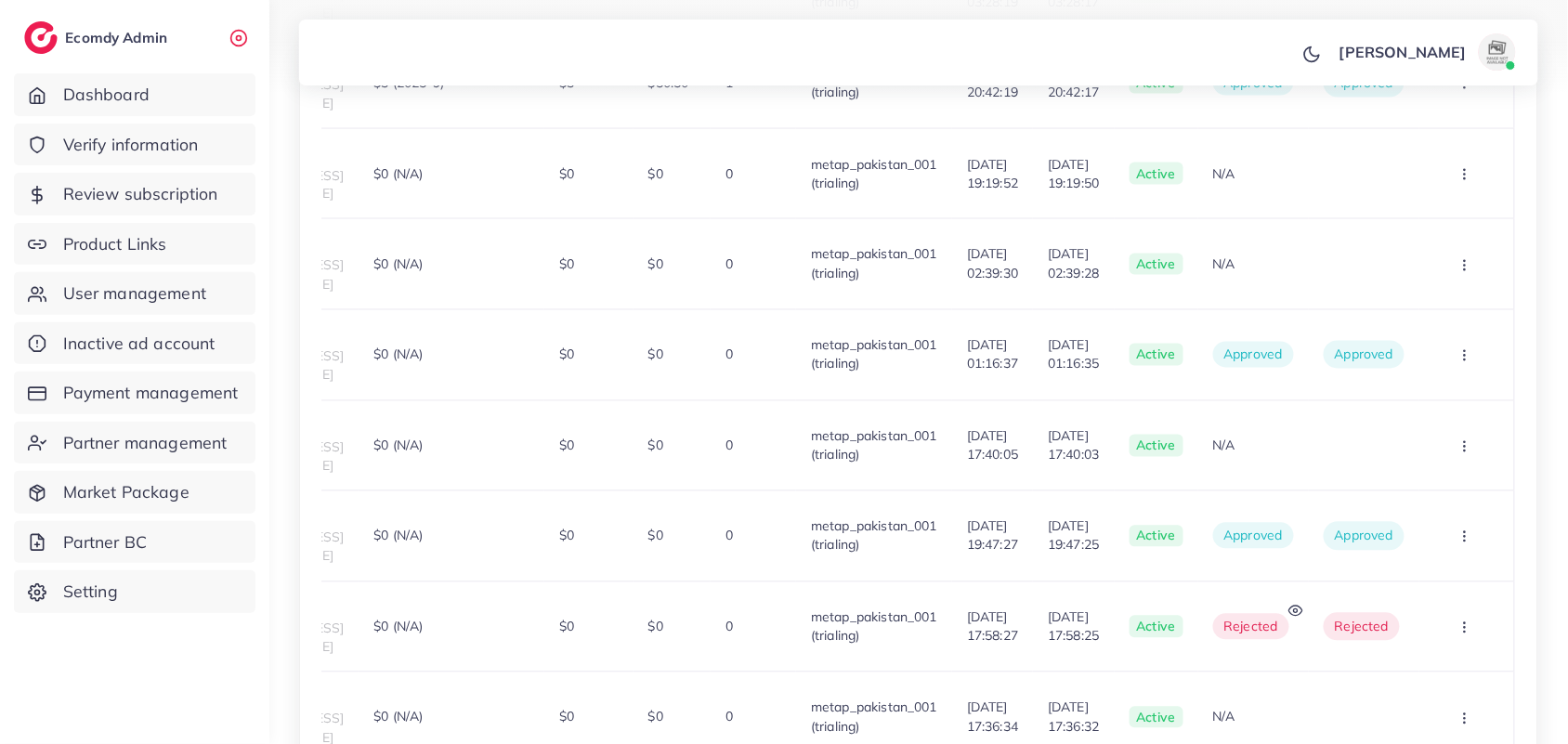
scroll to position [0, 313]
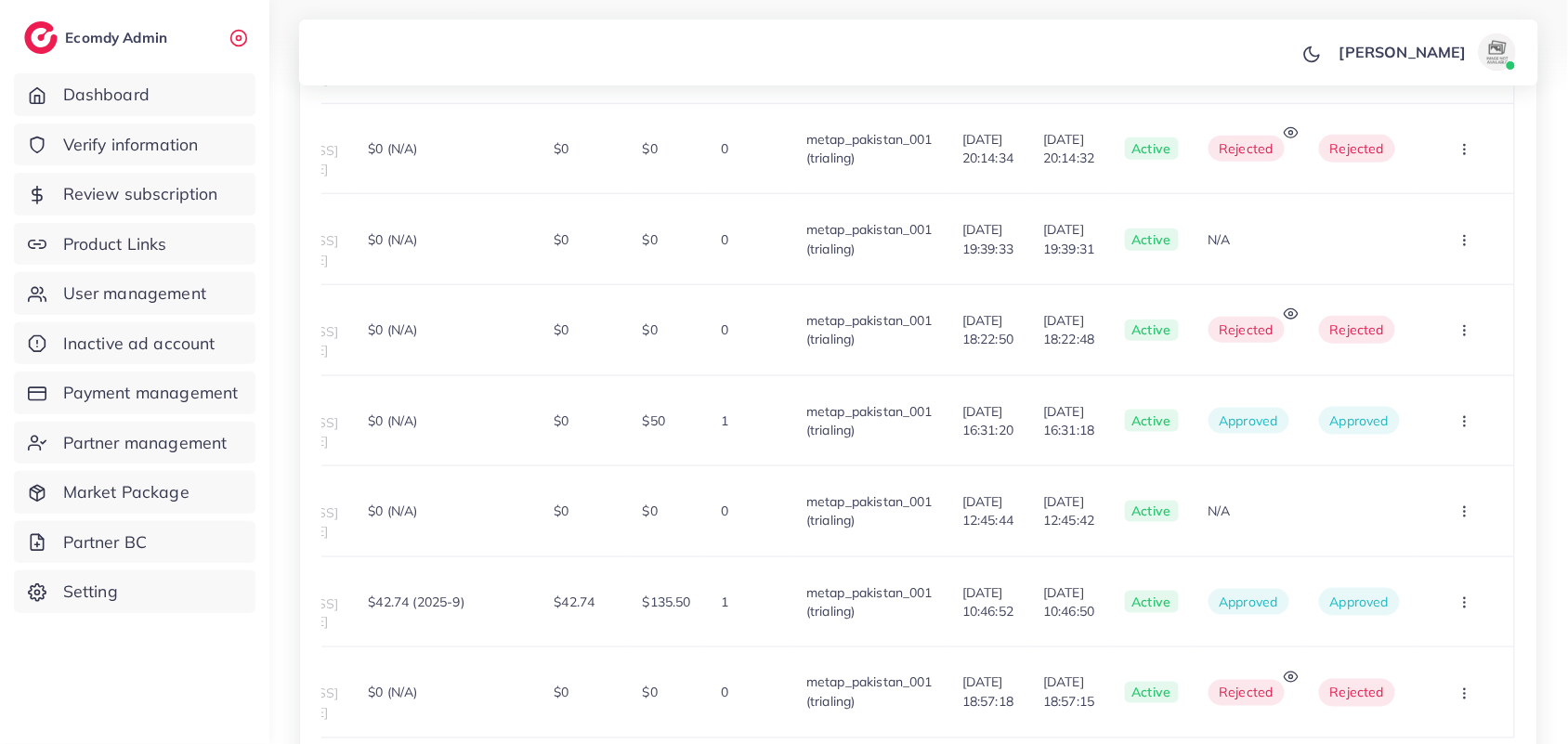
scroll to position [0, 0]
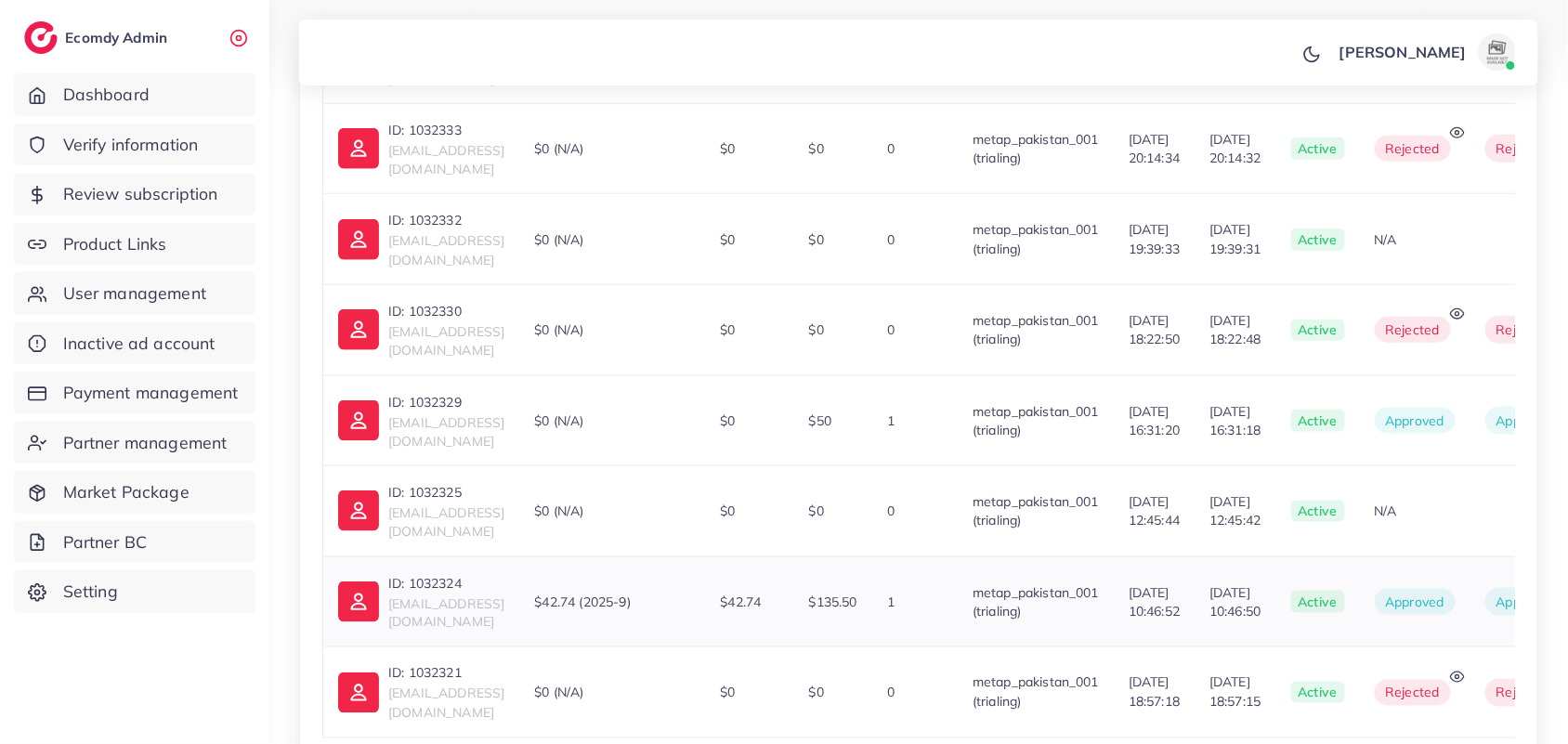
click at [418, 572] on p "ID: 1032324" at bounding box center [446, 583] width 116 height 22
click at [440, 391] on p "ID: 1032329" at bounding box center [446, 402] width 116 height 22
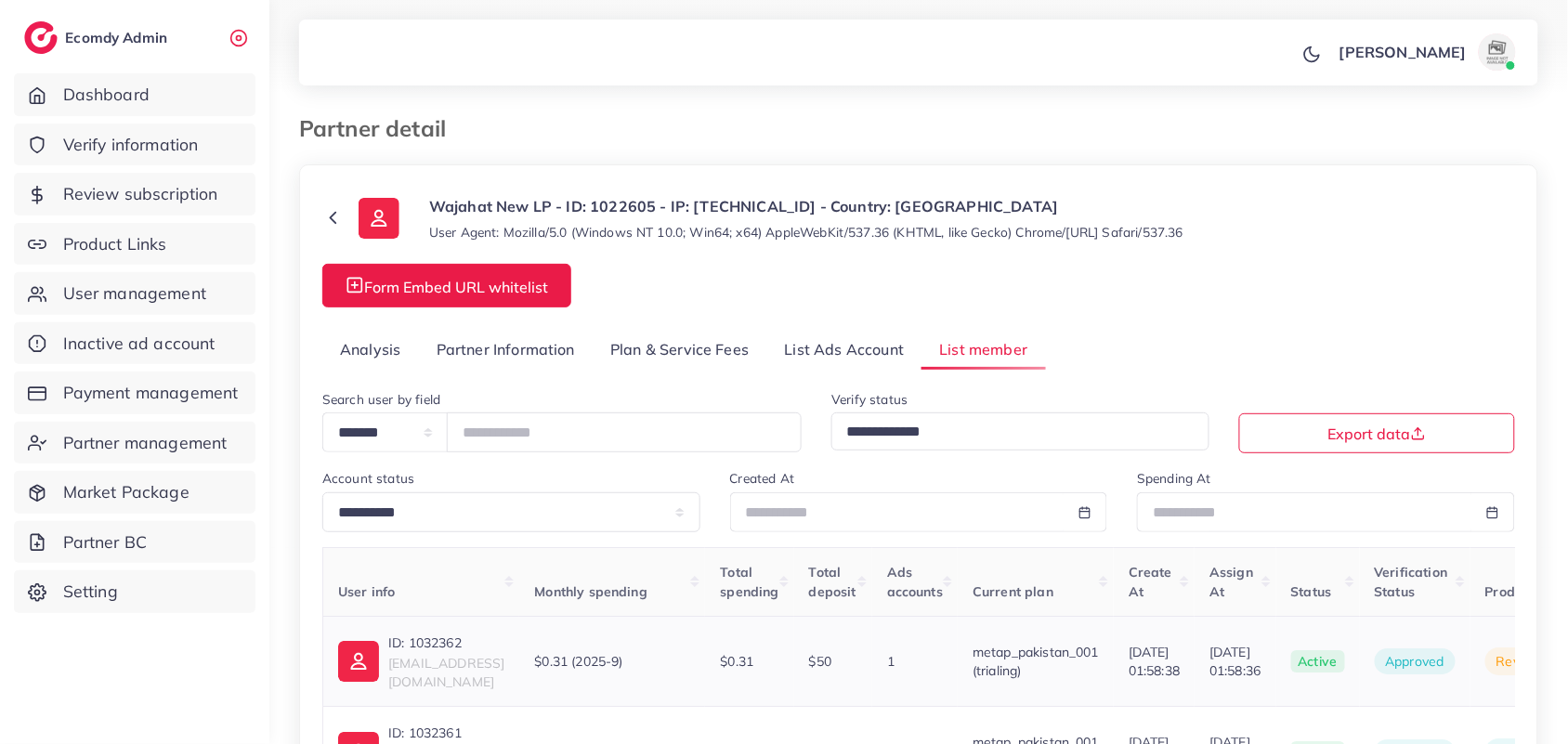
click at [434, 646] on p "ID: 1032362" at bounding box center [446, 643] width 116 height 22
click at [426, 724] on p "ID: 1032361" at bounding box center [446, 733] width 116 height 22
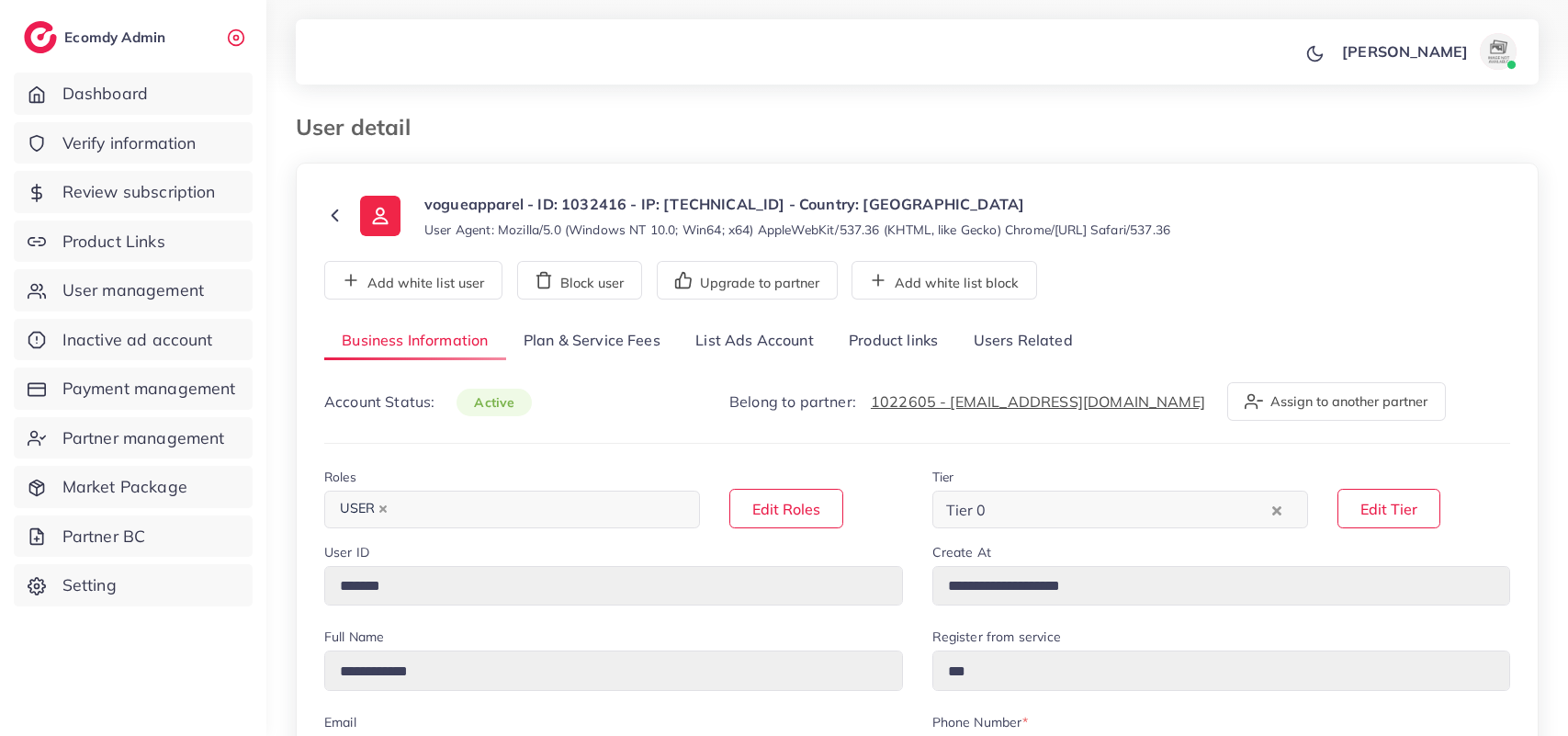
select select "********"
click at [866, 333] on link "Product links" at bounding box center [892, 341] width 124 height 40
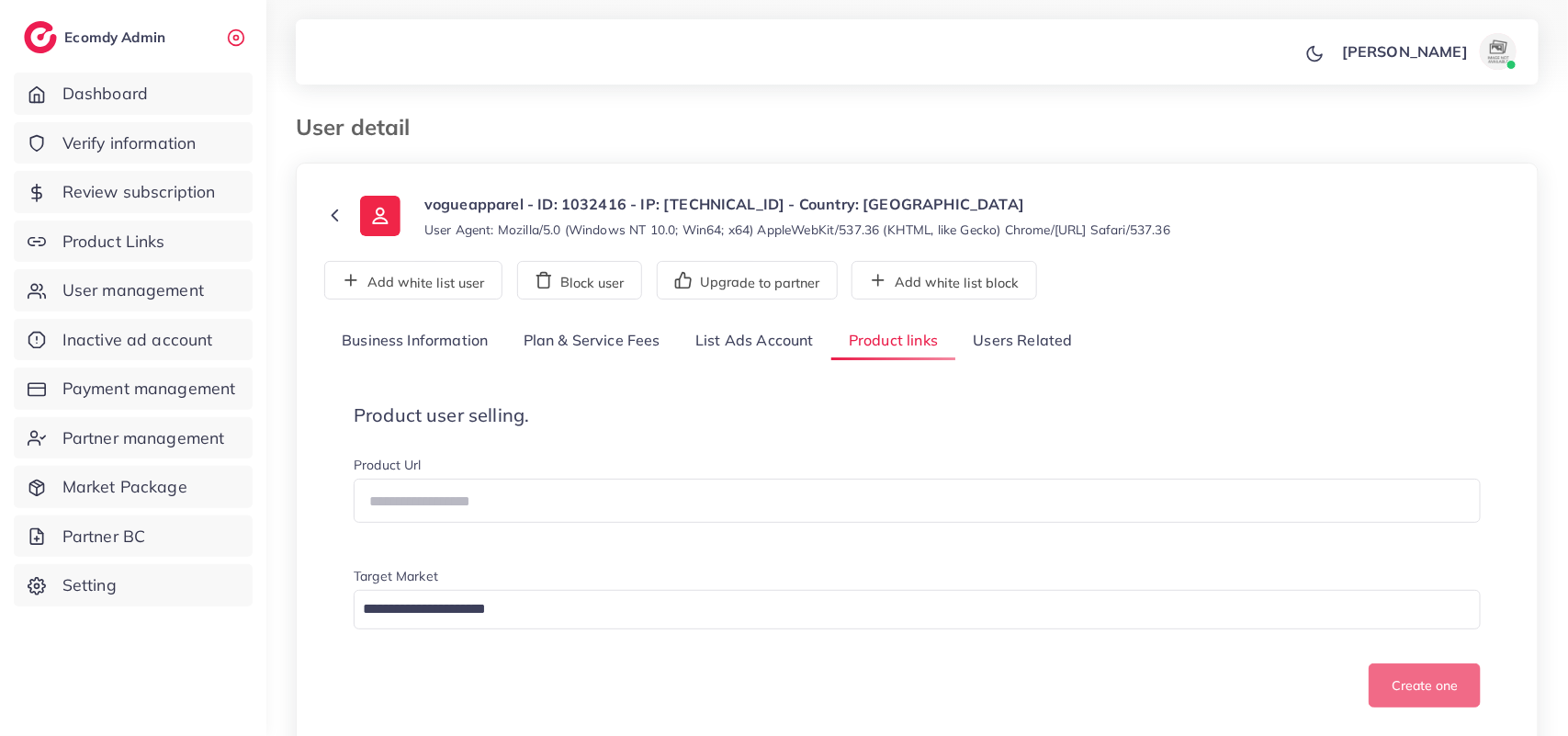
click at [605, 328] on link "Plan & Service Fees" at bounding box center [592, 341] width 172 height 40
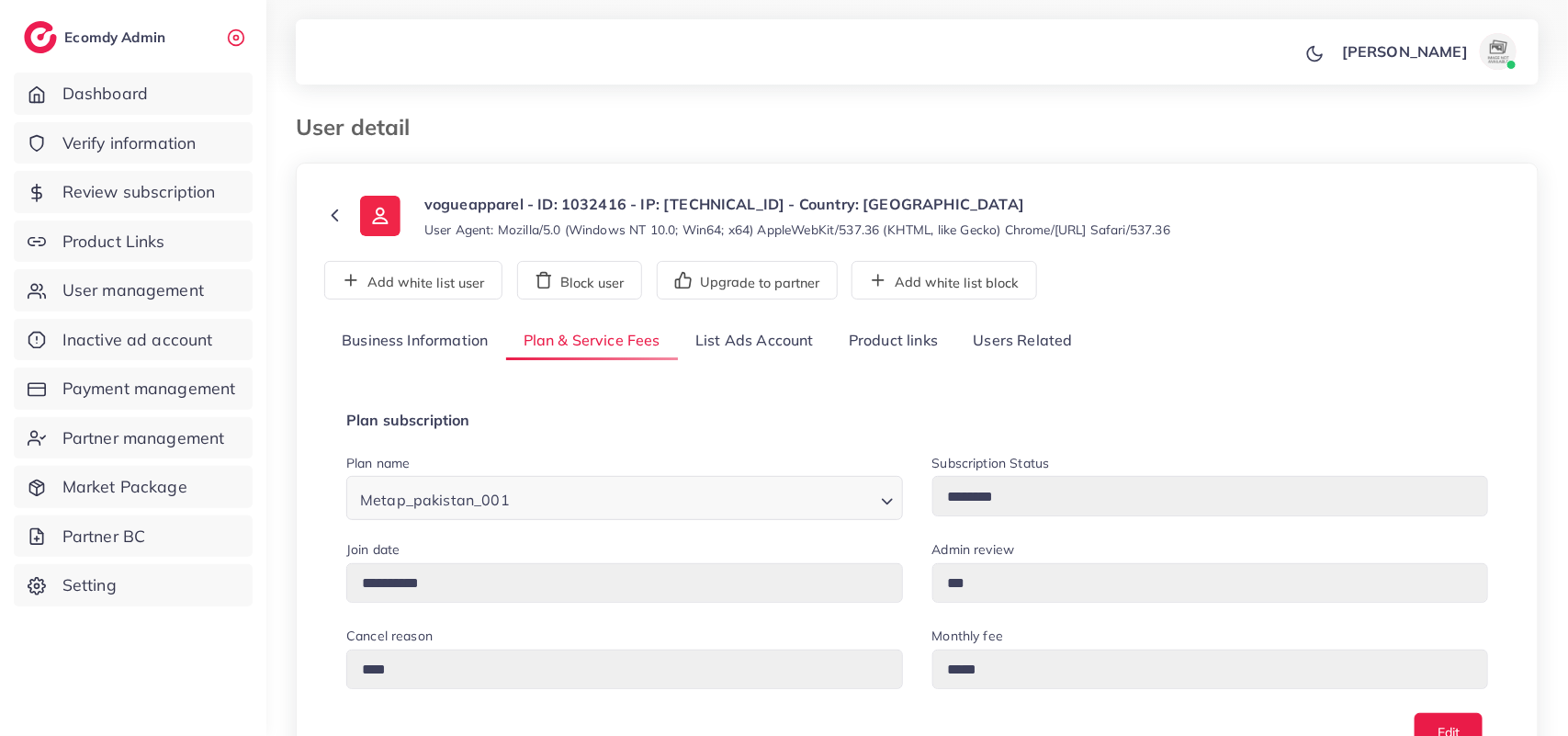
click at [483, 338] on link "Business Information" at bounding box center [415, 341] width 182 height 40
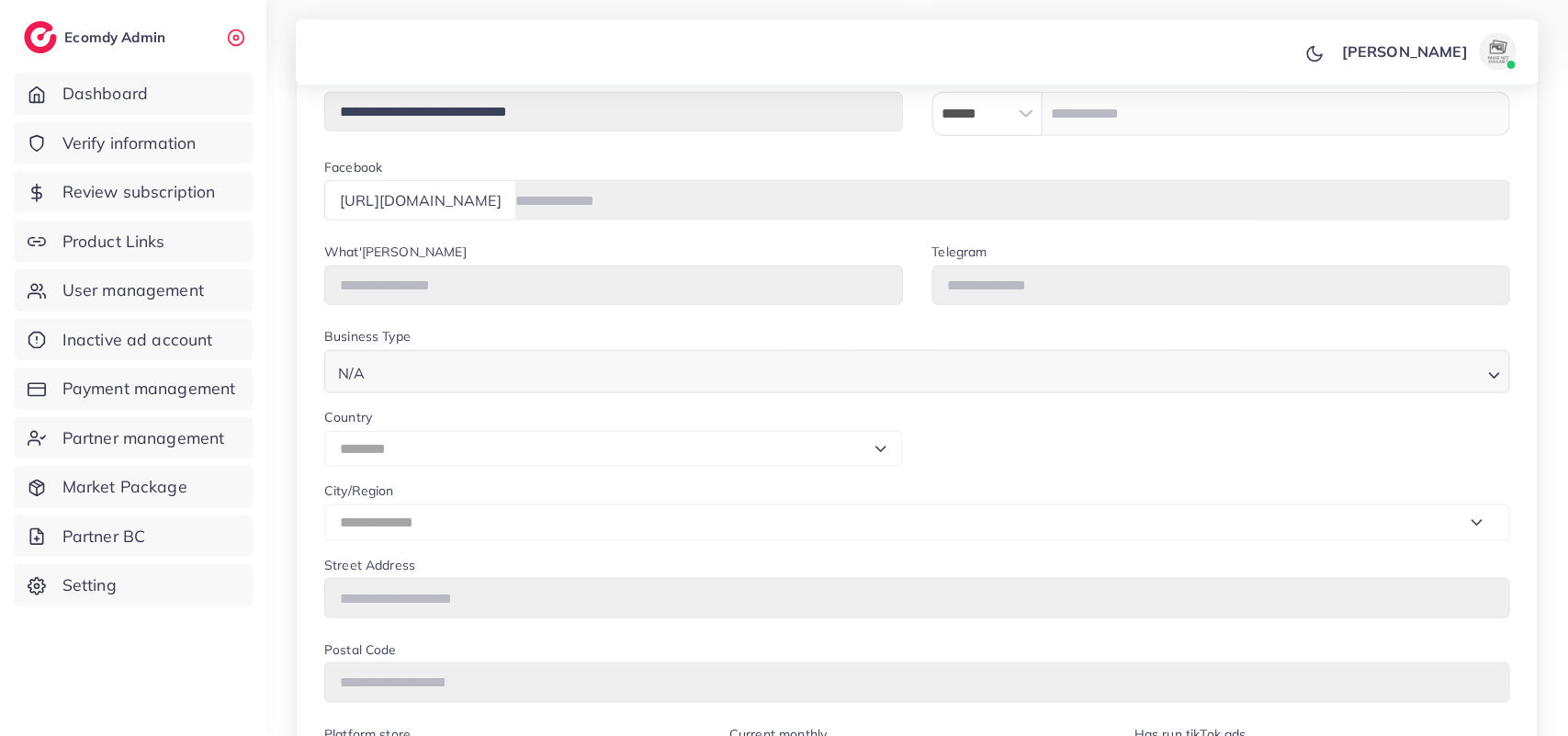
scroll to position [919, 0]
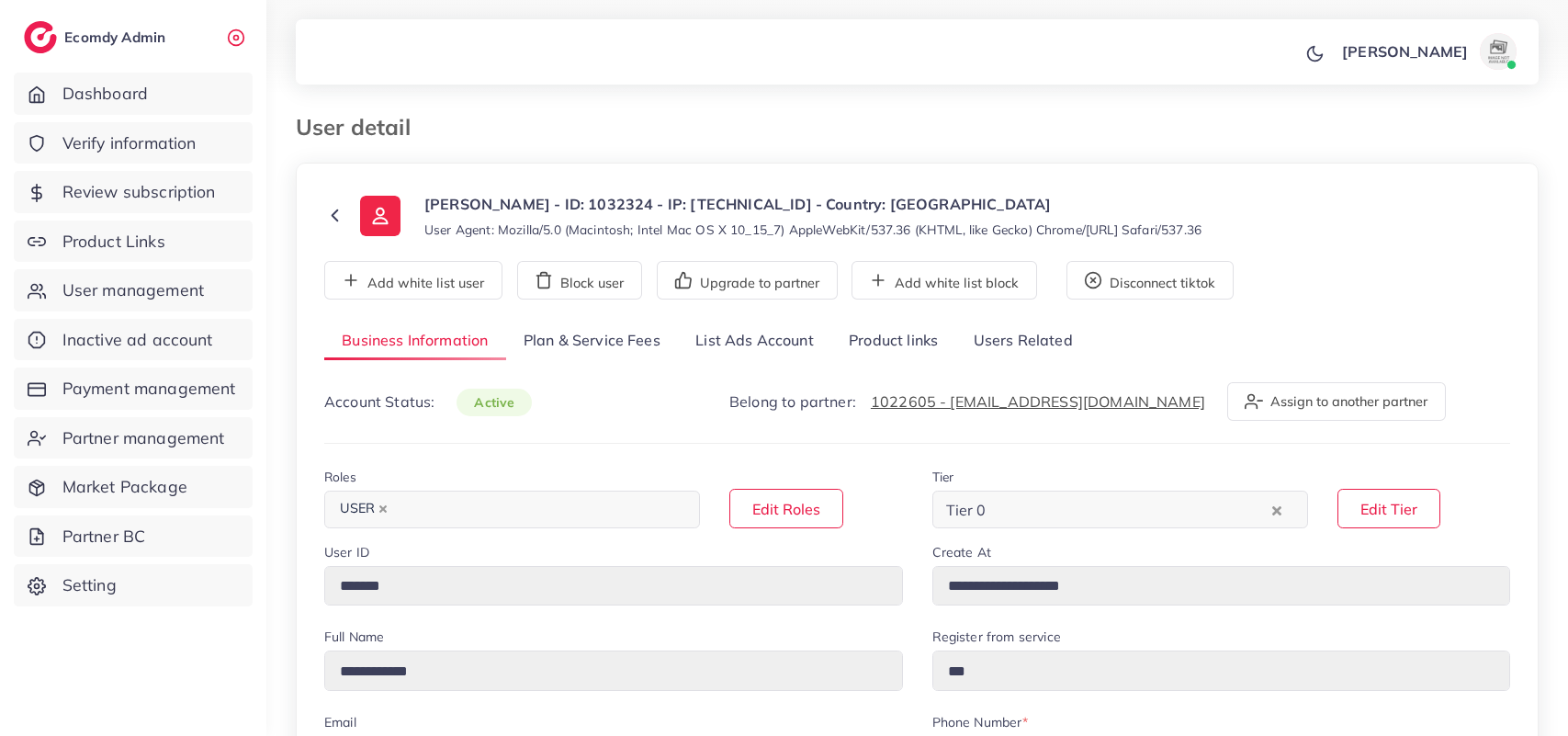
select select "********"
click at [892, 335] on link "Product links" at bounding box center [892, 341] width 124 height 40
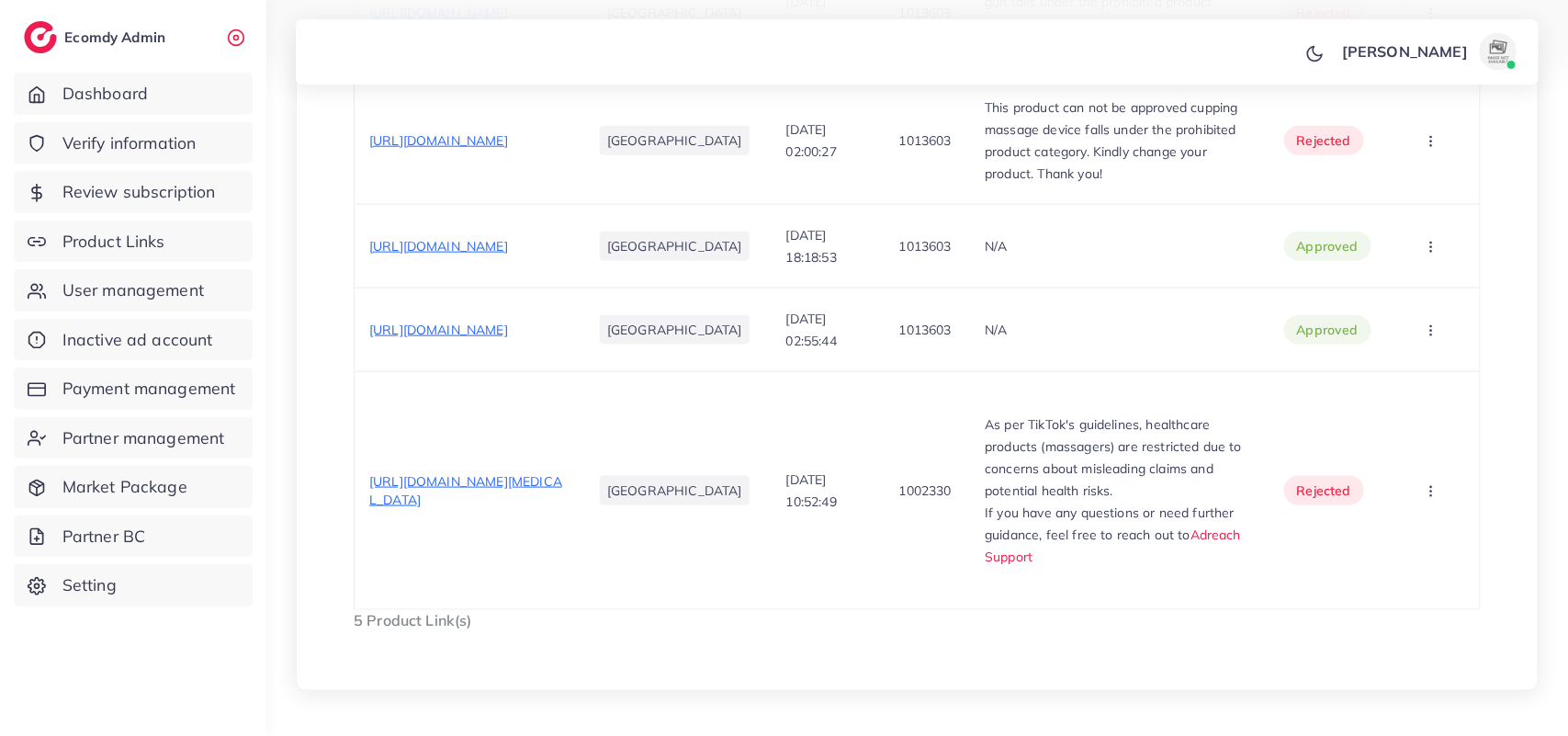
scroll to position [896, 0]
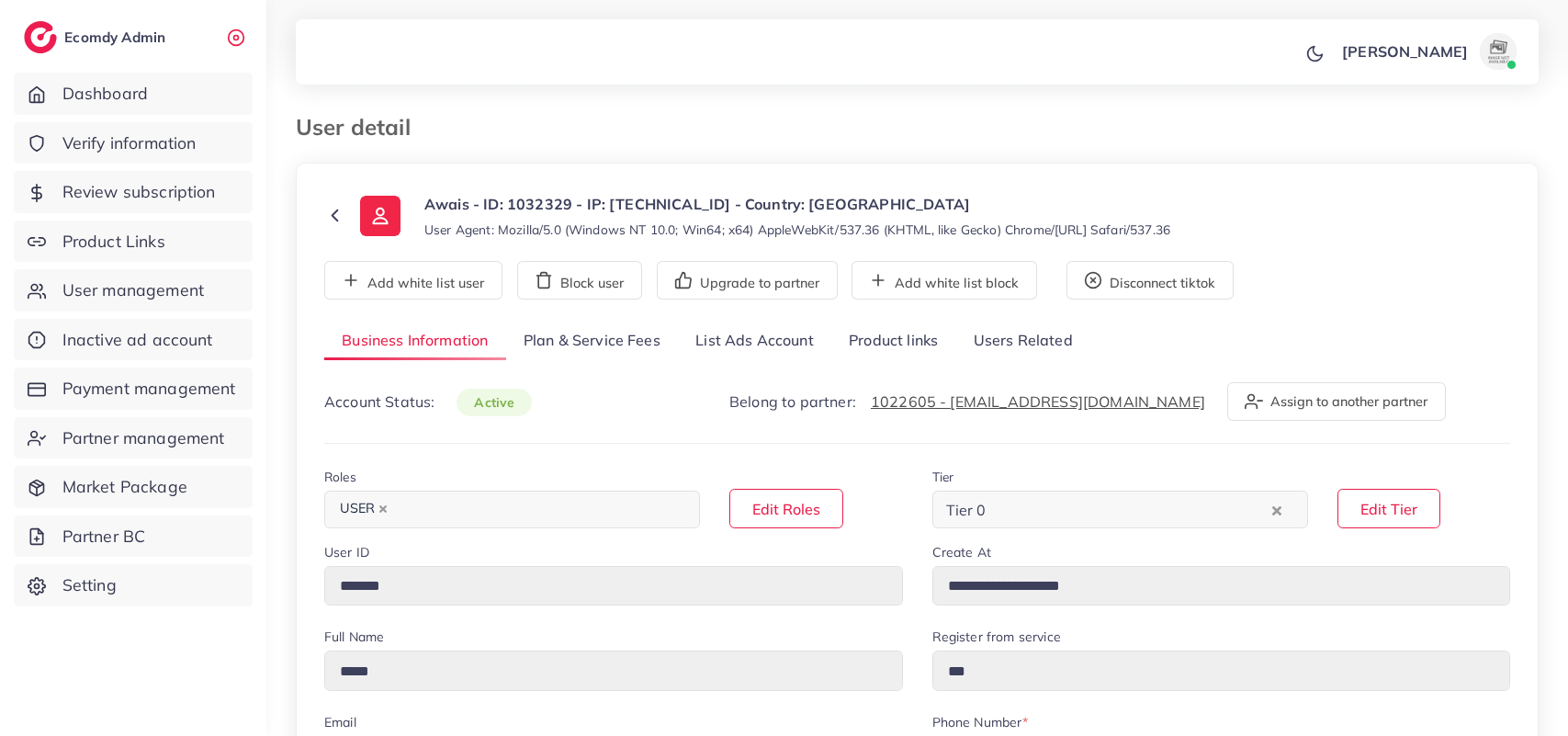
select select "********"
click at [912, 349] on link "Product links" at bounding box center [892, 341] width 124 height 40
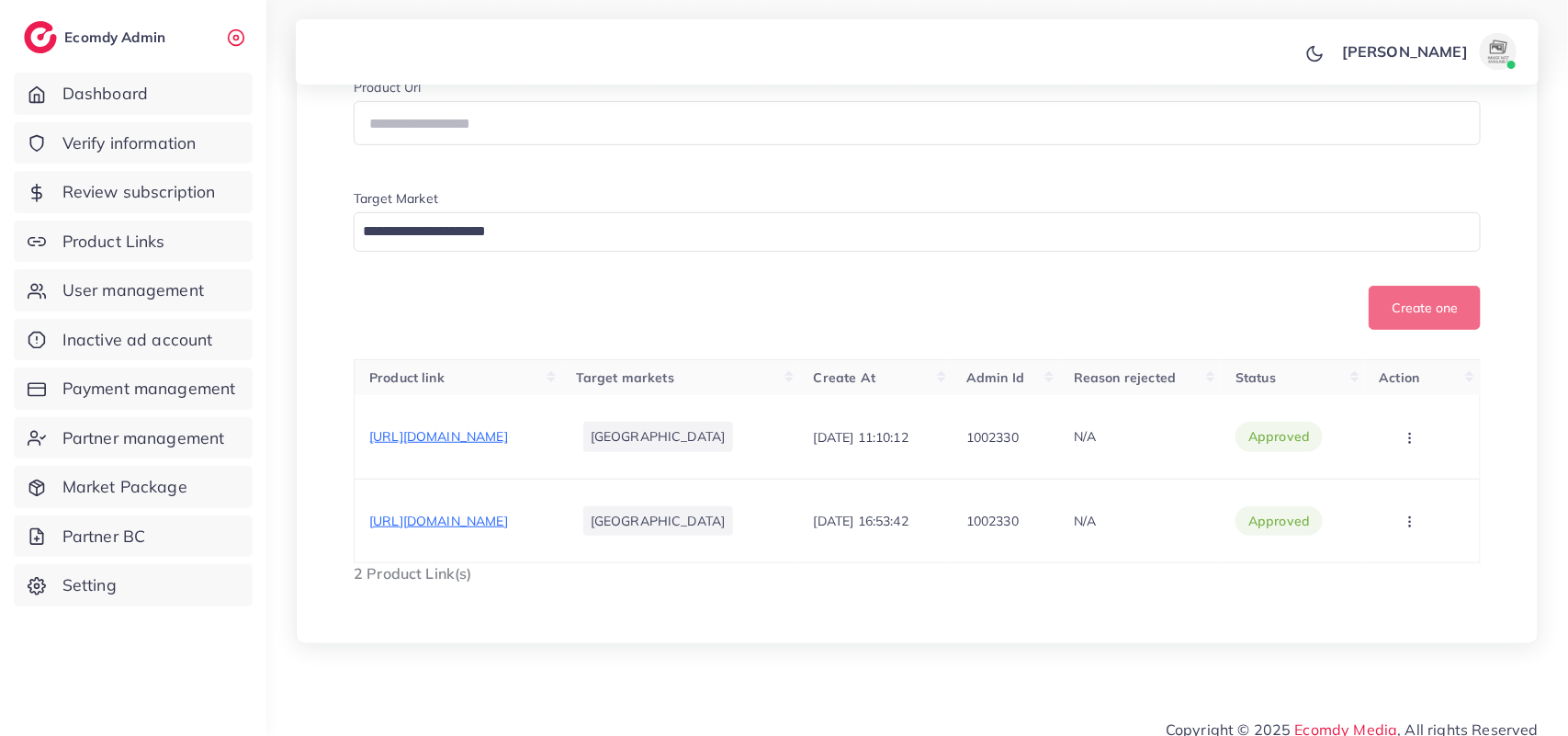
scroll to position [395, 0]
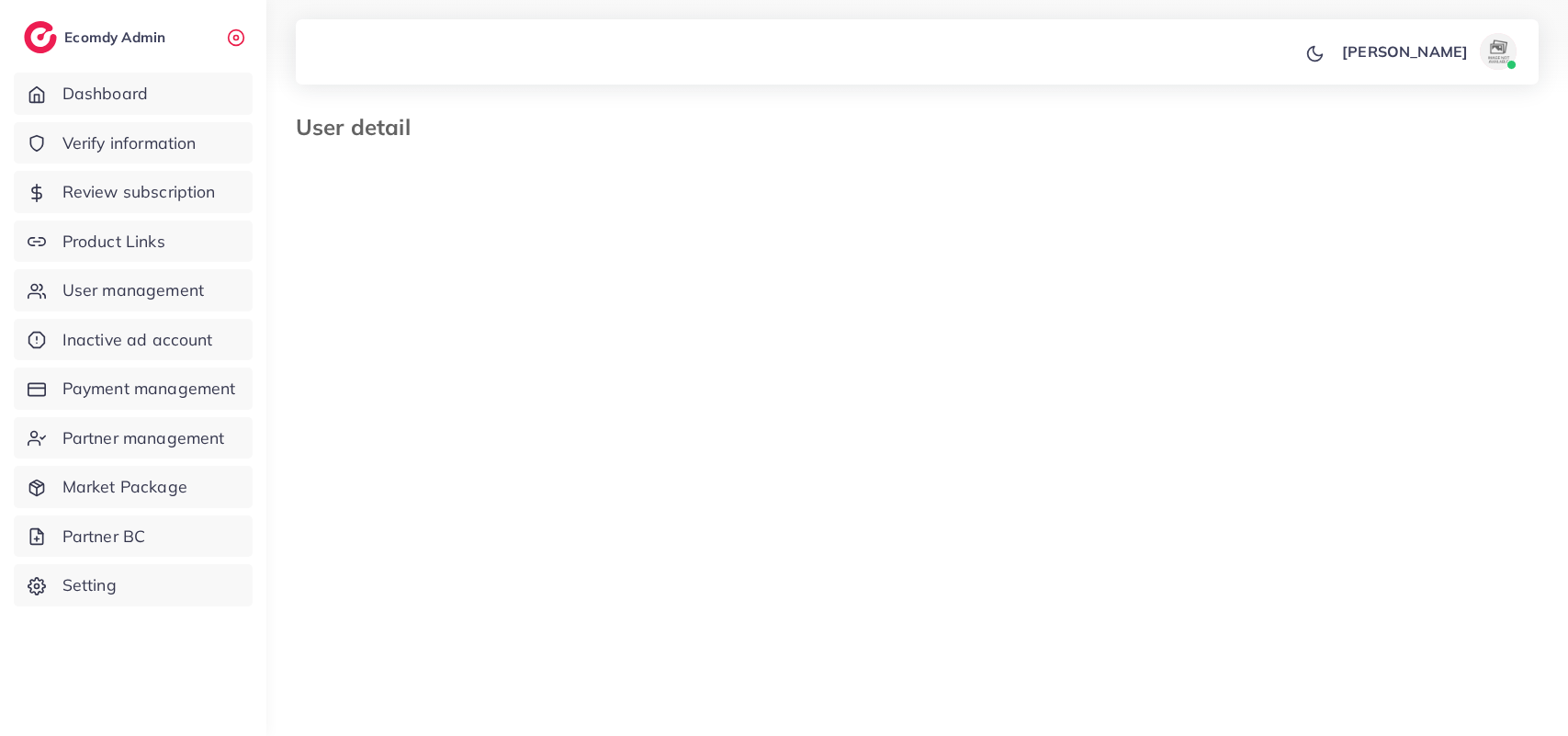
select select "********"
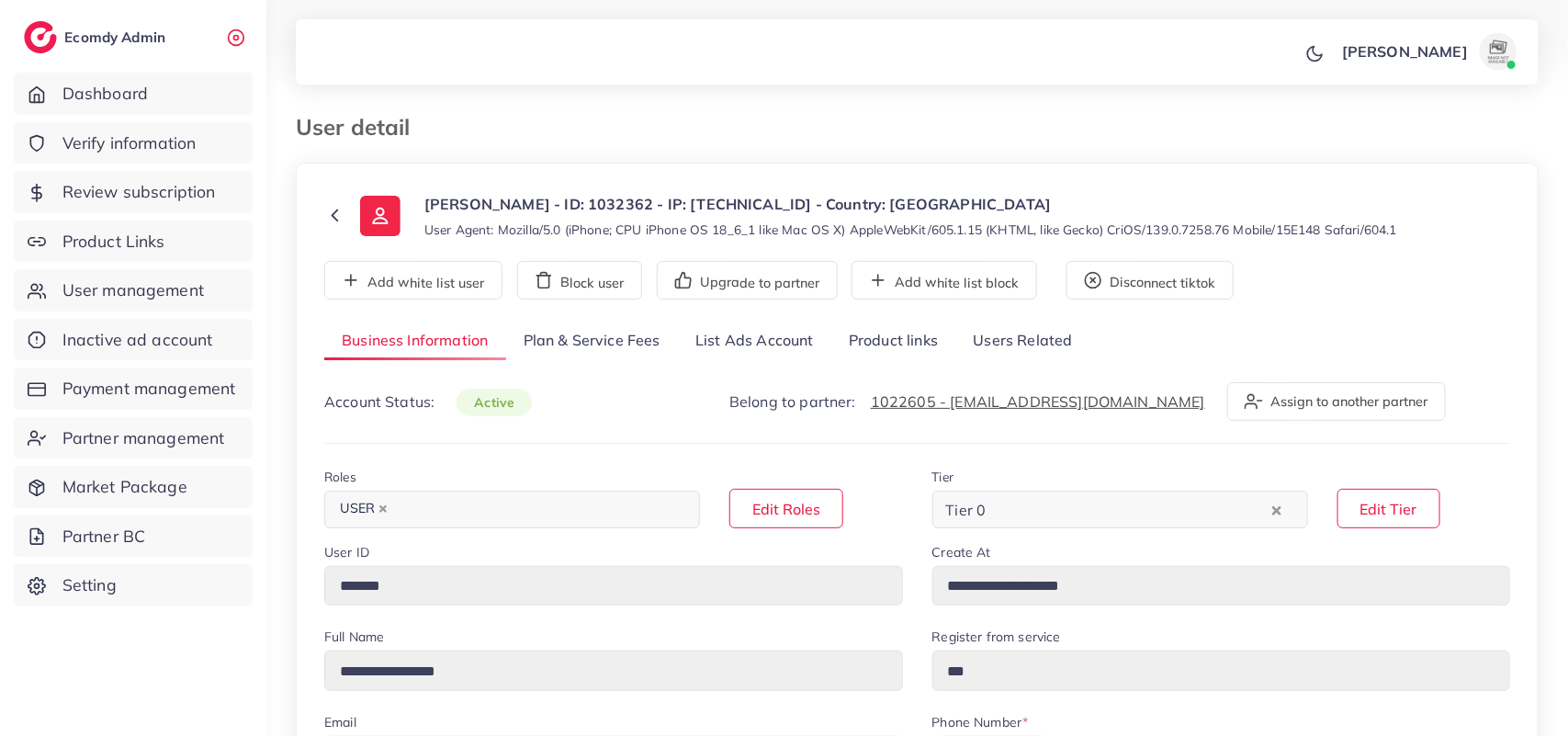
click at [937, 345] on link "Product links" at bounding box center [892, 341] width 124 height 40
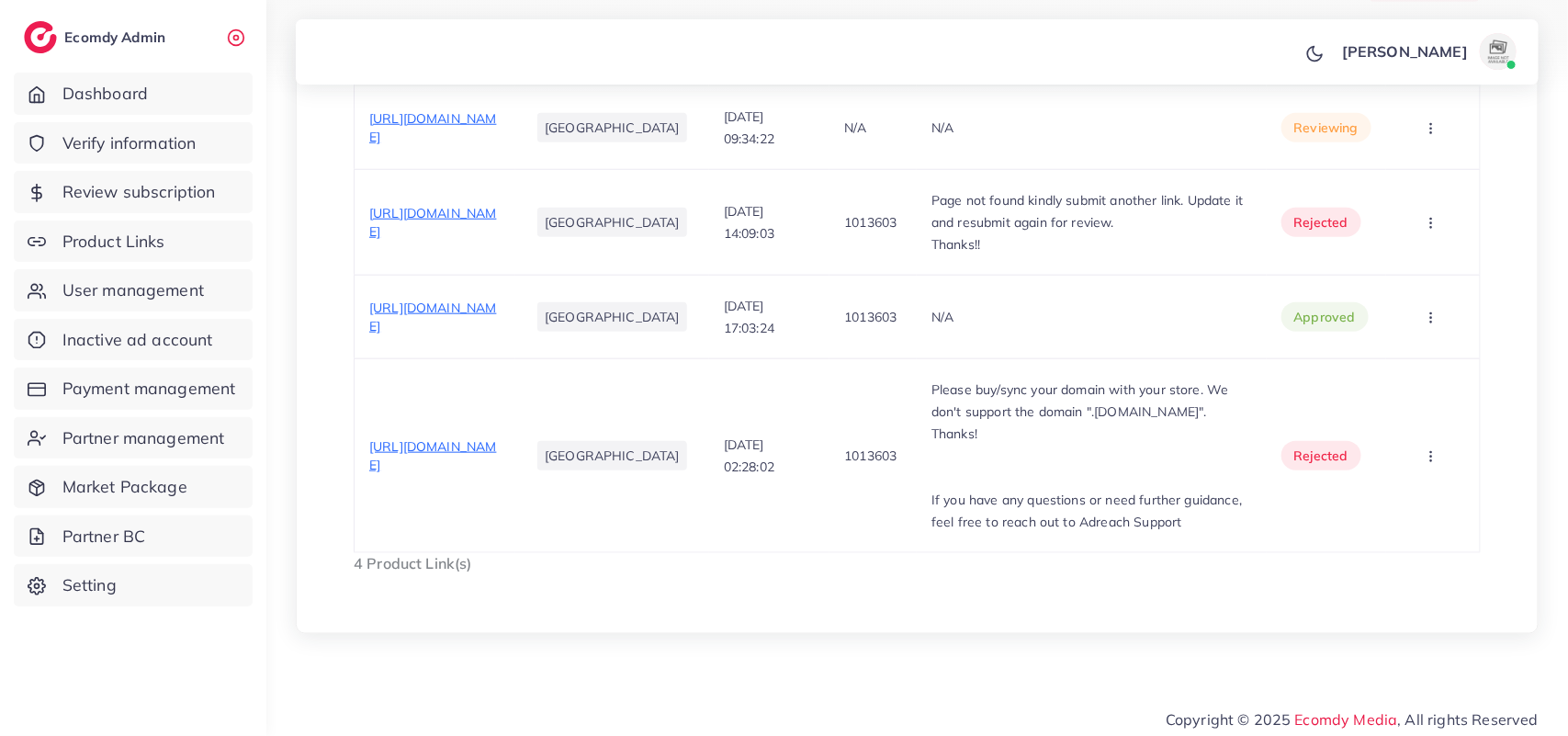
scroll to position [736, 0]
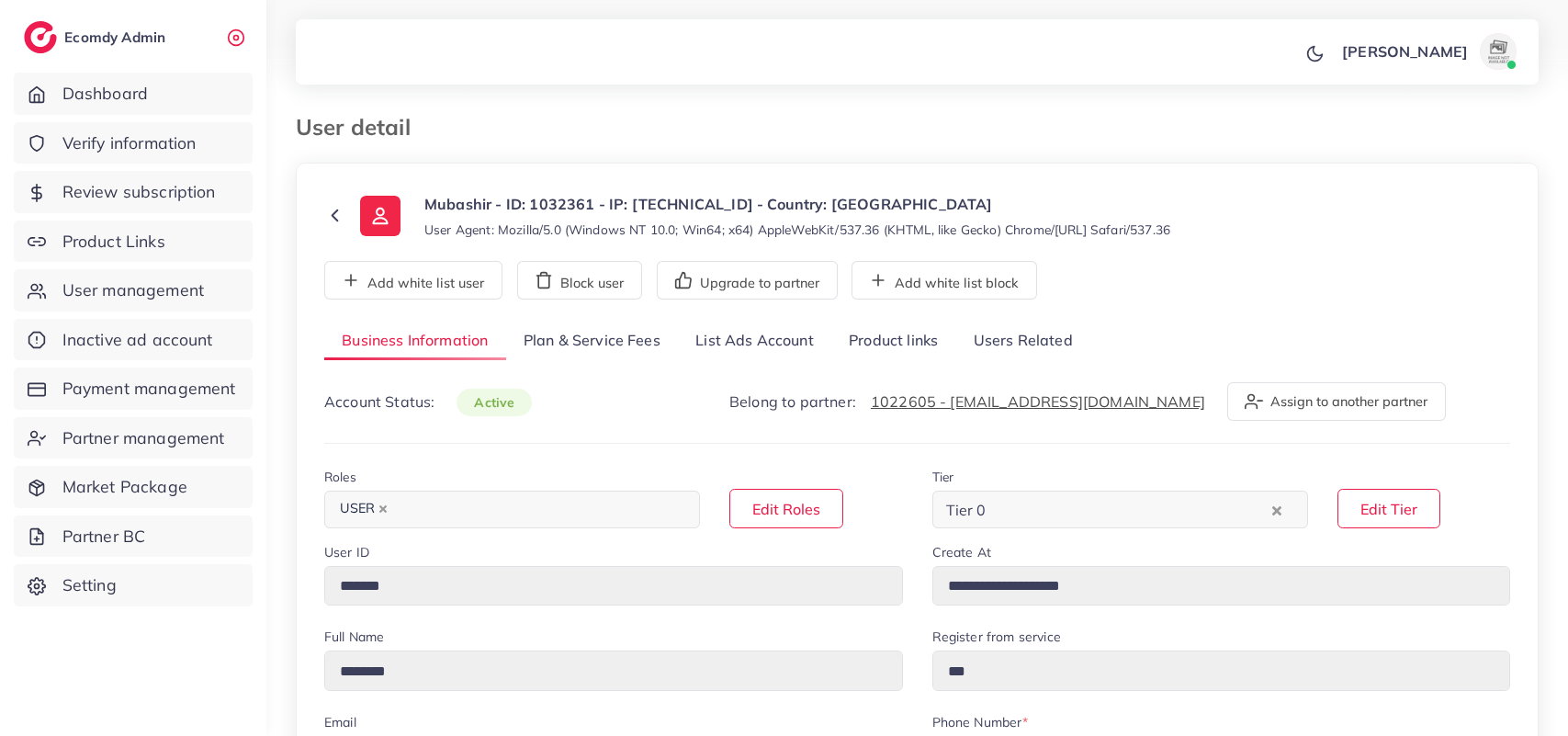
select select "********"
click at [912, 340] on link "Product links" at bounding box center [892, 341] width 124 height 40
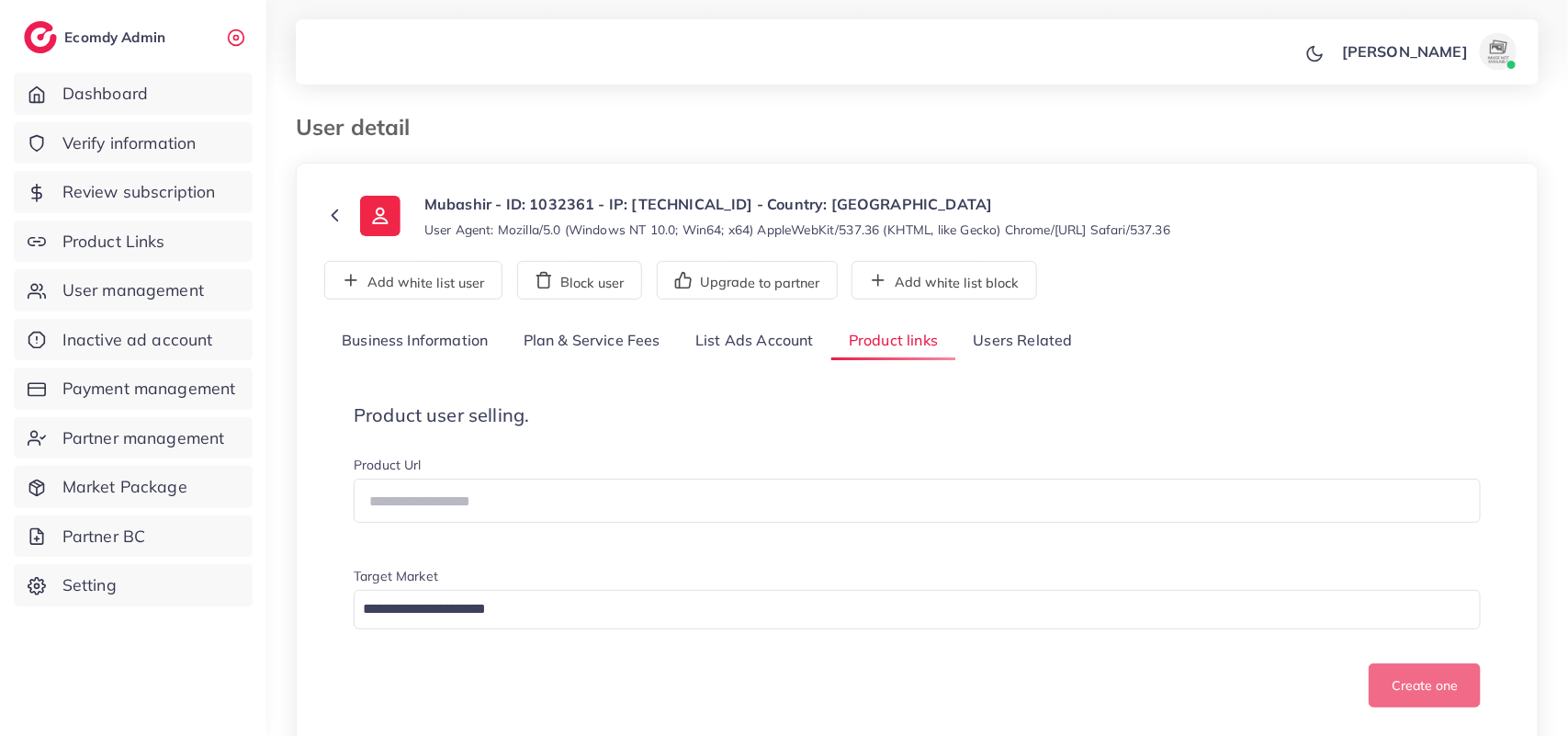
scroll to position [311, 0]
